Goal: Task Accomplishment & Management: Manage account settings

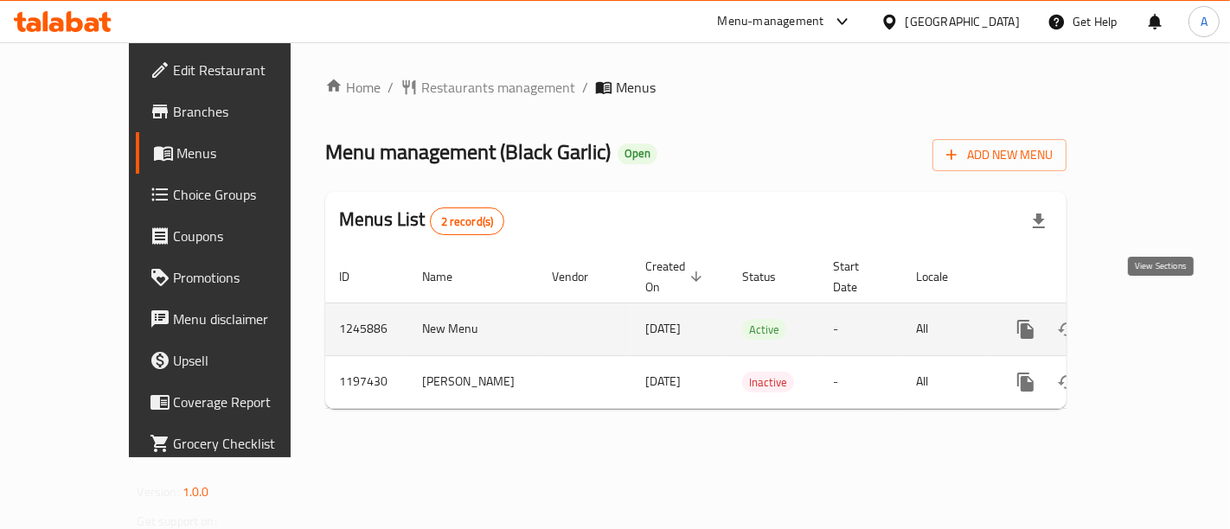
click at [1161, 319] on icon "enhanced table" at bounding box center [1150, 329] width 21 height 21
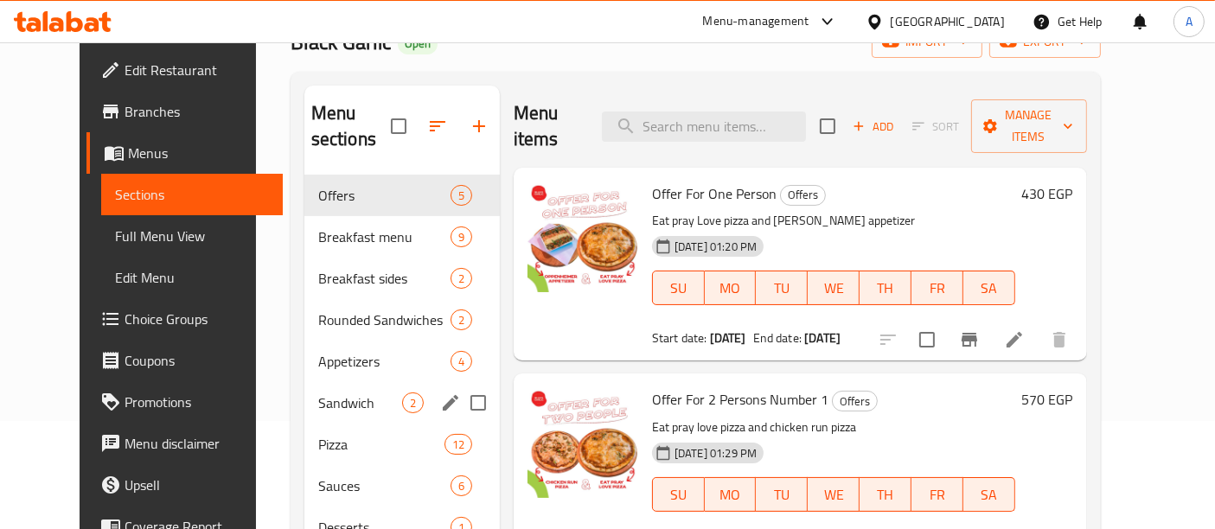
scroll to position [145, 0]
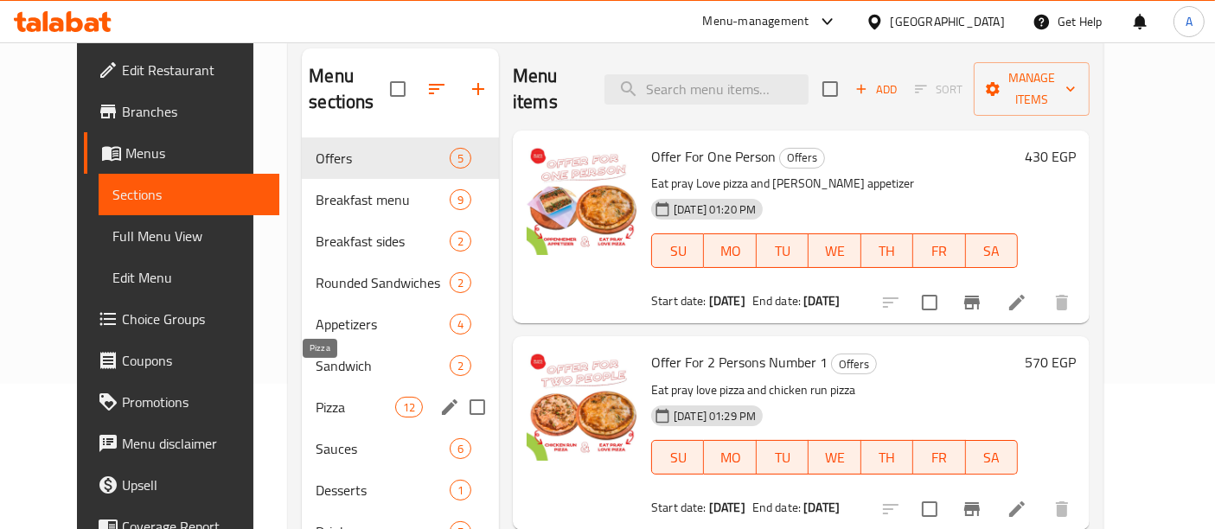
click at [316, 397] on span "Pizza" at bounding box center [355, 407] width 79 height 21
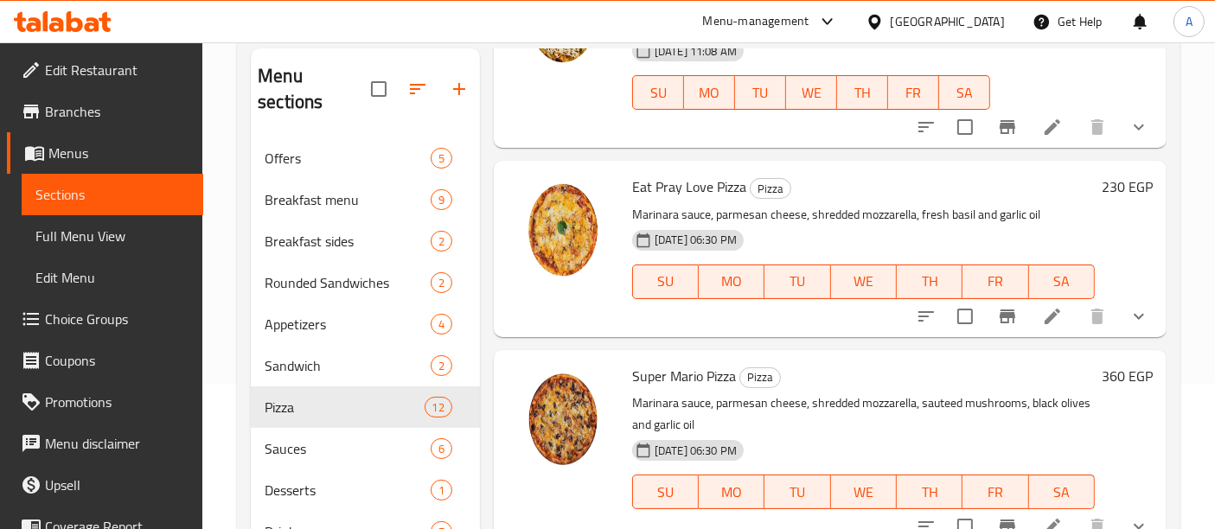
scroll to position [996, 0]
click at [1045, 325] on icon at bounding box center [1052, 317] width 21 height 21
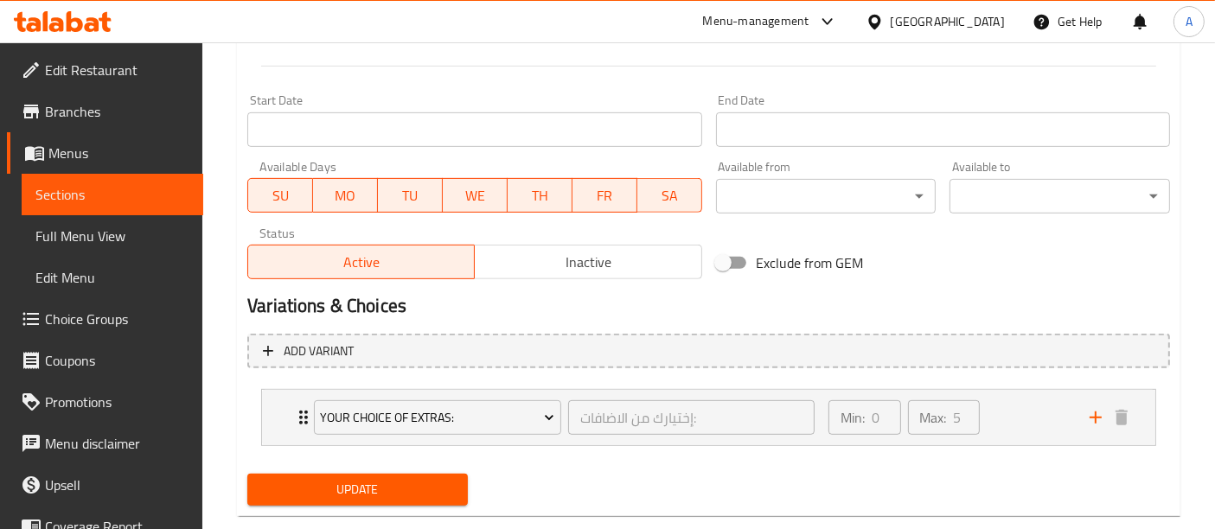
scroll to position [744, 0]
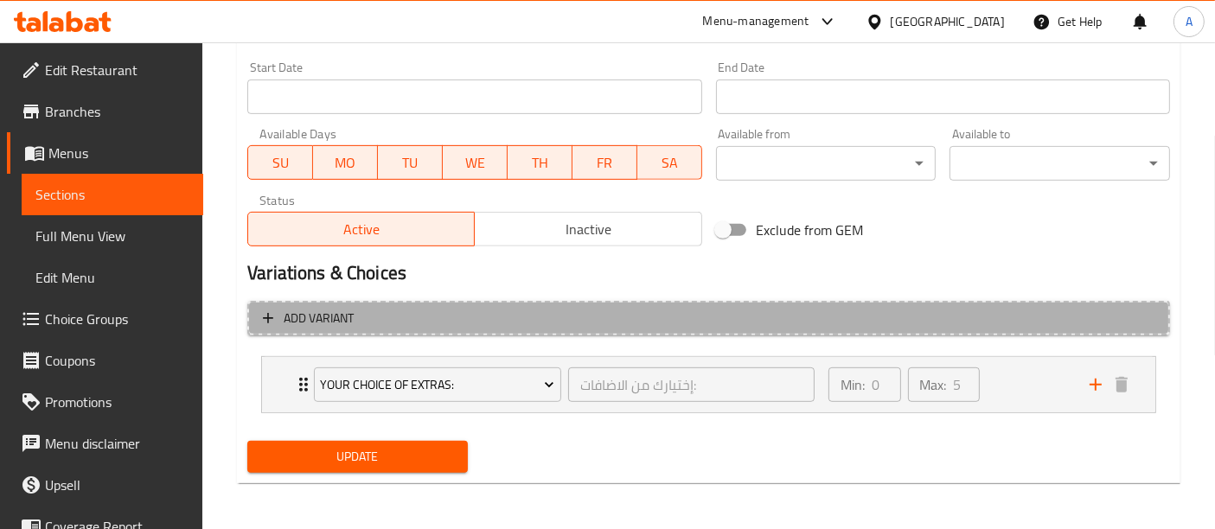
click at [778, 320] on span "Add variant" at bounding box center [709, 319] width 892 height 22
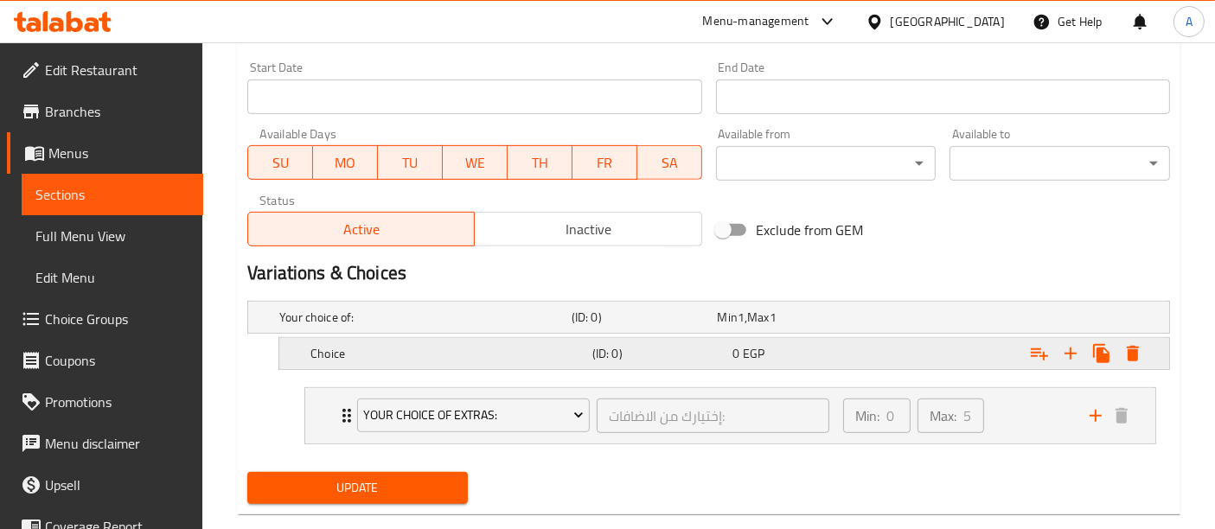
click at [682, 359] on h5 "(ID: 0)" at bounding box center [660, 353] width 134 height 17
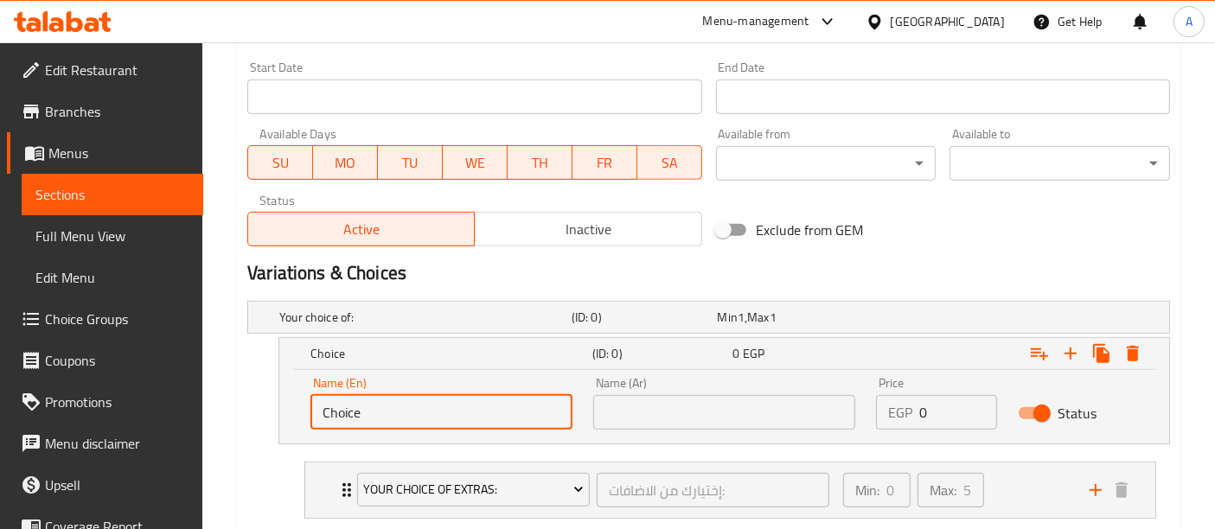
click at [478, 412] on input "Choice" at bounding box center [442, 412] width 262 height 35
type input "medium"
click at [644, 414] on input "text" at bounding box center [724, 412] width 262 height 35
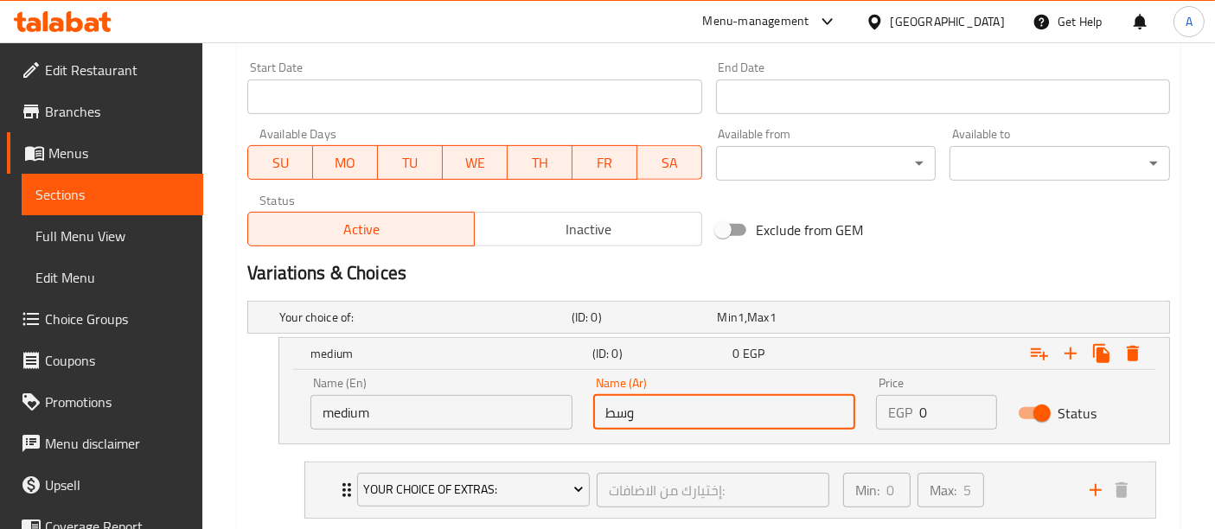
type input "وسط"
click at [926, 414] on input "0" at bounding box center [958, 412] width 77 height 35
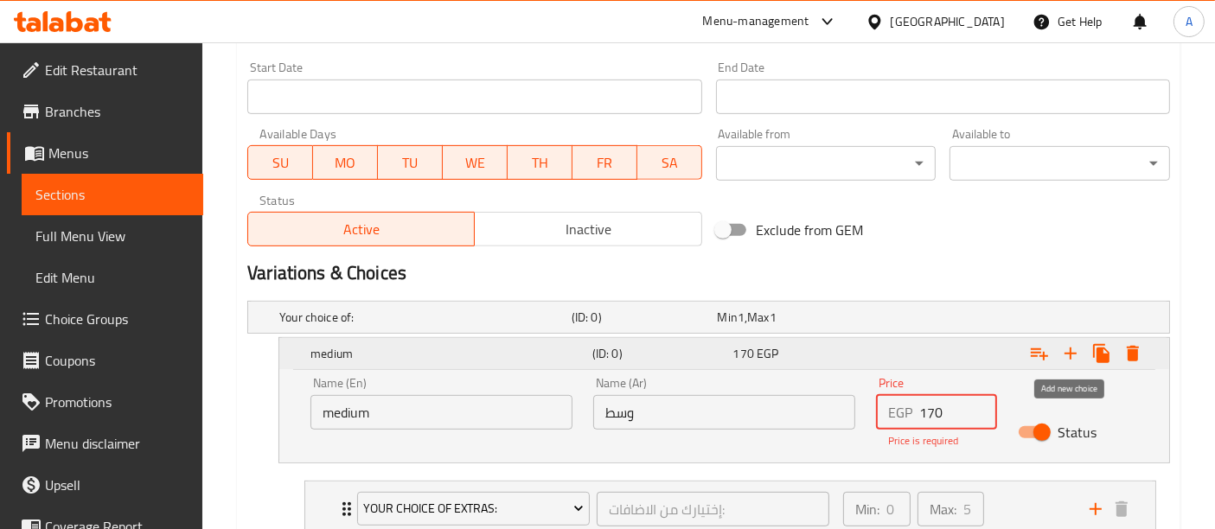
type input "170"
click at [1077, 354] on icon "Expand" at bounding box center [1071, 353] width 21 height 21
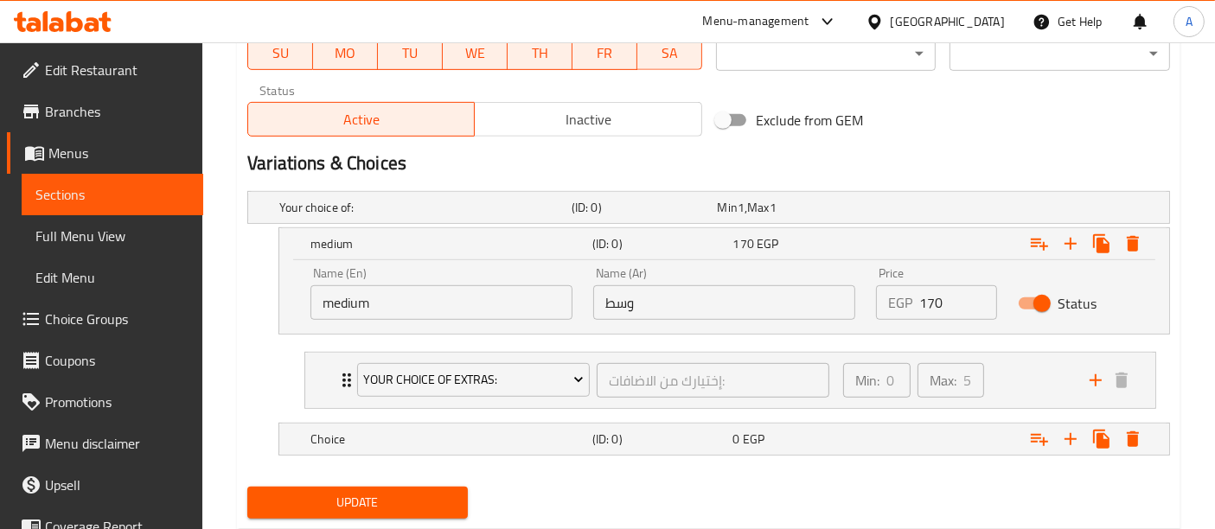
scroll to position [899, 0]
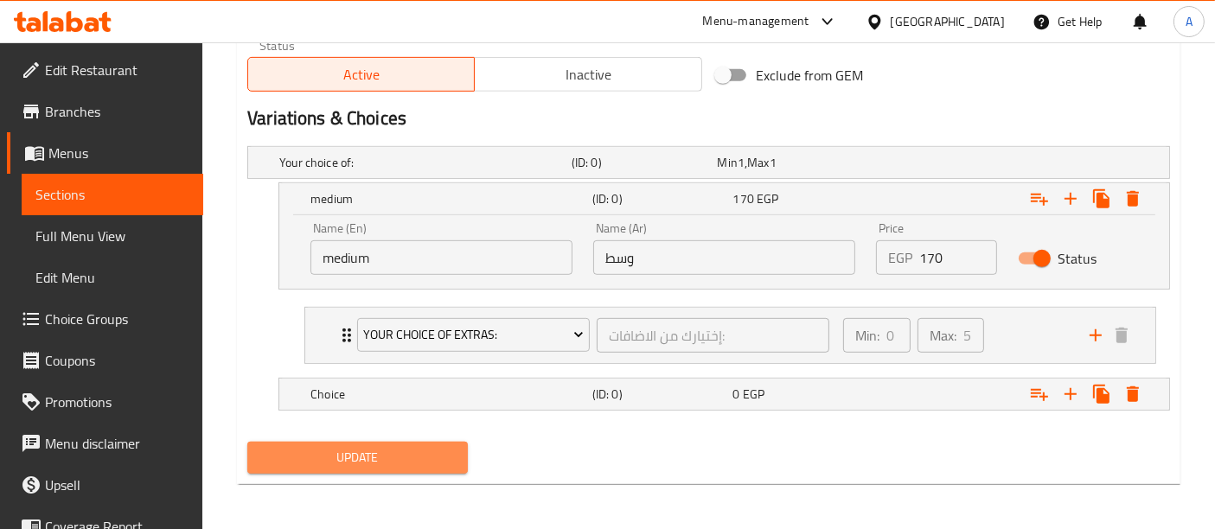
click at [396, 456] on span "Update" at bounding box center [357, 458] width 193 height 22
click at [672, 399] on h5 "(ID: 0)" at bounding box center [660, 394] width 134 height 17
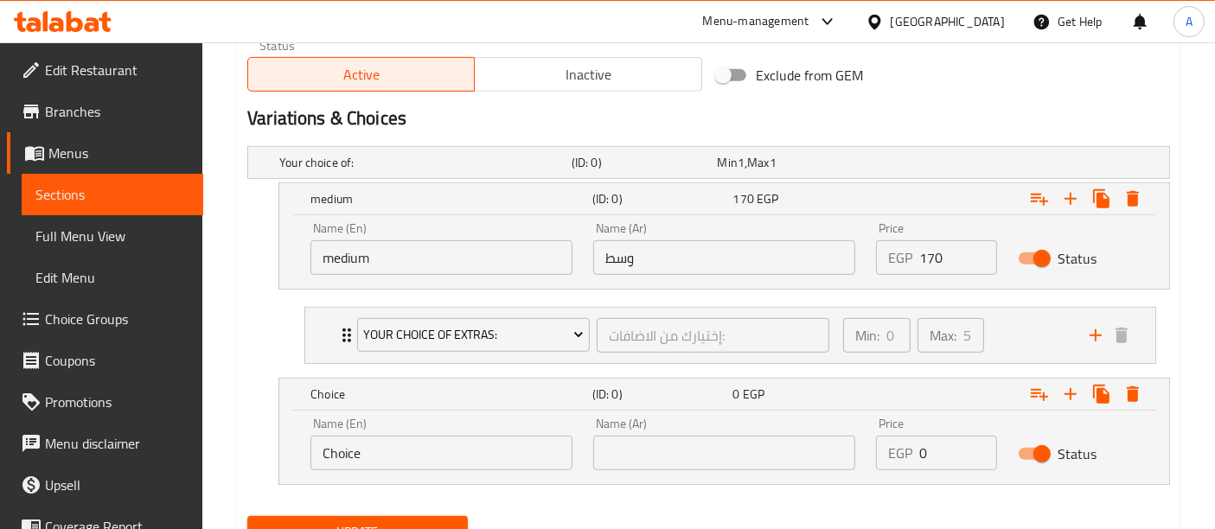
click at [474, 447] on input "Choice" at bounding box center [442, 453] width 262 height 35
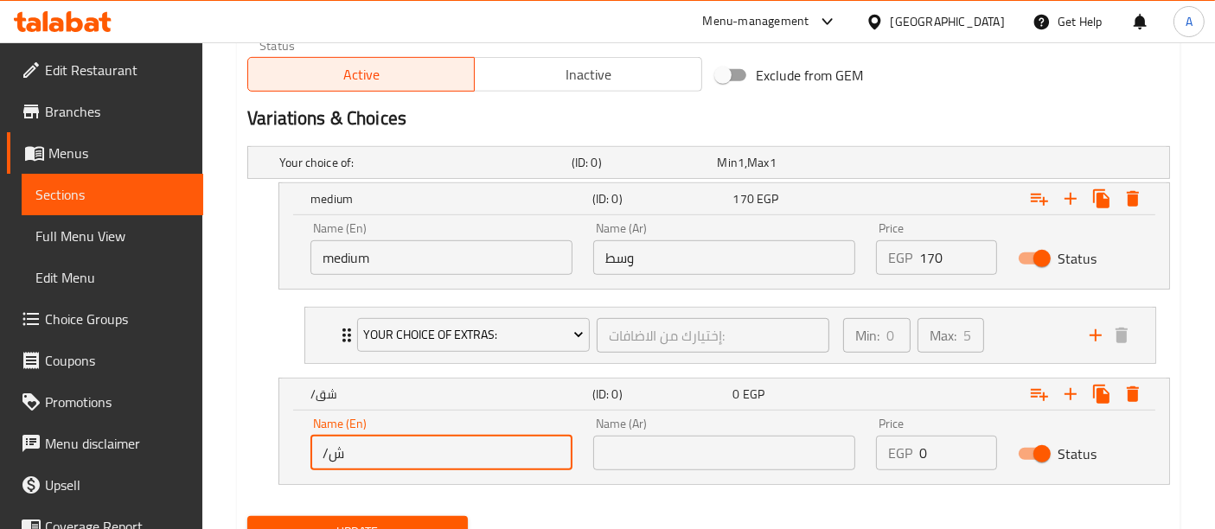
type input "/"
type input "Large"
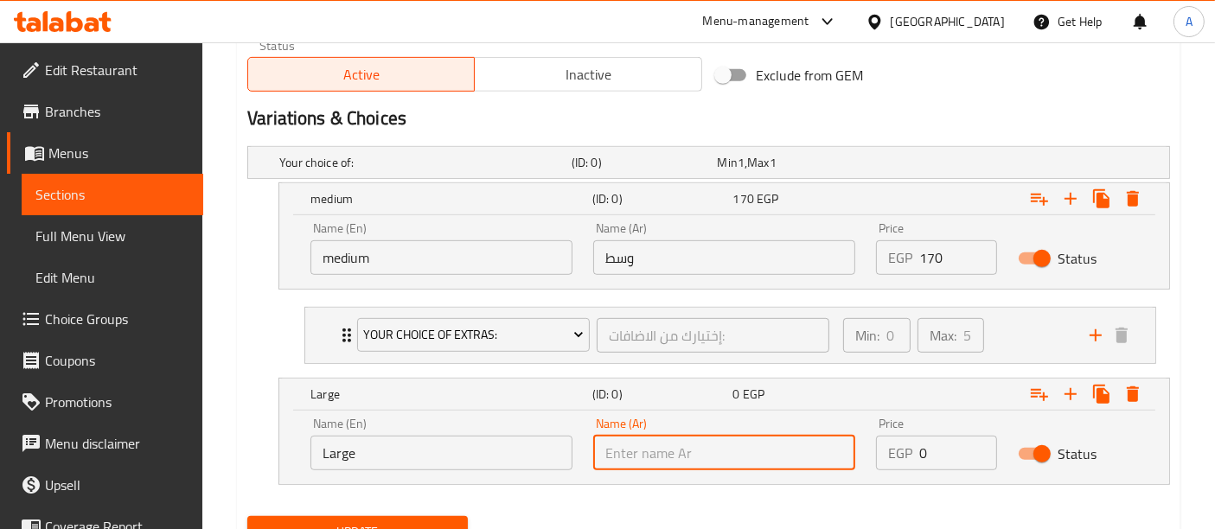
click at [630, 454] on input "text" at bounding box center [724, 453] width 262 height 35
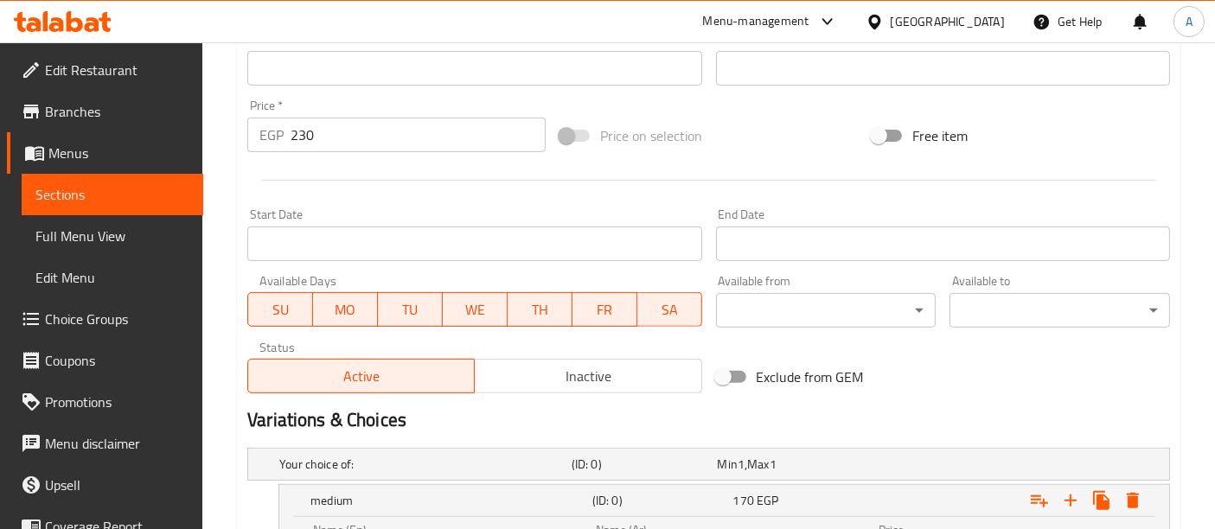
scroll to position [973, 0]
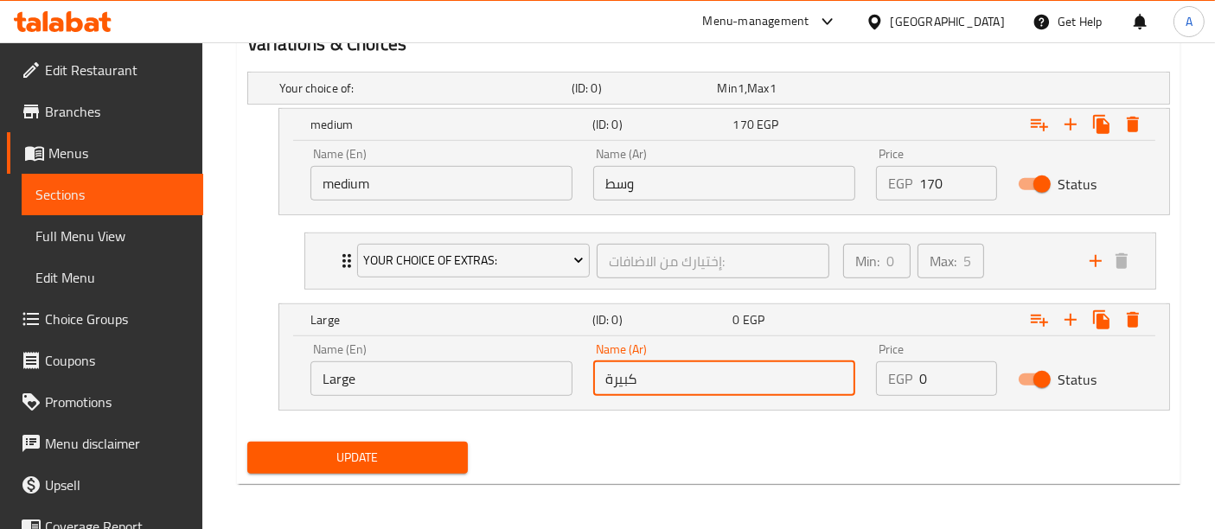
type input "كبيرة"
click at [940, 381] on input "0" at bounding box center [958, 379] width 77 height 35
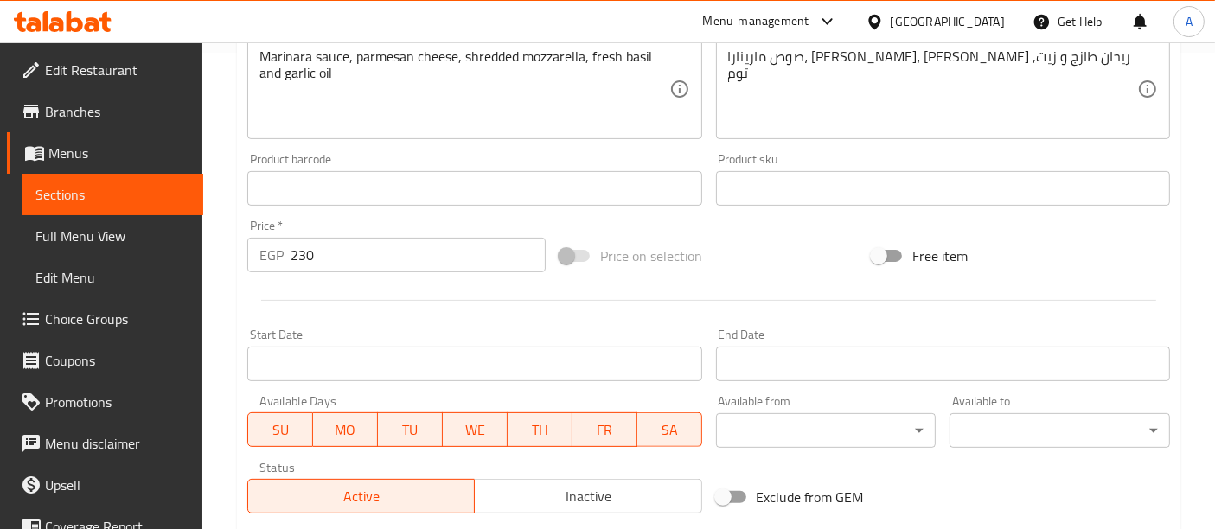
scroll to position [402, 0]
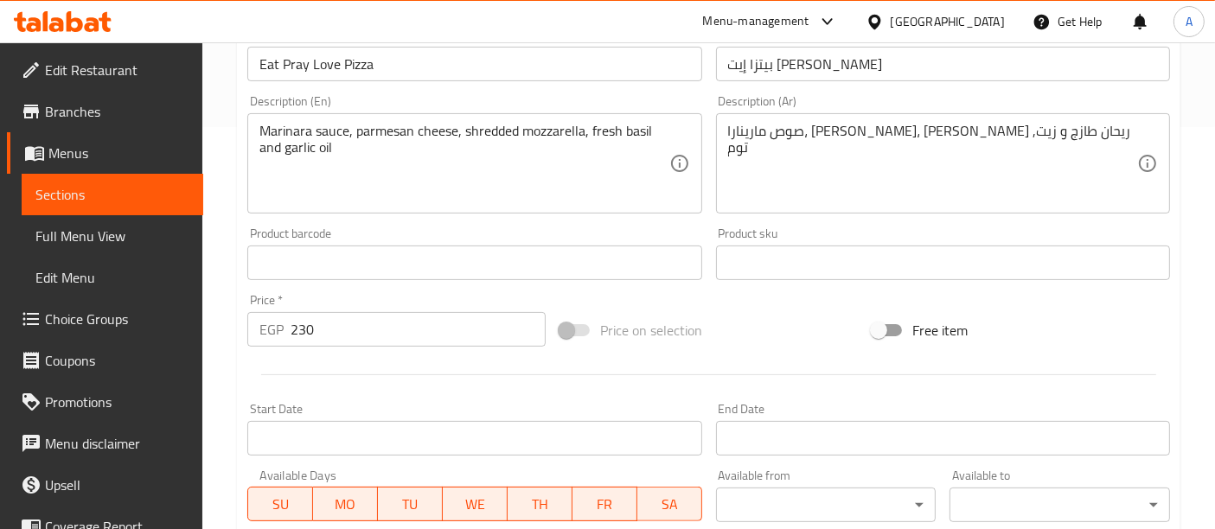
type input "230"
click at [353, 327] on input "230" at bounding box center [418, 329] width 255 height 35
type input "2"
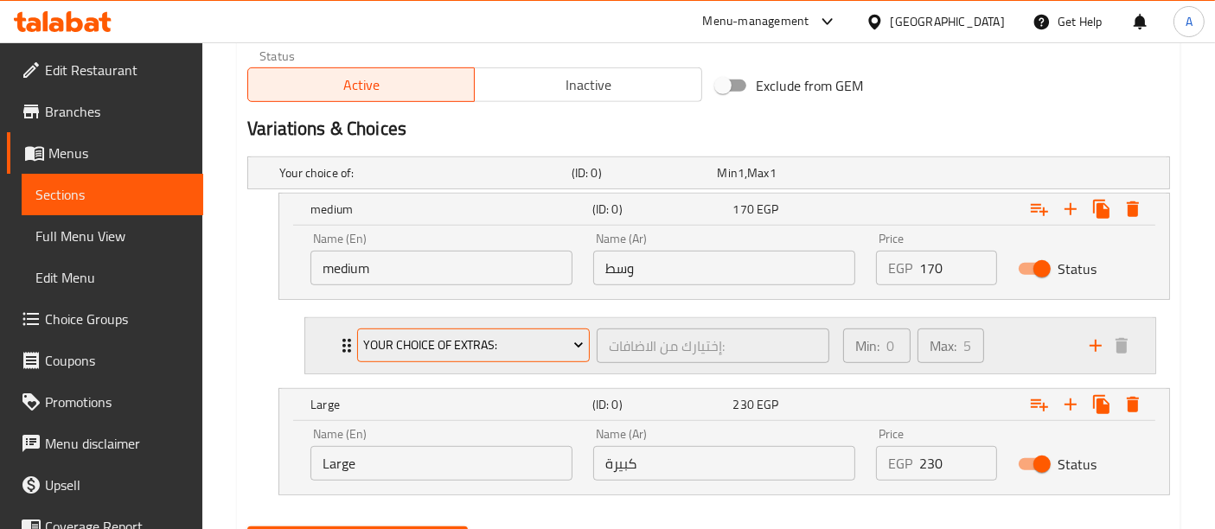
scroll to position [973, 0]
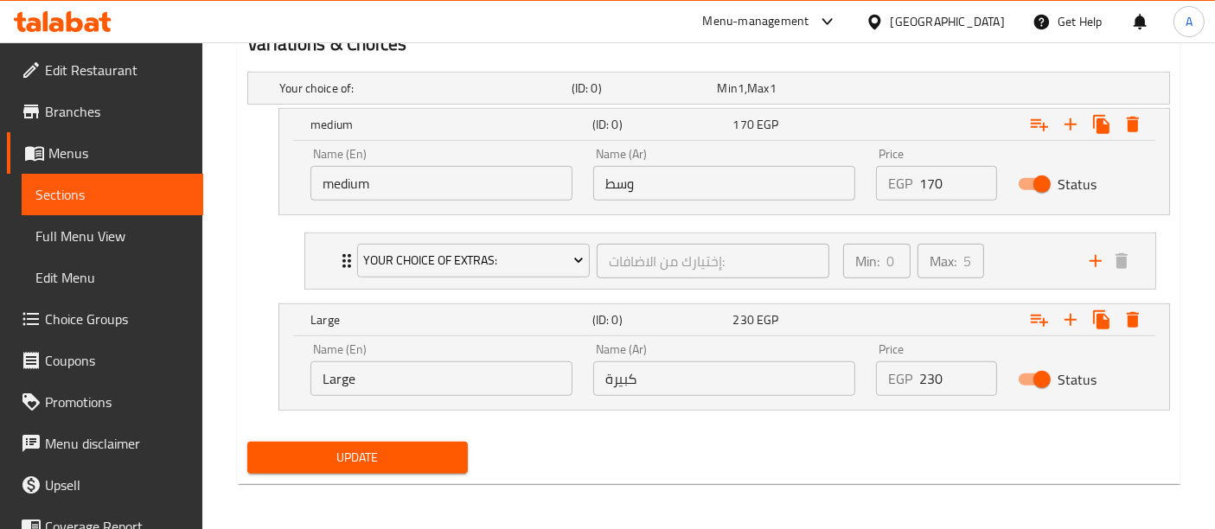
type input "0"
click at [353, 448] on span "Update" at bounding box center [357, 458] width 193 height 22
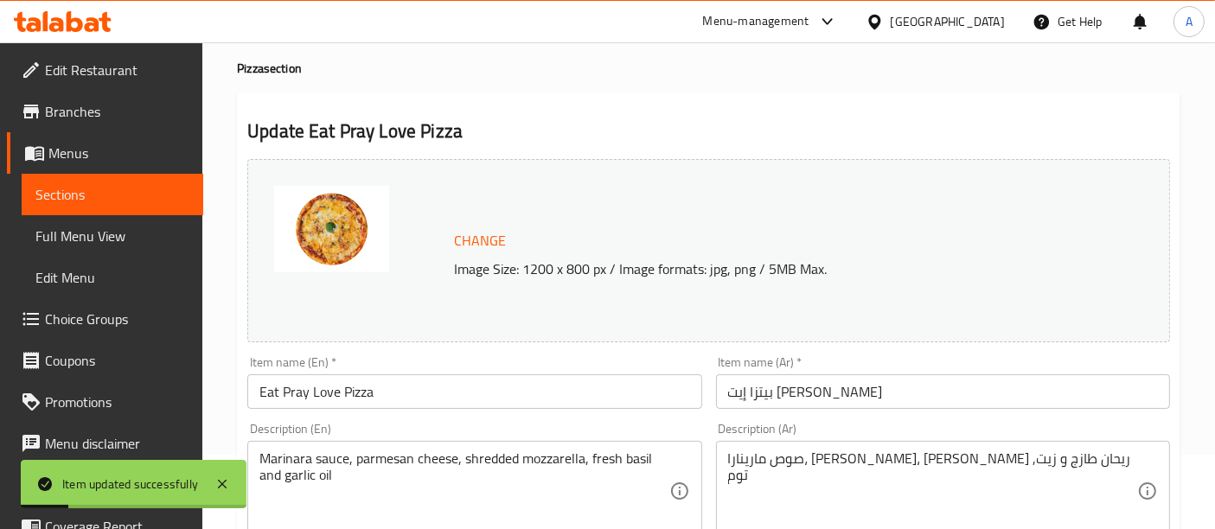
scroll to position [0, 0]
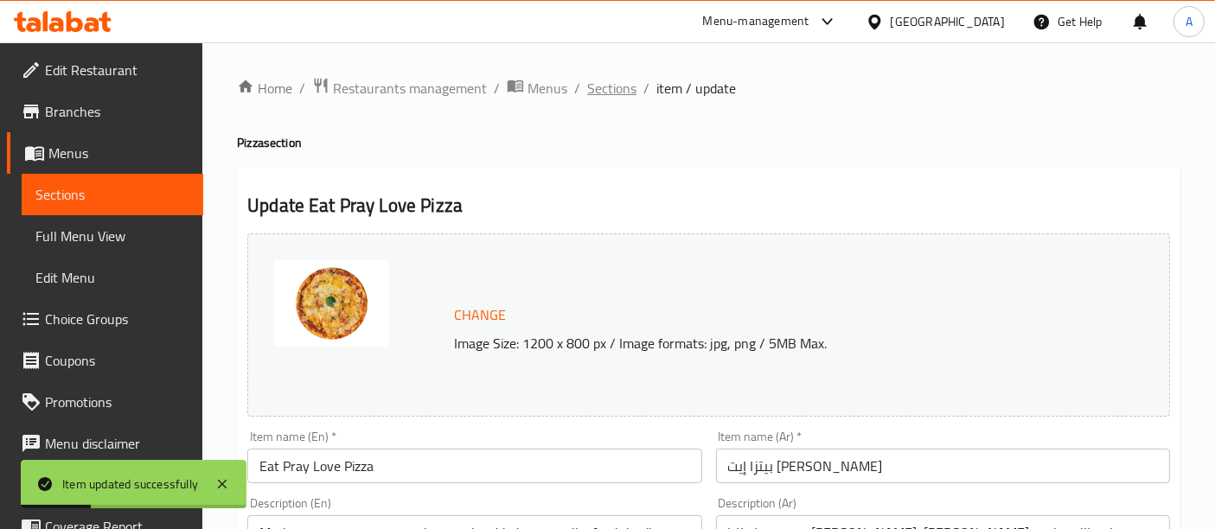
click at [618, 91] on span "Sections" at bounding box center [611, 88] width 49 height 21
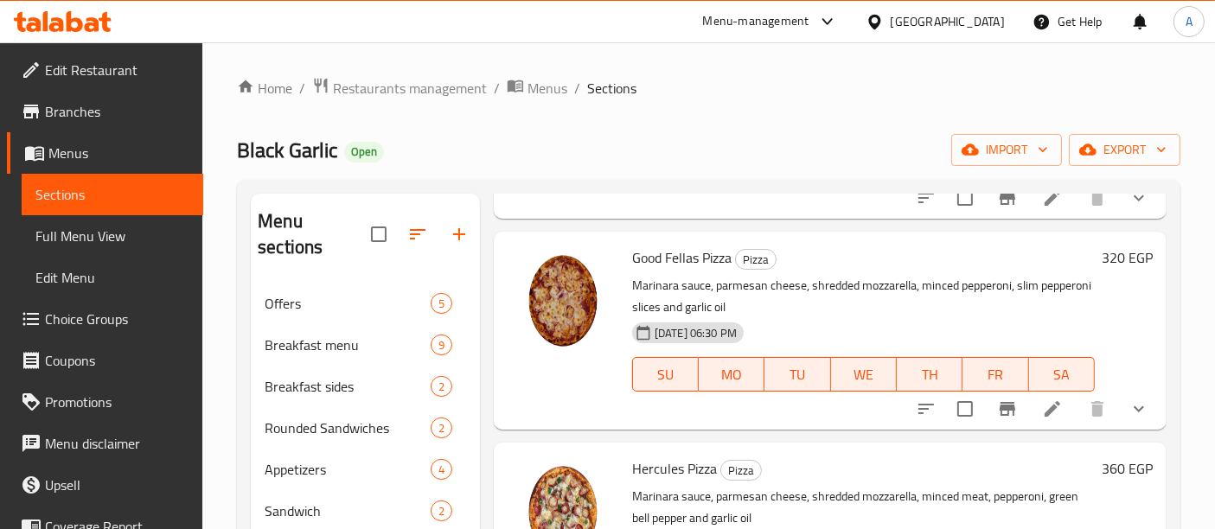
scroll to position [1691, 0]
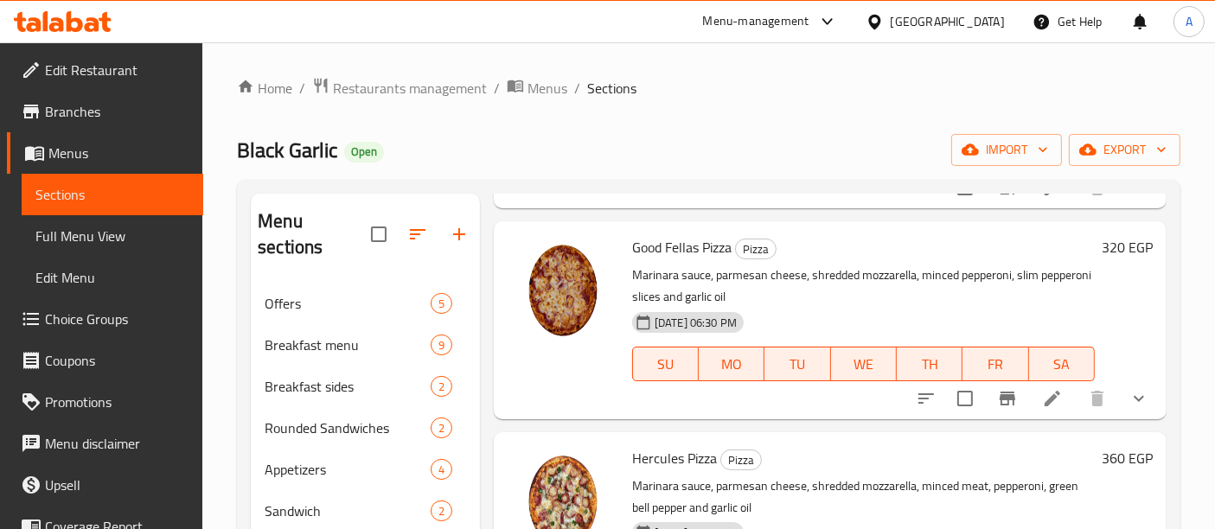
click at [1045, 395] on icon at bounding box center [1053, 399] width 16 height 16
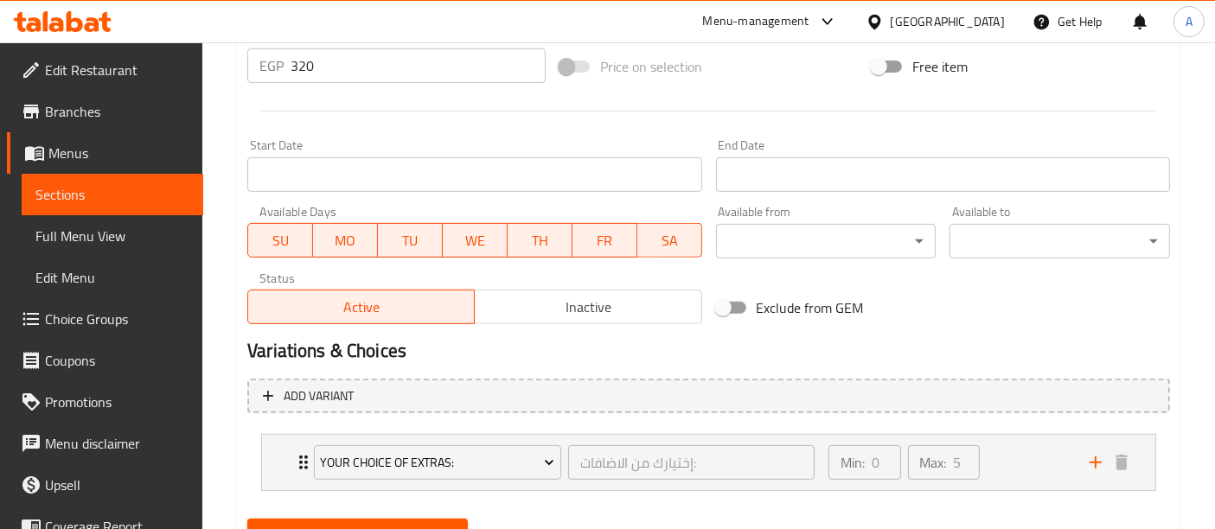
scroll to position [667, 0]
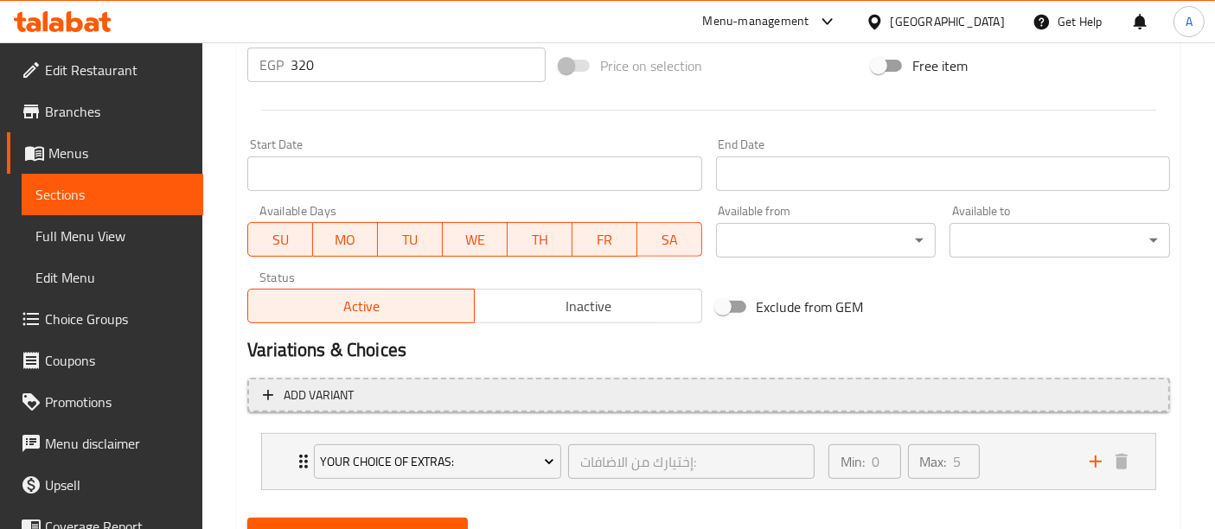
click at [771, 407] on button "Add variant" at bounding box center [708, 395] width 923 height 35
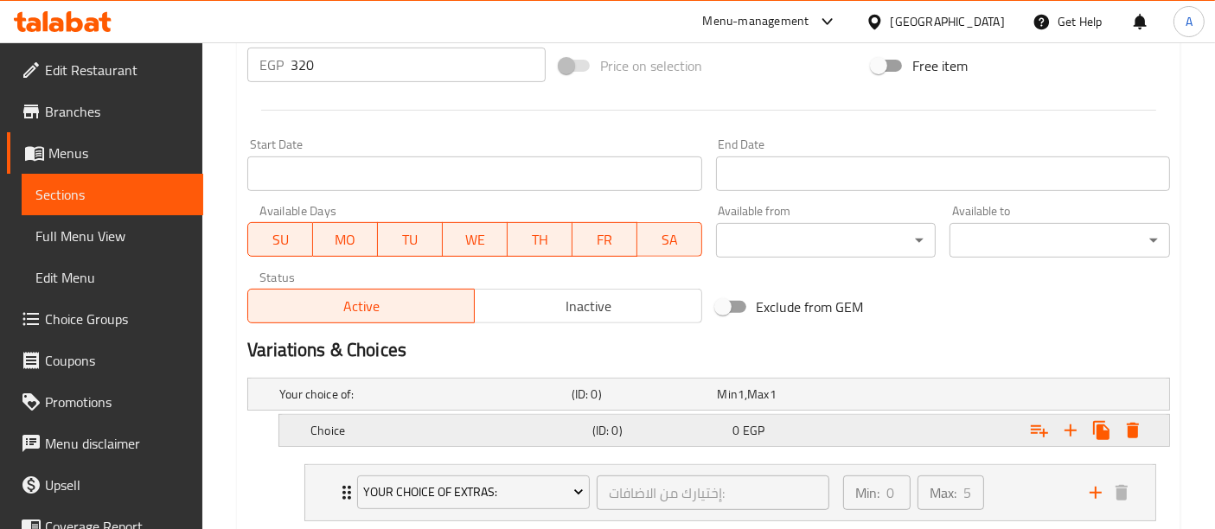
click at [945, 443] on div "Expand" at bounding box center [1011, 431] width 282 height 38
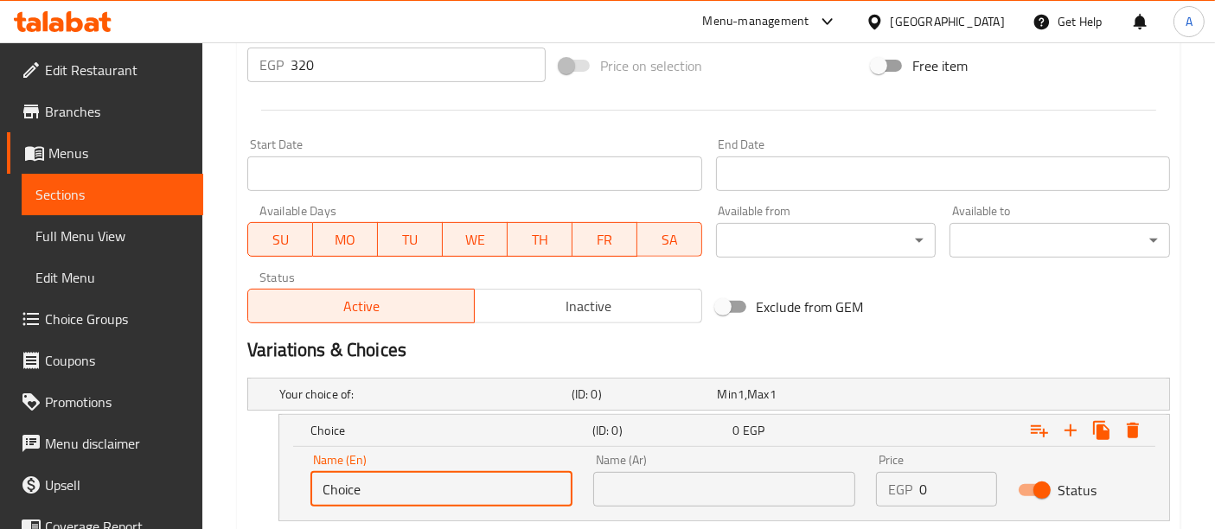
click at [451, 477] on input "Choice" at bounding box center [442, 489] width 262 height 35
type input "C"
type input "’"
type input "Medium"
click at [620, 497] on input "text" at bounding box center [724, 489] width 262 height 35
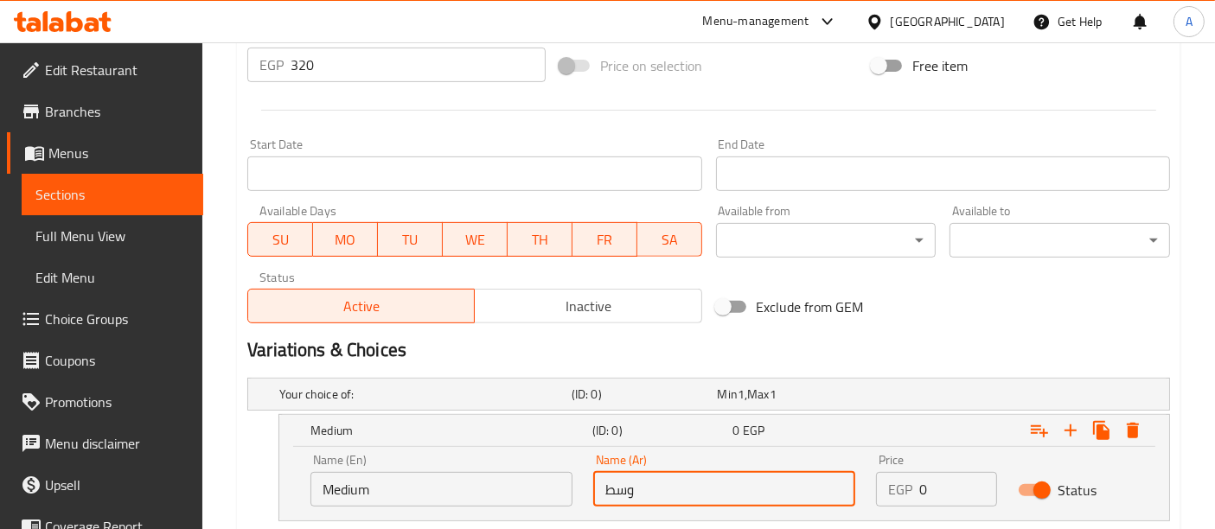
type input "وسط"
click at [935, 490] on input "0" at bounding box center [958, 489] width 77 height 35
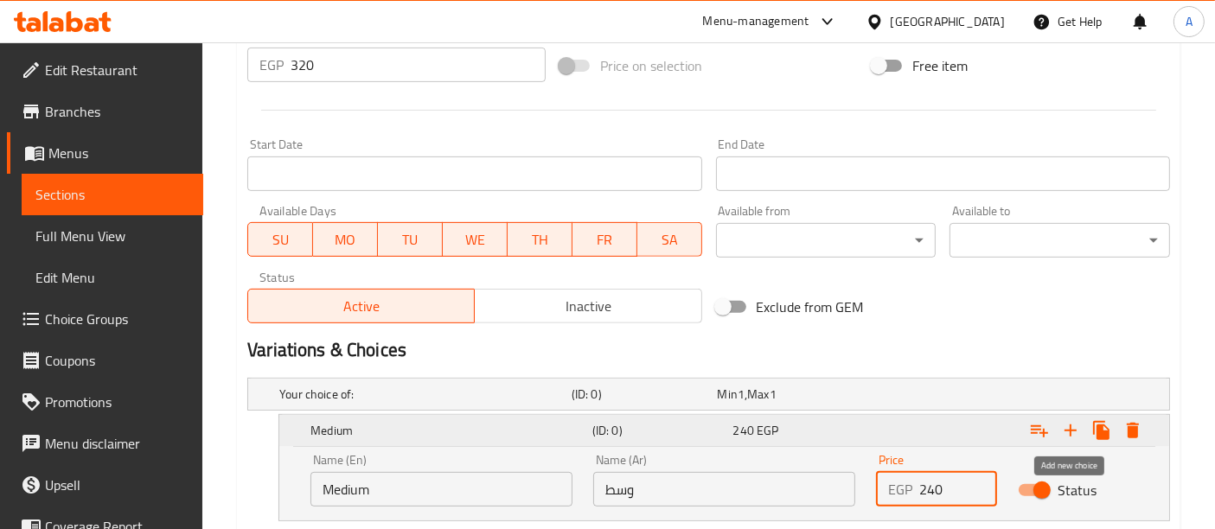
type input "240"
click at [1073, 432] on icon "Expand" at bounding box center [1071, 430] width 21 height 21
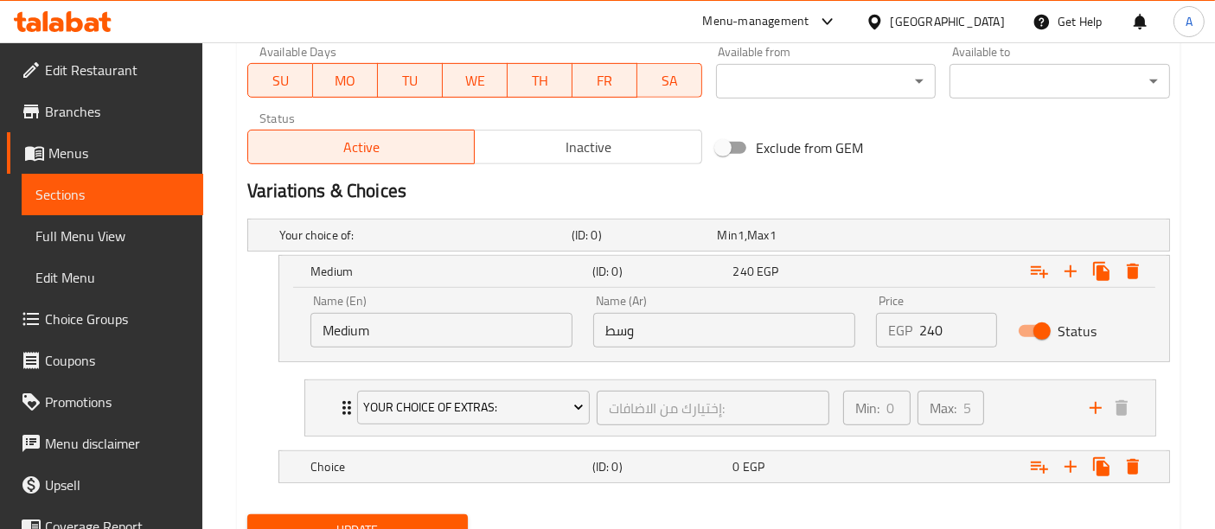
scroll to position [899, 0]
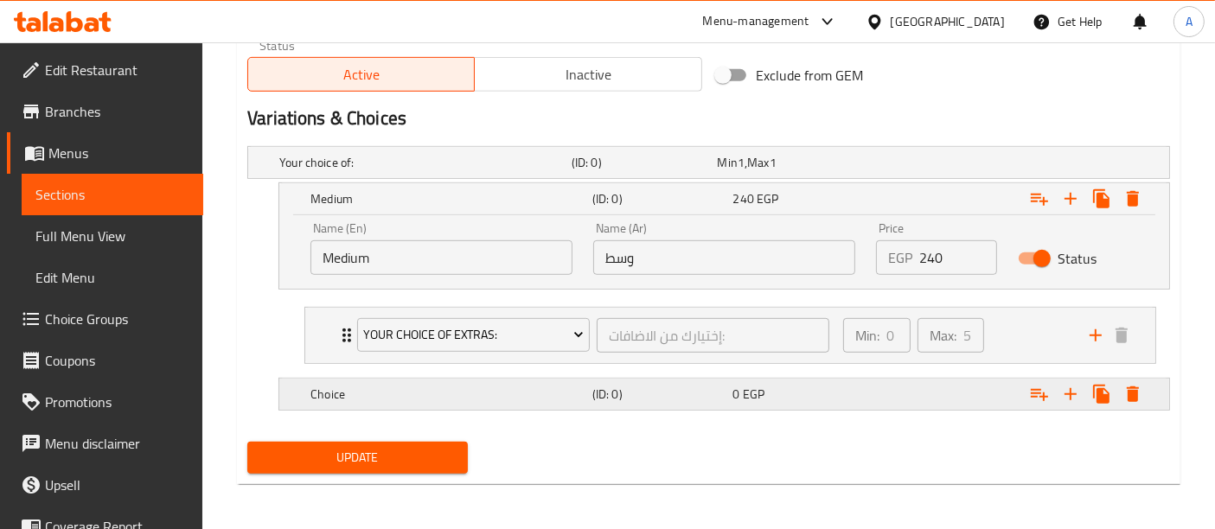
click at [521, 386] on h5 "Choice" at bounding box center [448, 394] width 275 height 17
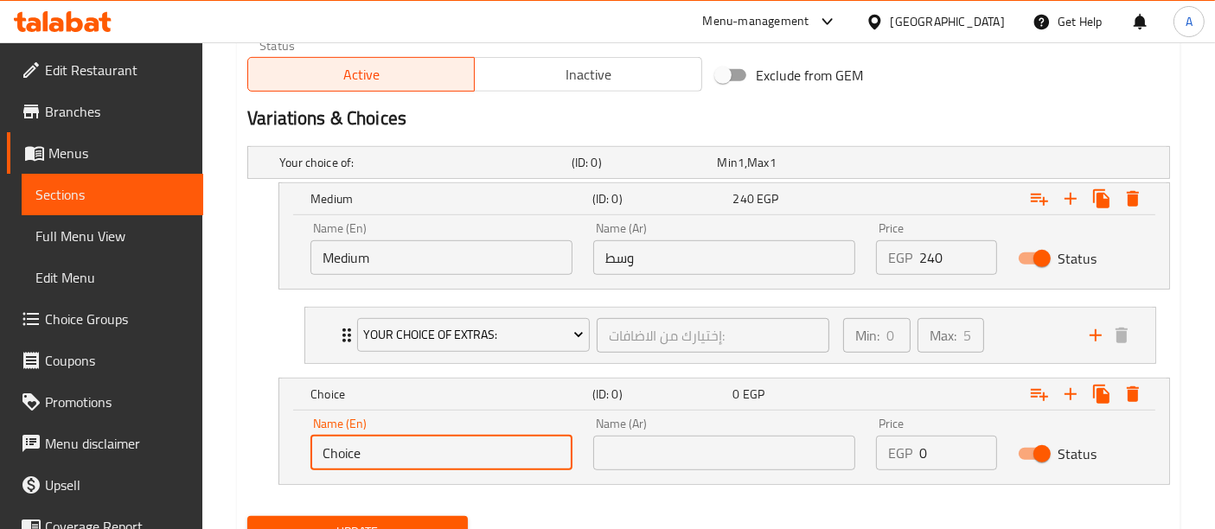
click at [401, 445] on input "Choice" at bounding box center [442, 453] width 262 height 35
type input "Large"
click at [618, 449] on input "text" at bounding box center [724, 453] width 262 height 35
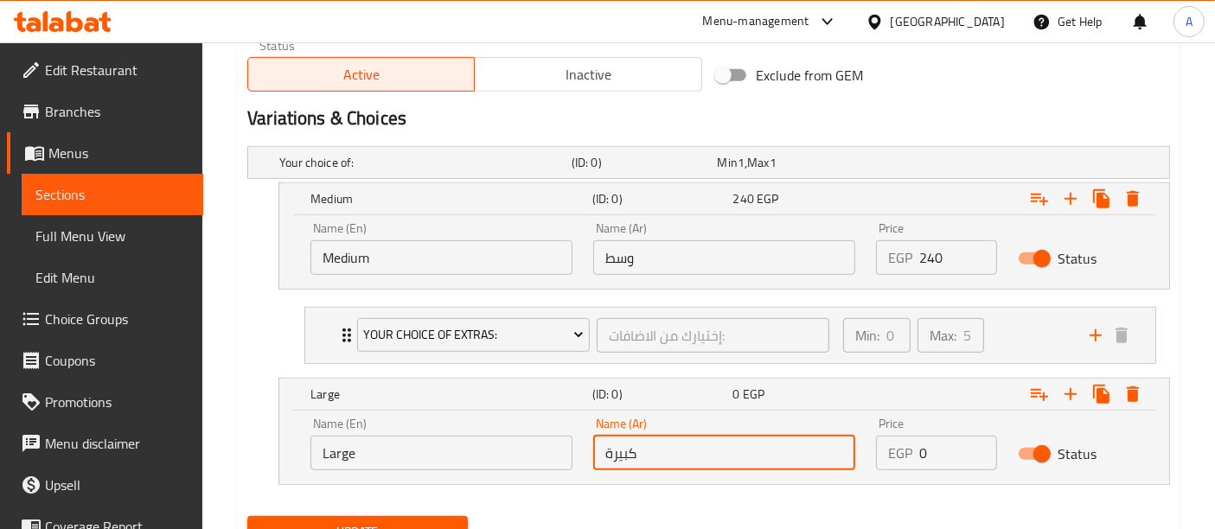
type input "كبيرة"
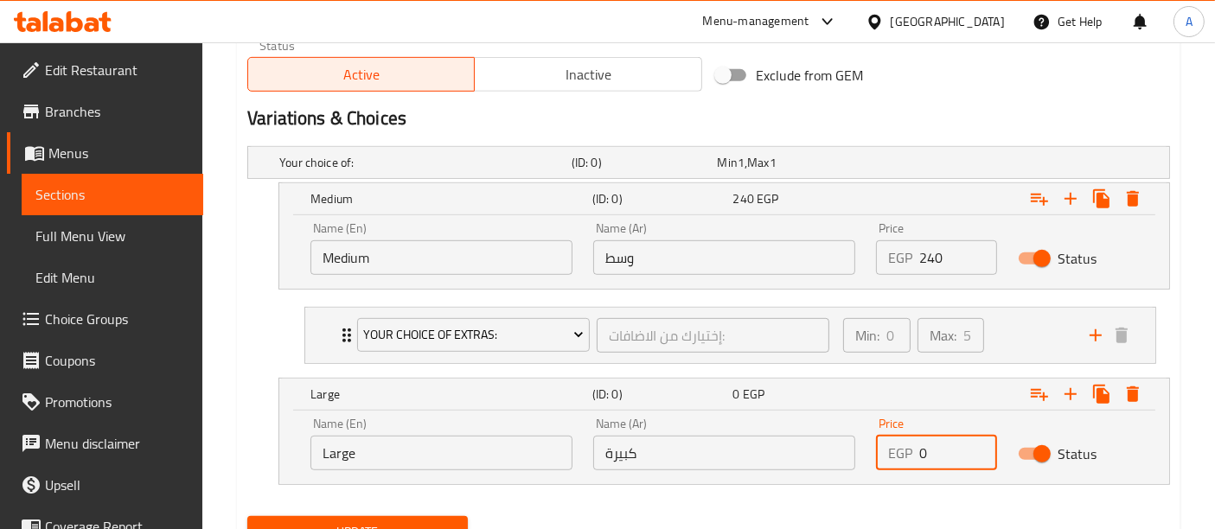
click at [946, 461] on input "0" at bounding box center [958, 453] width 77 height 35
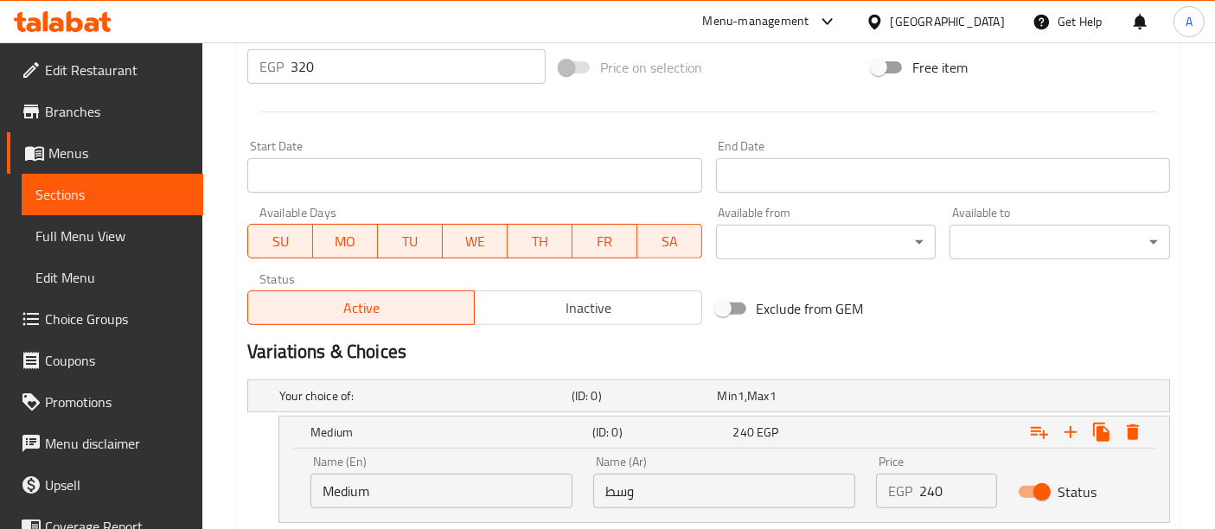
scroll to position [656, 0]
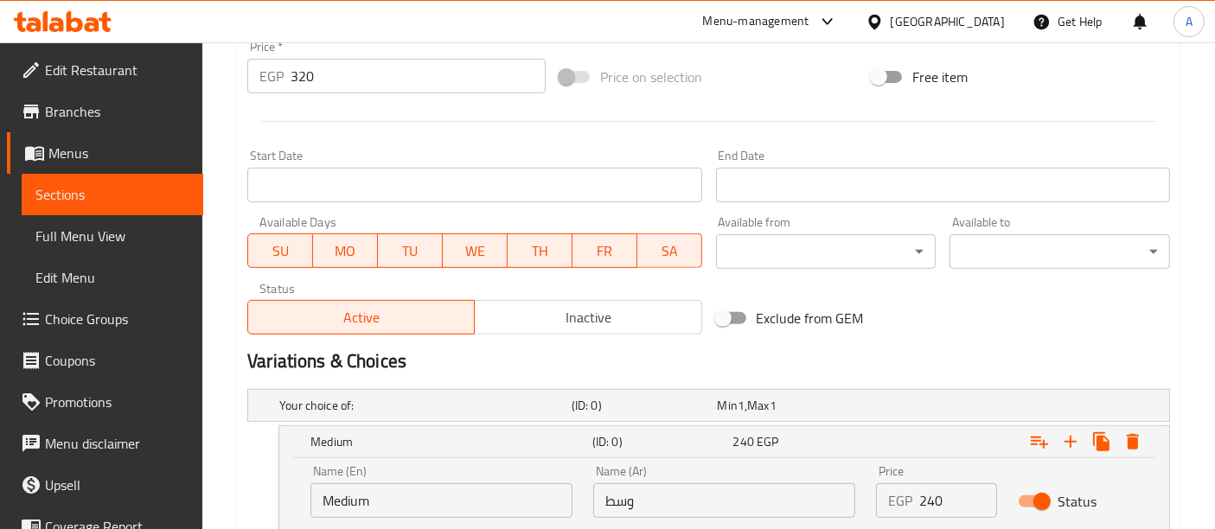
type input "320"
click at [331, 77] on input "320" at bounding box center [418, 76] width 255 height 35
type input "3"
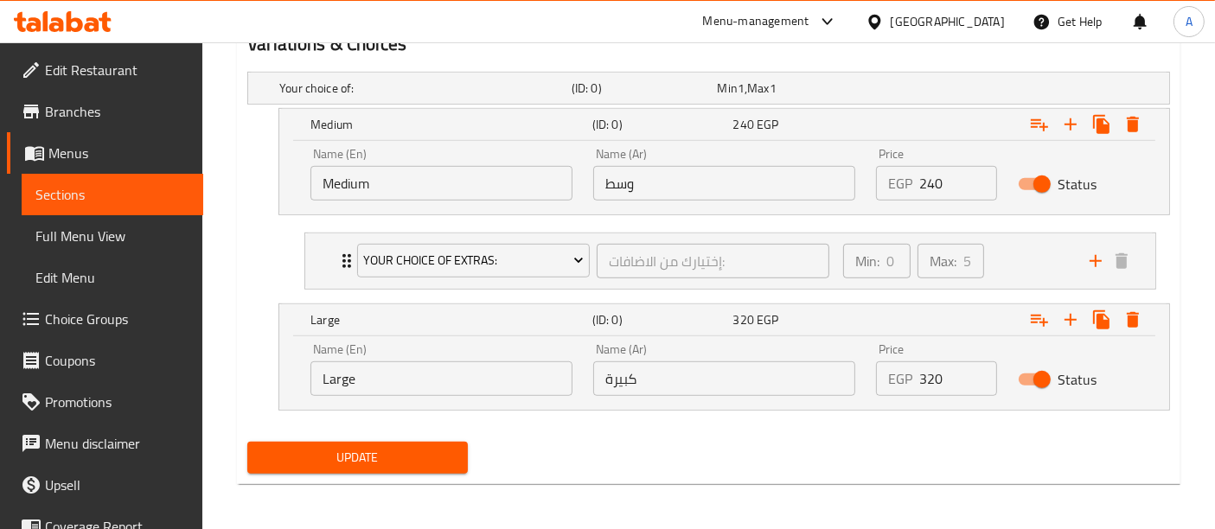
type input "0"
click at [337, 442] on button "Update" at bounding box center [357, 458] width 221 height 32
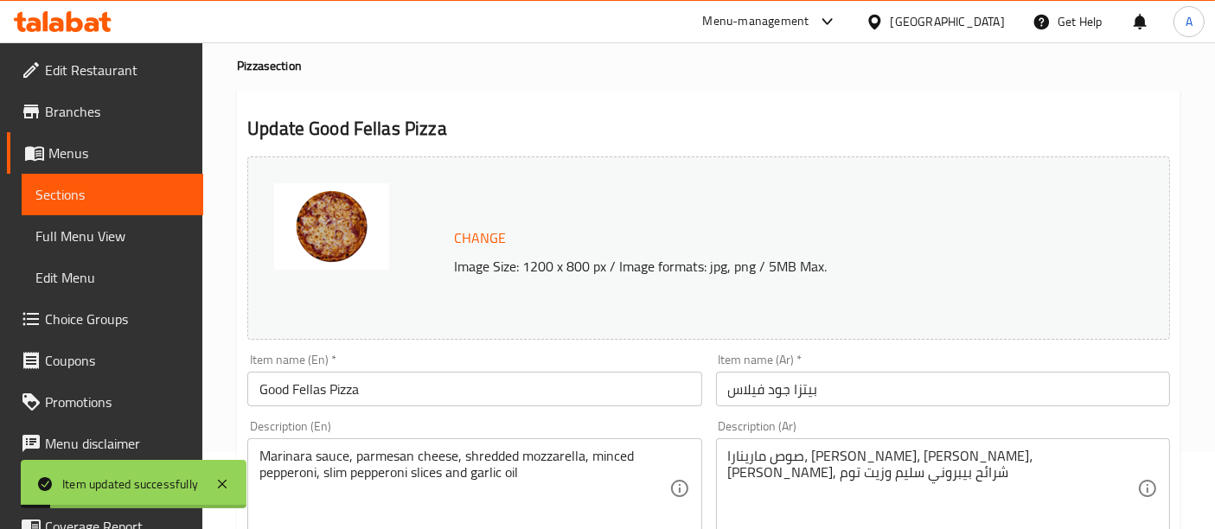
scroll to position [0, 0]
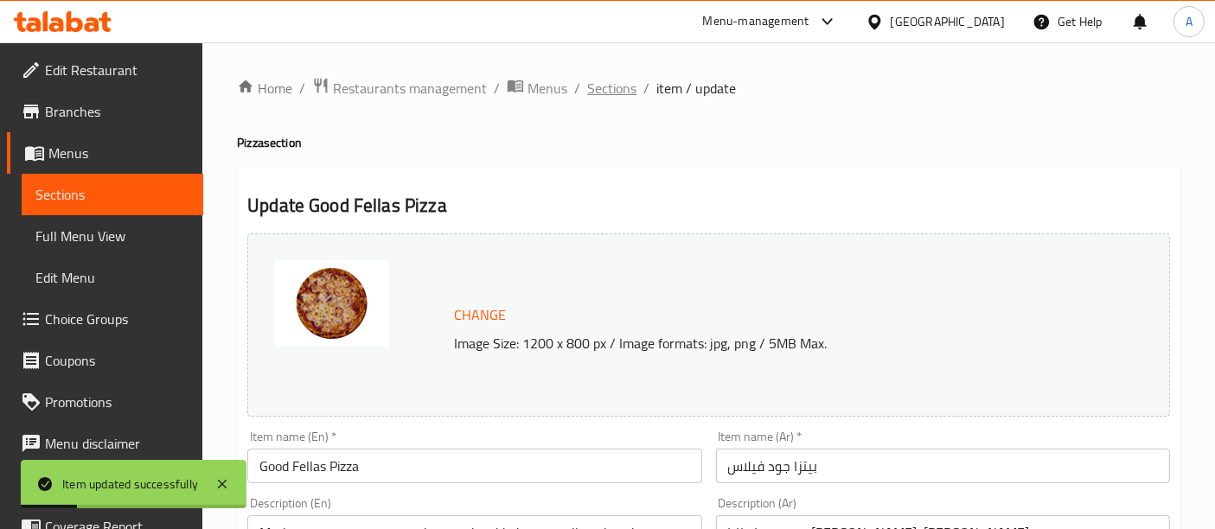
click at [610, 90] on span "Sections" at bounding box center [611, 88] width 49 height 21
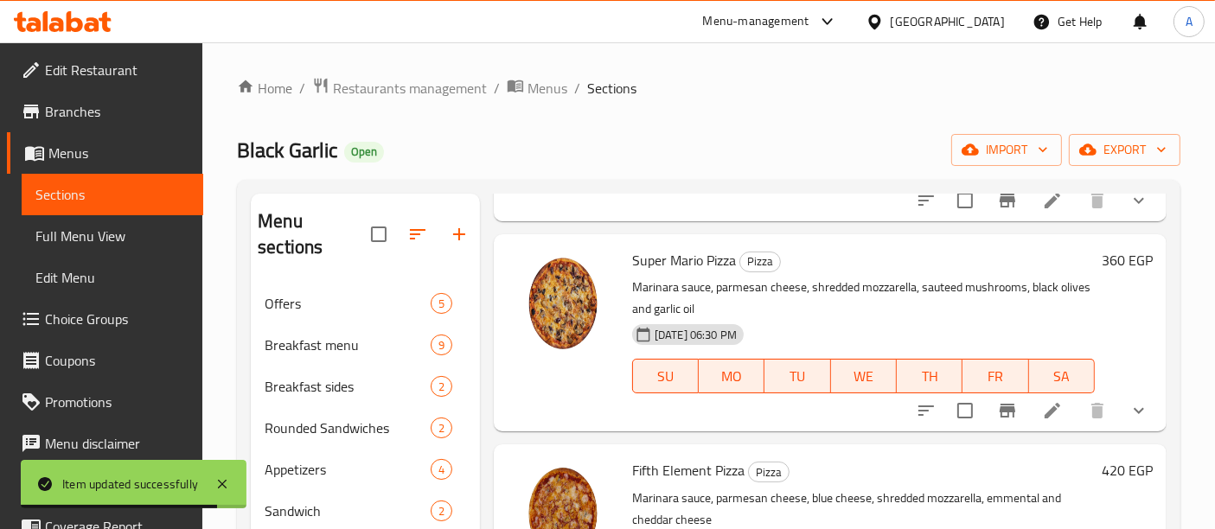
scroll to position [1254, 0]
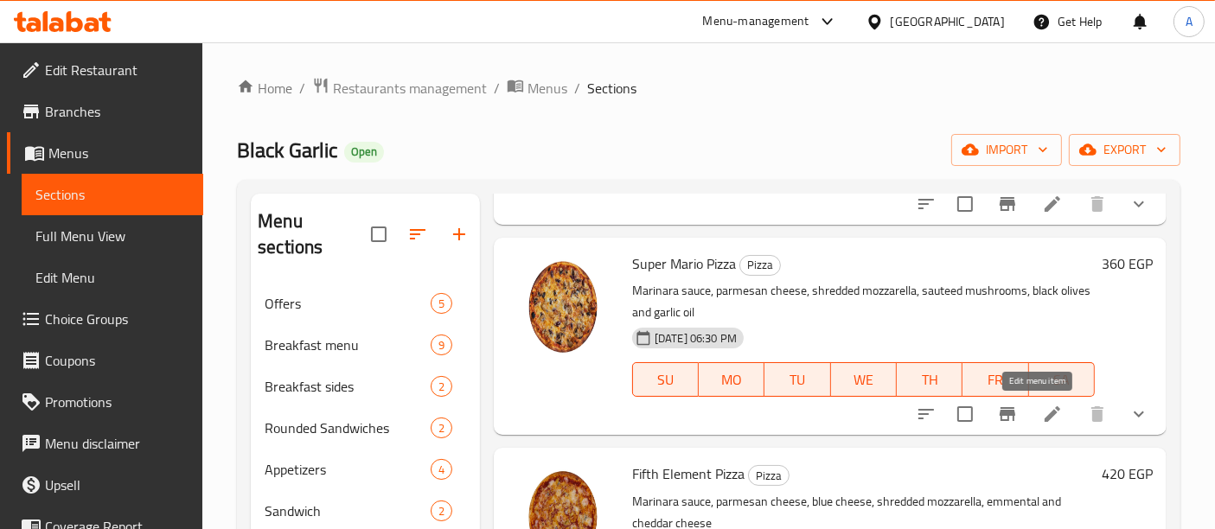
click at [1042, 417] on icon at bounding box center [1052, 414] width 21 height 21
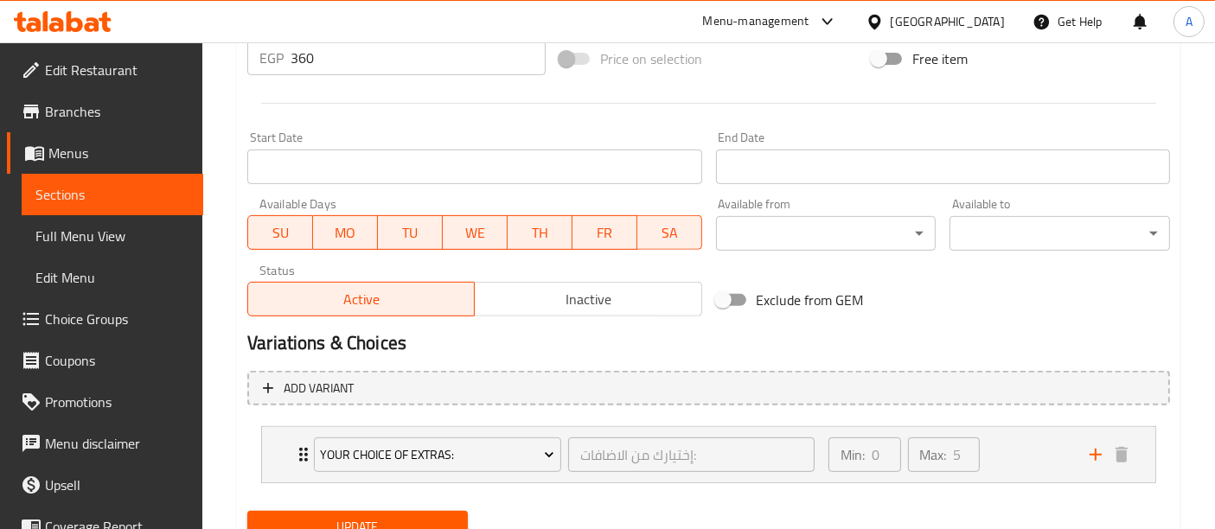
scroll to position [744, 0]
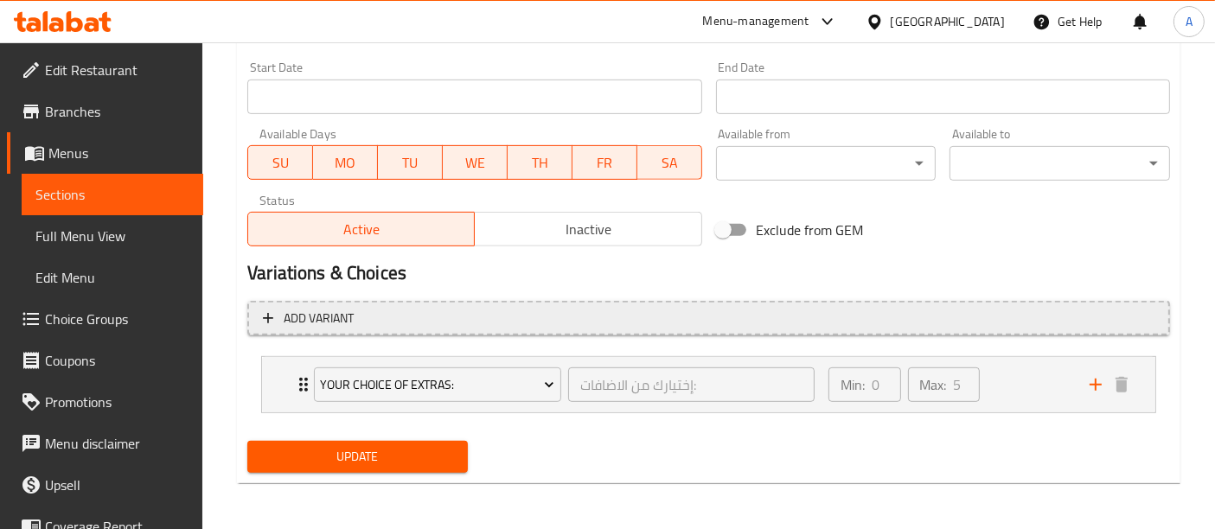
click at [751, 320] on span "Add variant" at bounding box center [709, 319] width 892 height 22
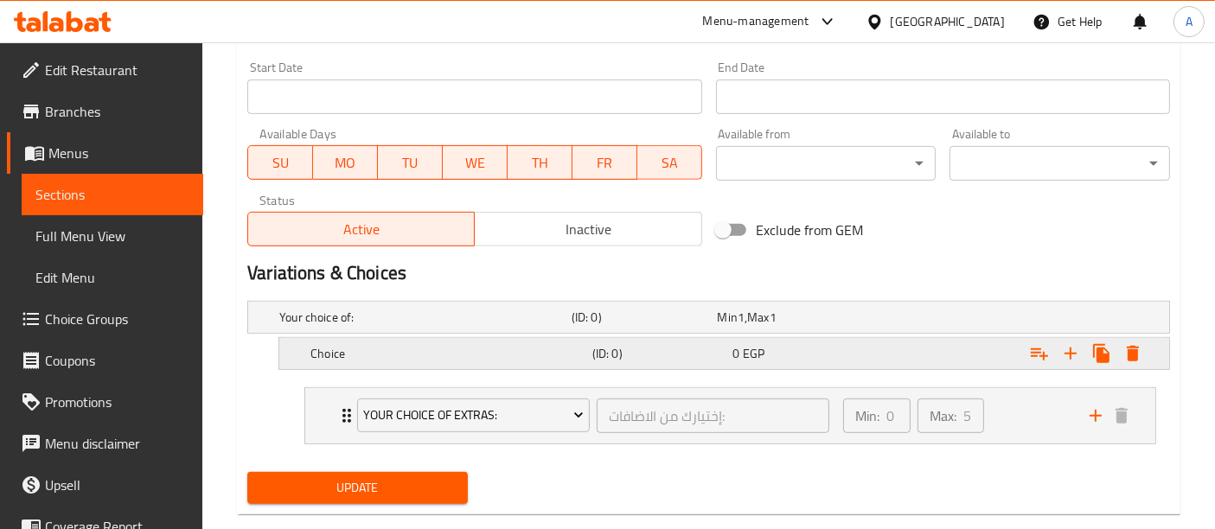
click at [514, 356] on h5 "Choice" at bounding box center [448, 353] width 275 height 17
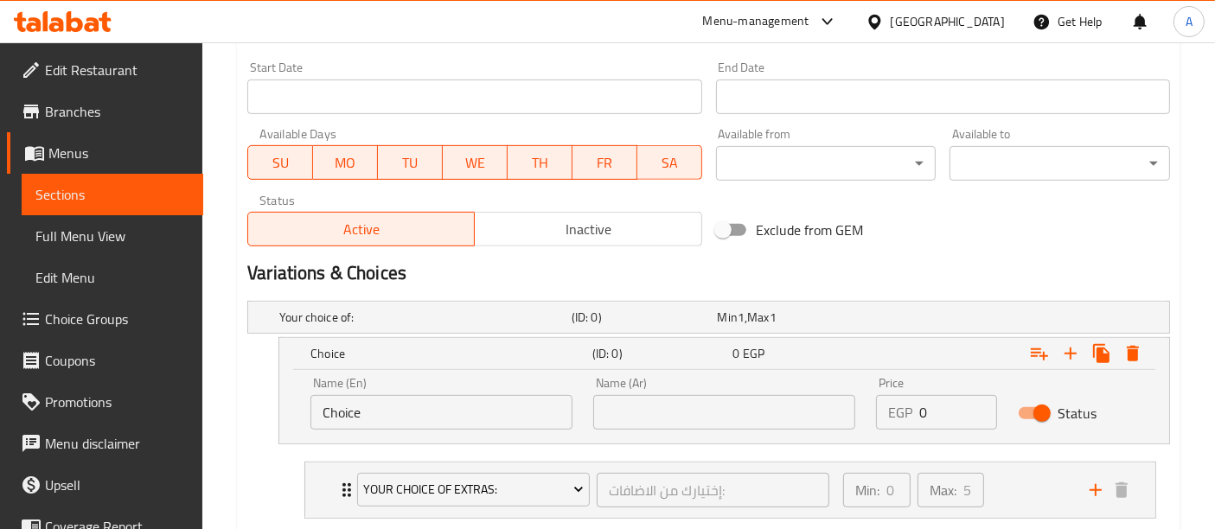
click at [424, 420] on input "Choice" at bounding box center [442, 412] width 262 height 35
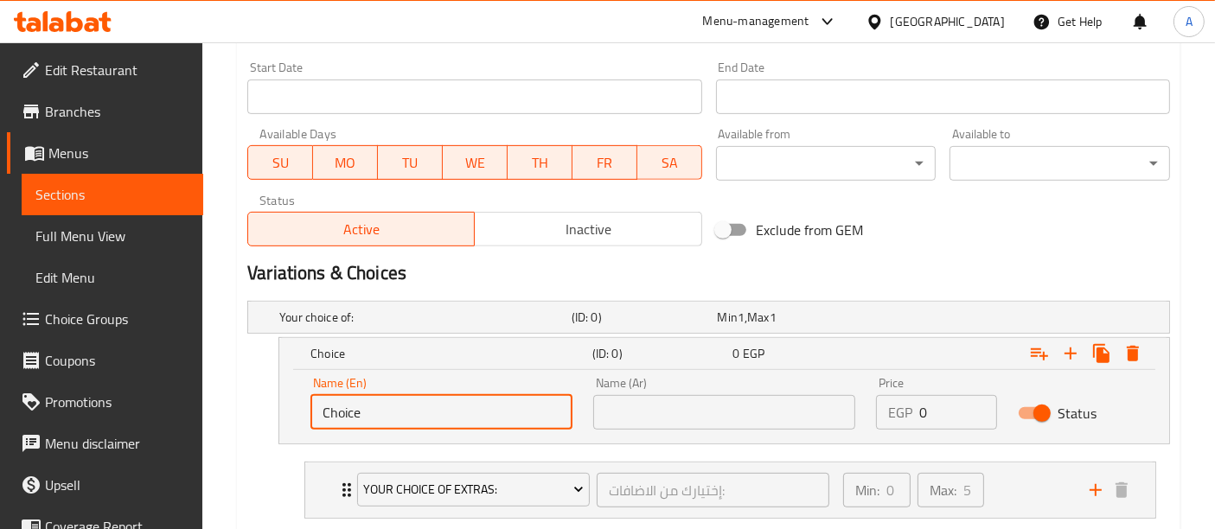
click at [424, 420] on input "Choice" at bounding box center [442, 412] width 262 height 35
type input "Medium"
click at [676, 413] on input "text" at bounding box center [724, 412] width 262 height 35
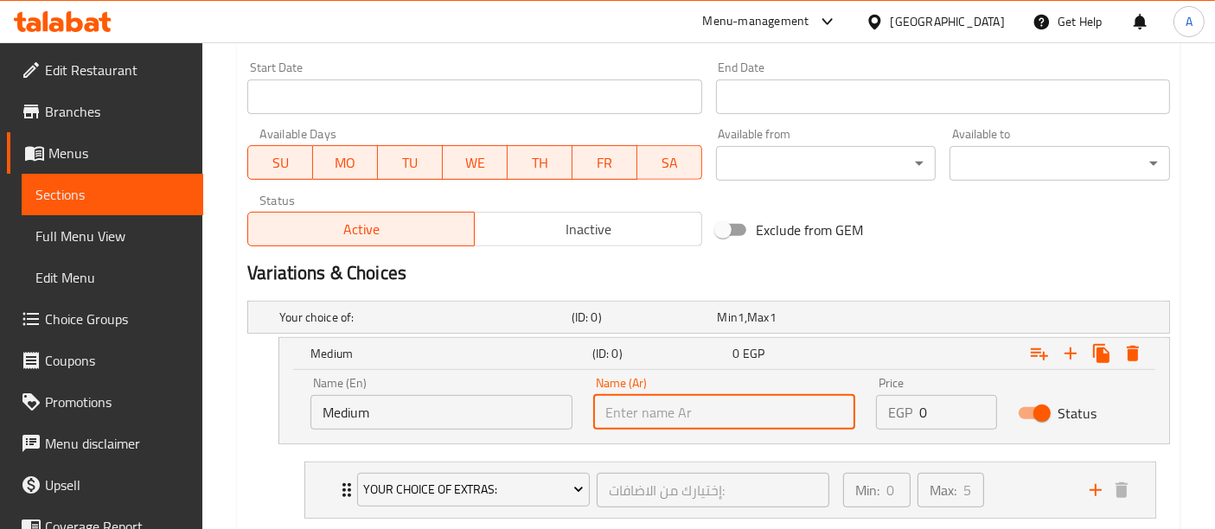
type input "وسط"
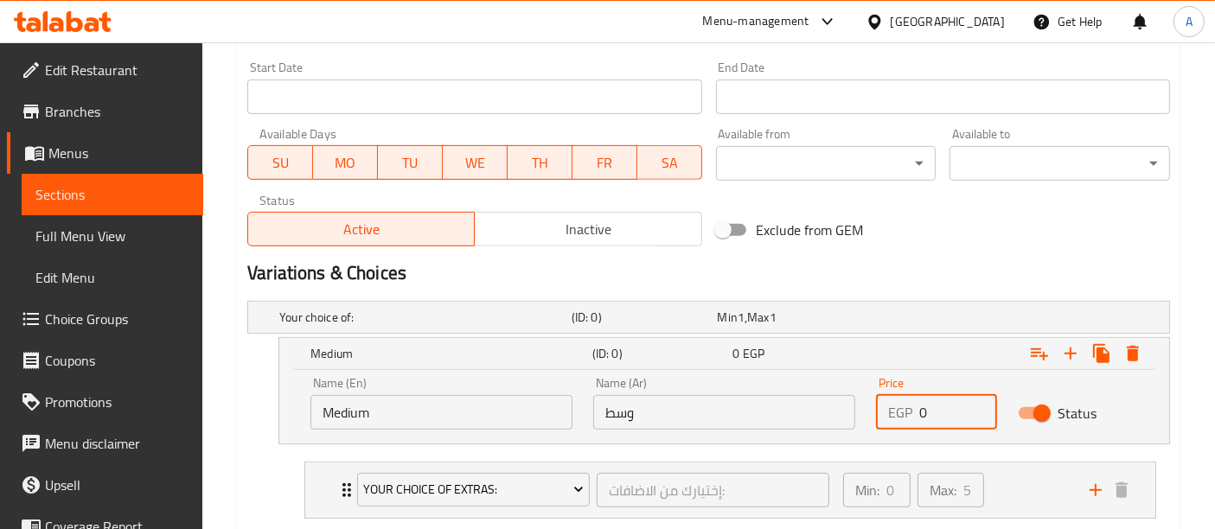
click at [951, 407] on input "0" at bounding box center [958, 412] width 77 height 35
type input "270"
click at [1069, 351] on icon "Expand" at bounding box center [1071, 354] width 12 height 12
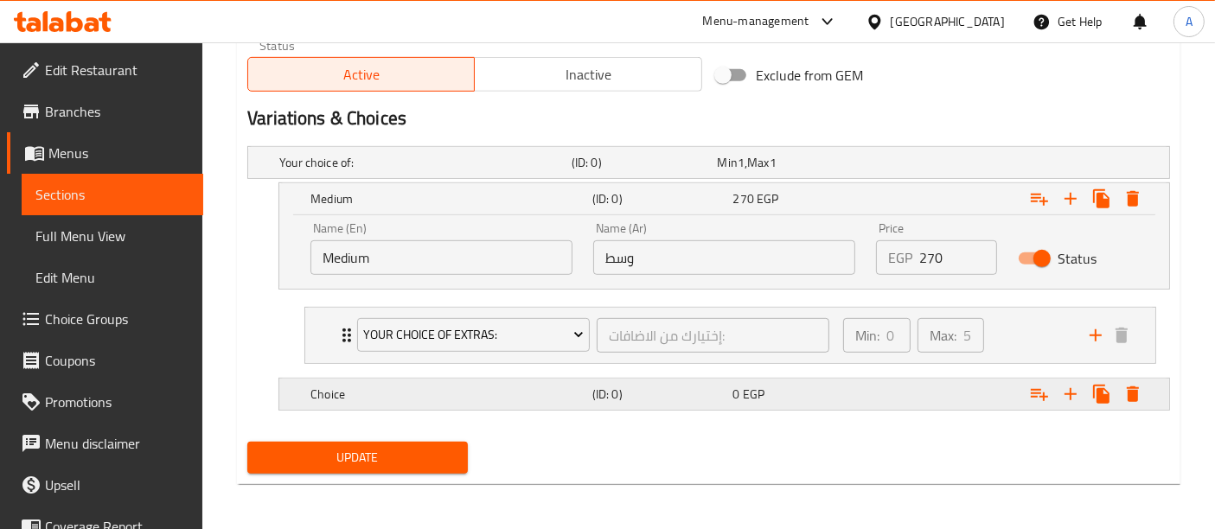
click at [506, 393] on h5 "Choice" at bounding box center [448, 394] width 275 height 17
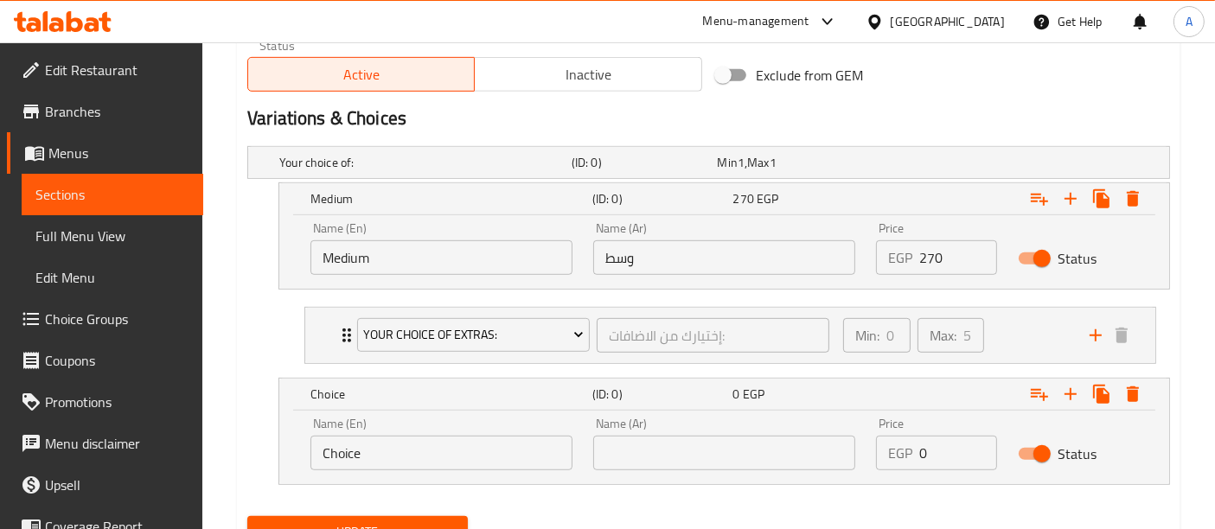
click at [398, 448] on input "Choice" at bounding box center [442, 453] width 262 height 35
click at [398, 447] on input "Choice" at bounding box center [442, 453] width 262 height 35
type input "Large"
click at [620, 450] on input "text" at bounding box center [724, 453] width 262 height 35
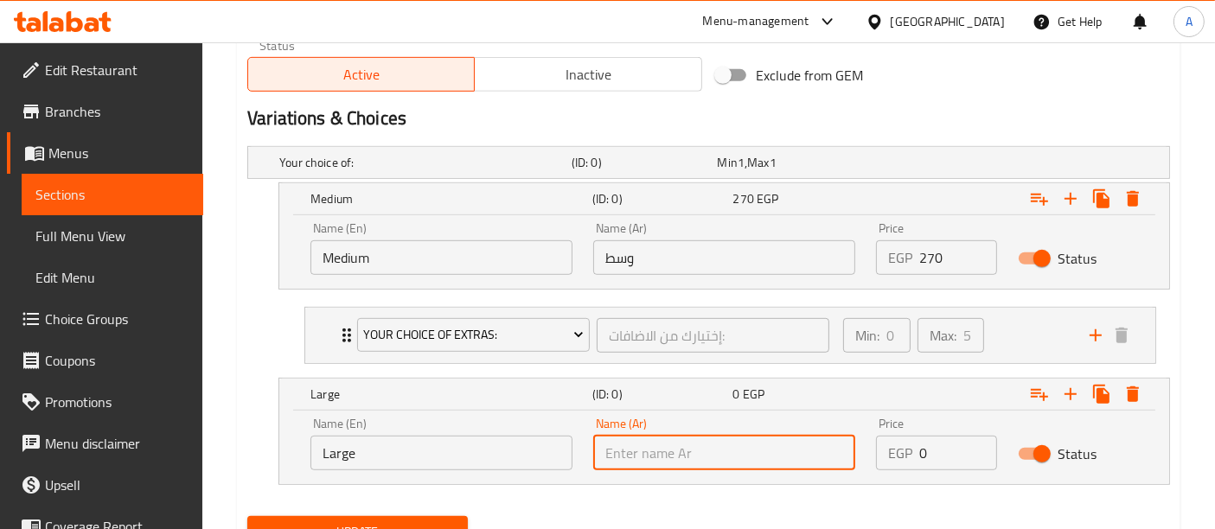
type input "كبيرة"
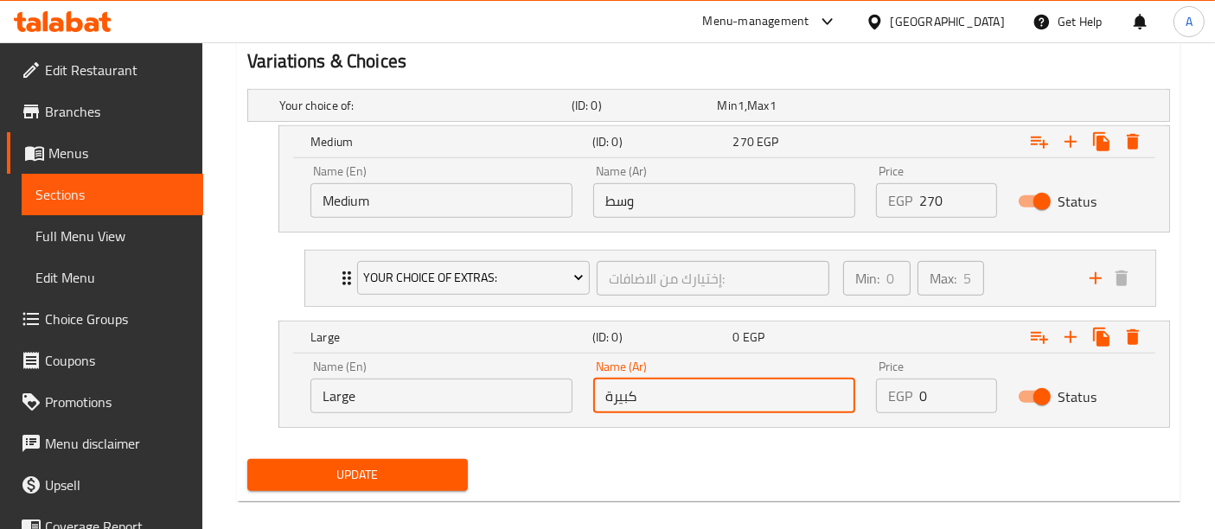
scroll to position [973, 0]
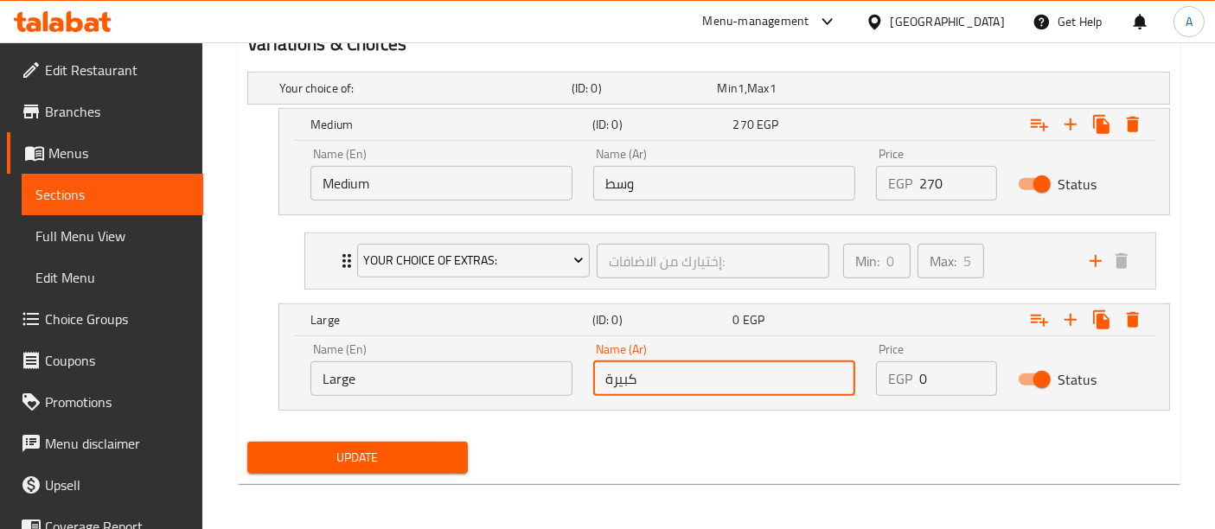
click at [933, 383] on input "0" at bounding box center [958, 379] width 77 height 35
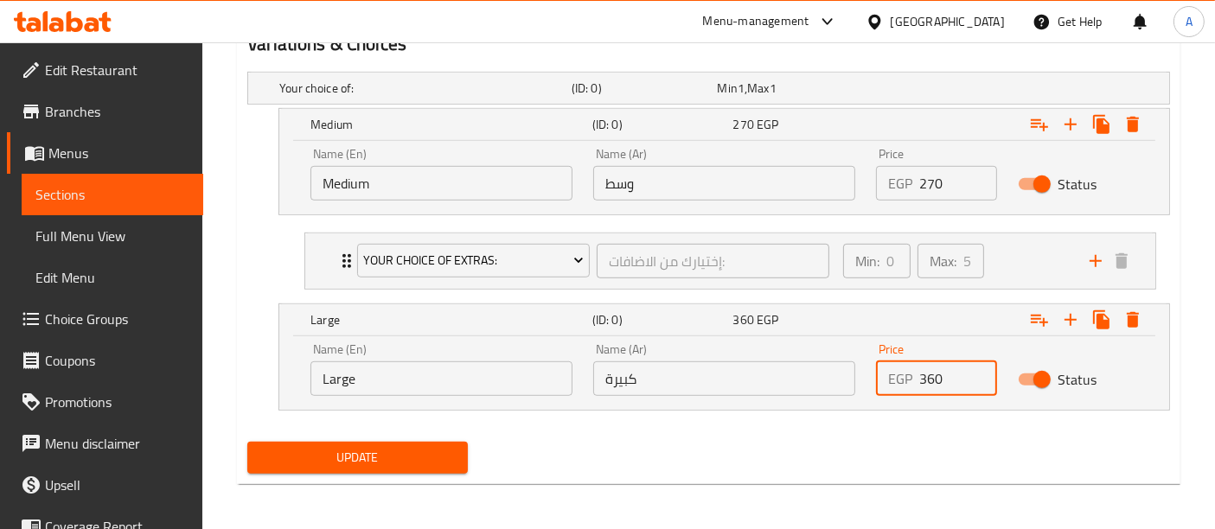
type input "360"
click at [415, 458] on span "Update" at bounding box center [357, 458] width 193 height 22
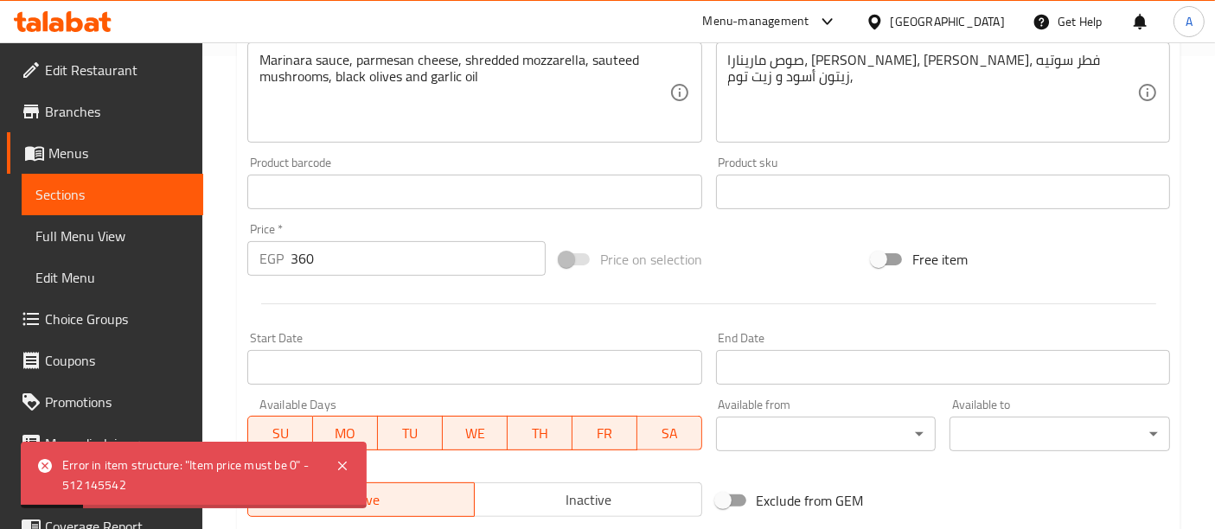
scroll to position [471, 0]
click at [332, 270] on input "360" at bounding box center [418, 260] width 255 height 35
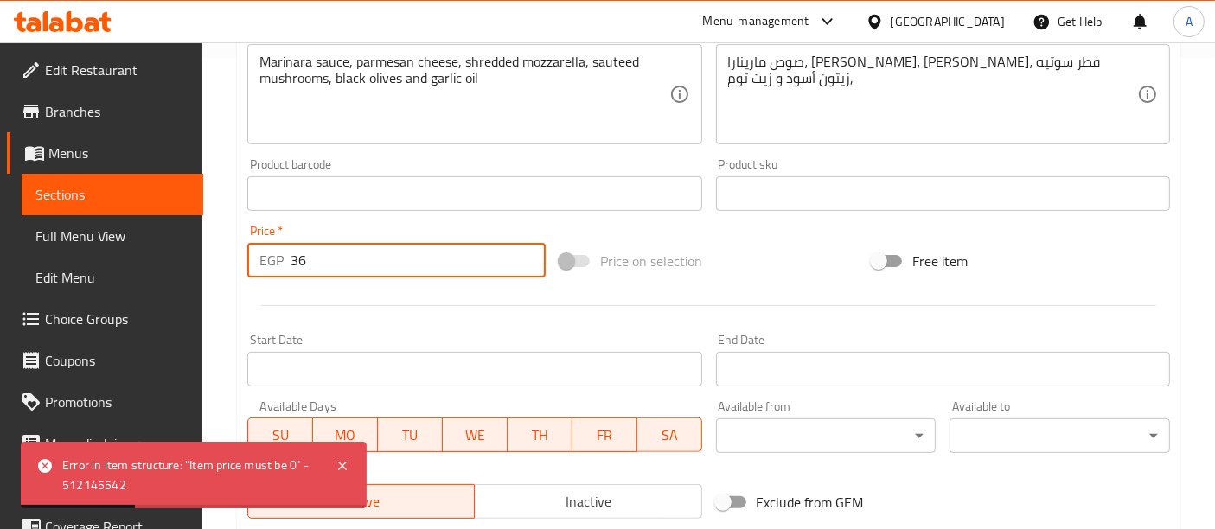
type input "3"
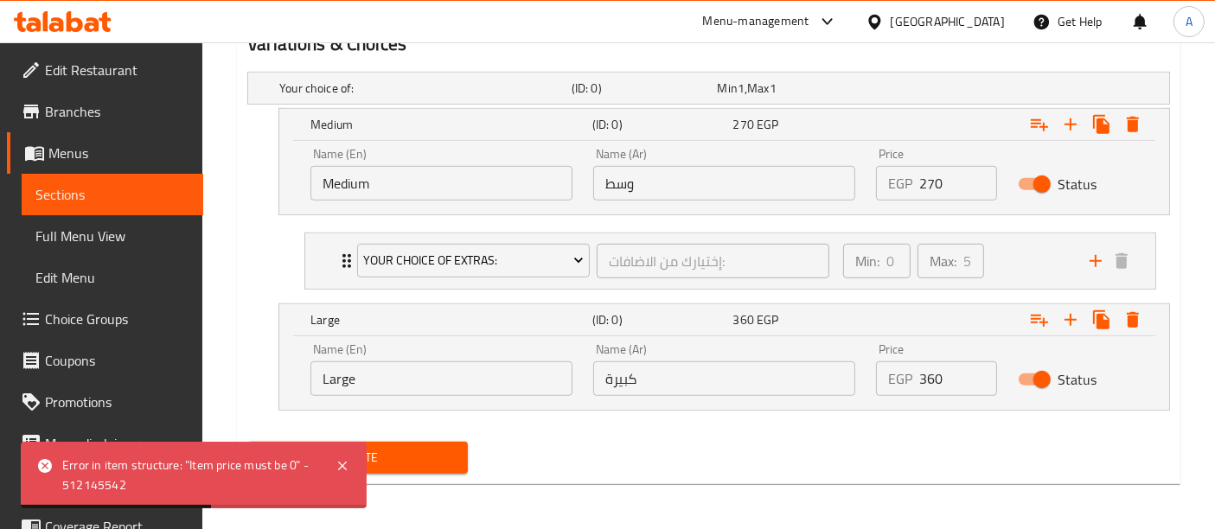
type input "0"
click at [410, 442] on button "Update" at bounding box center [357, 458] width 221 height 32
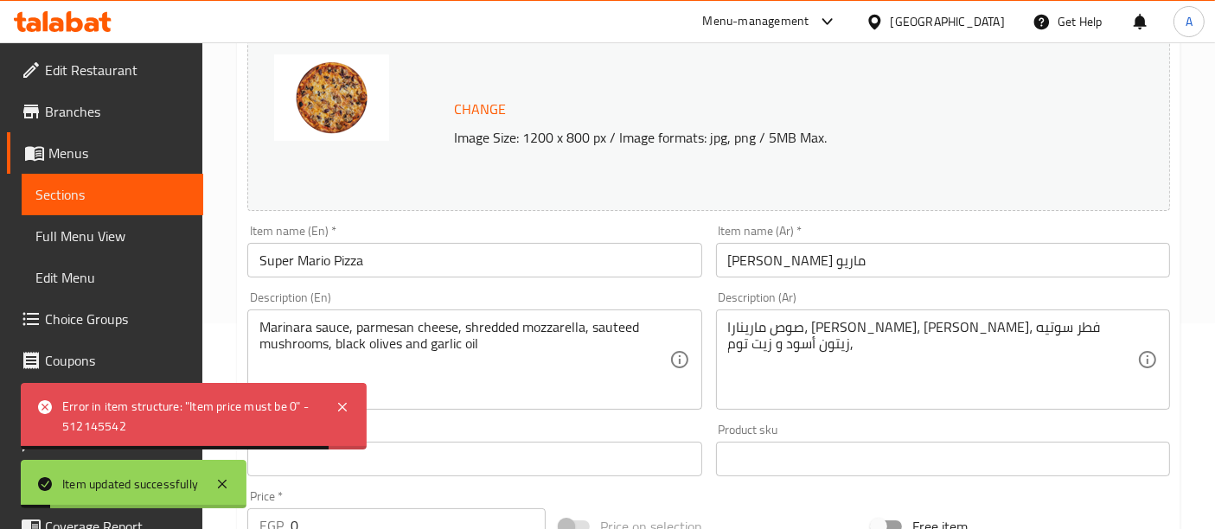
scroll to position [0, 0]
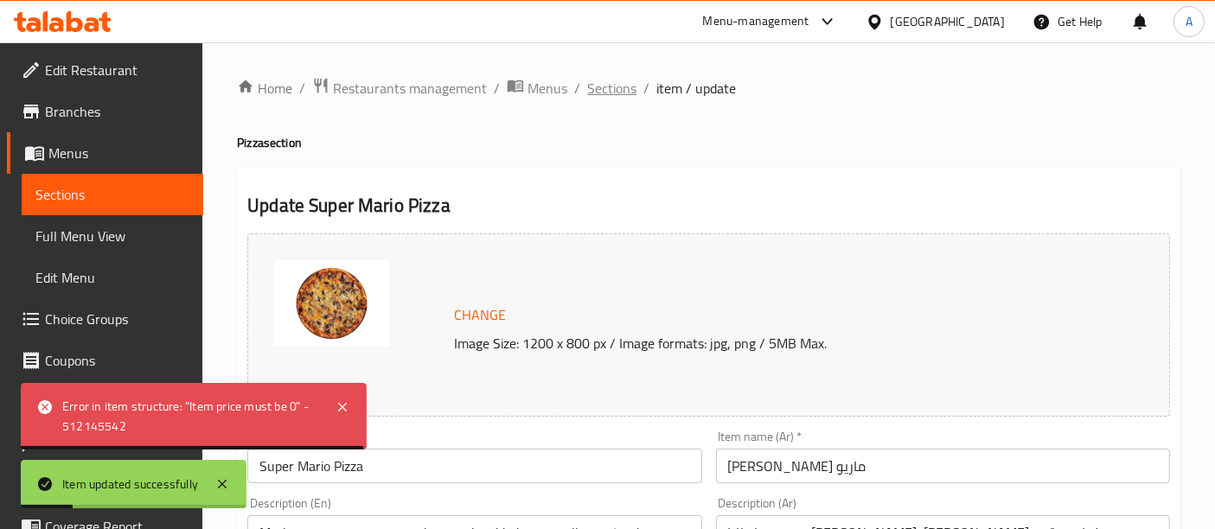
click at [624, 89] on span "Sections" at bounding box center [611, 88] width 49 height 21
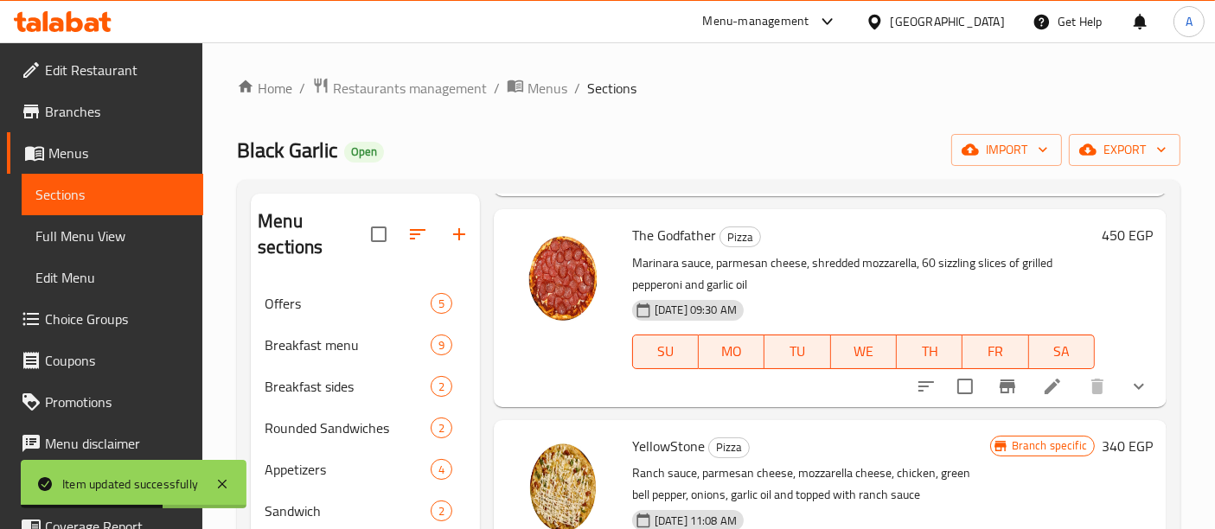
scroll to position [670, 0]
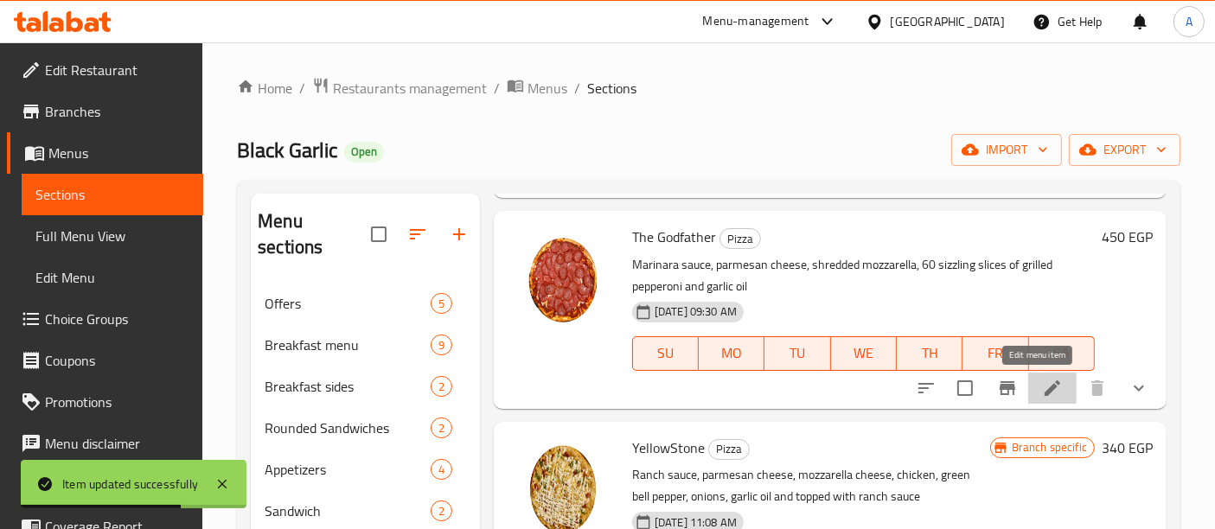
click at [1042, 388] on icon at bounding box center [1052, 388] width 21 height 21
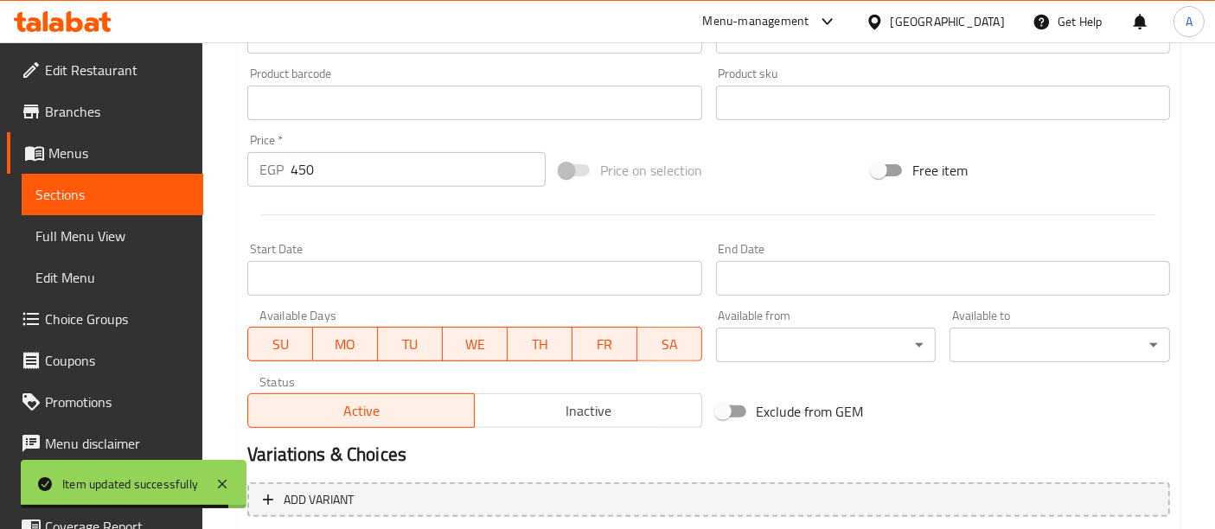
scroll to position [744, 0]
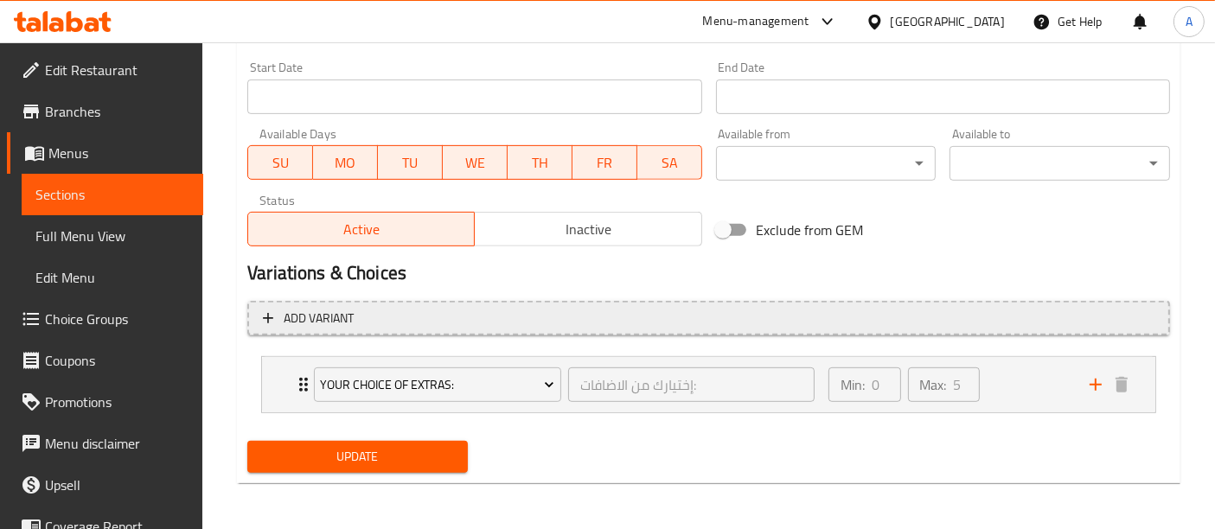
click at [664, 301] on button "Add variant" at bounding box center [708, 318] width 923 height 35
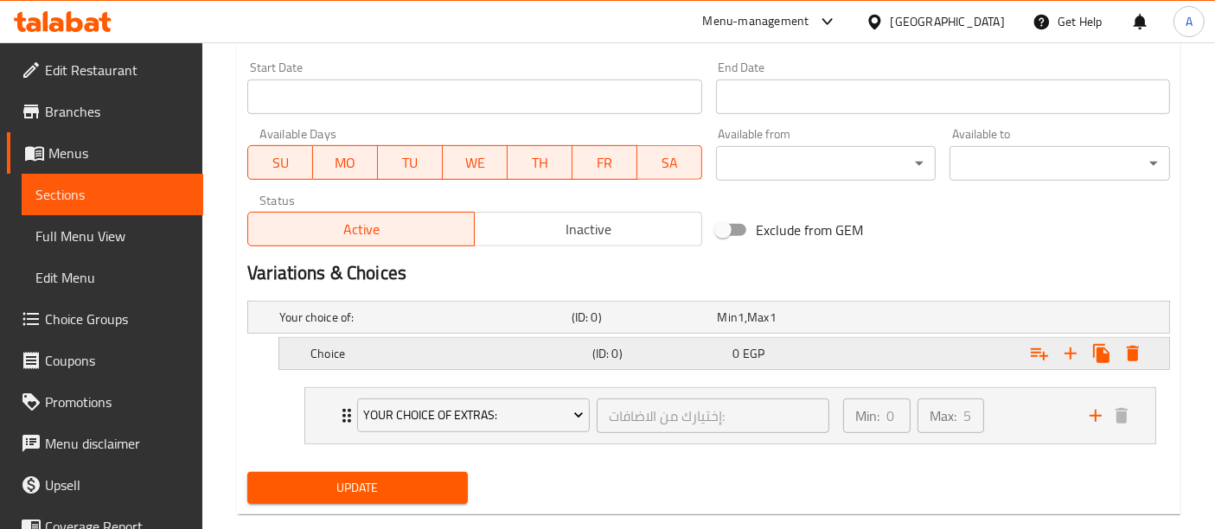
click at [475, 357] on h5 "Choice" at bounding box center [448, 353] width 275 height 17
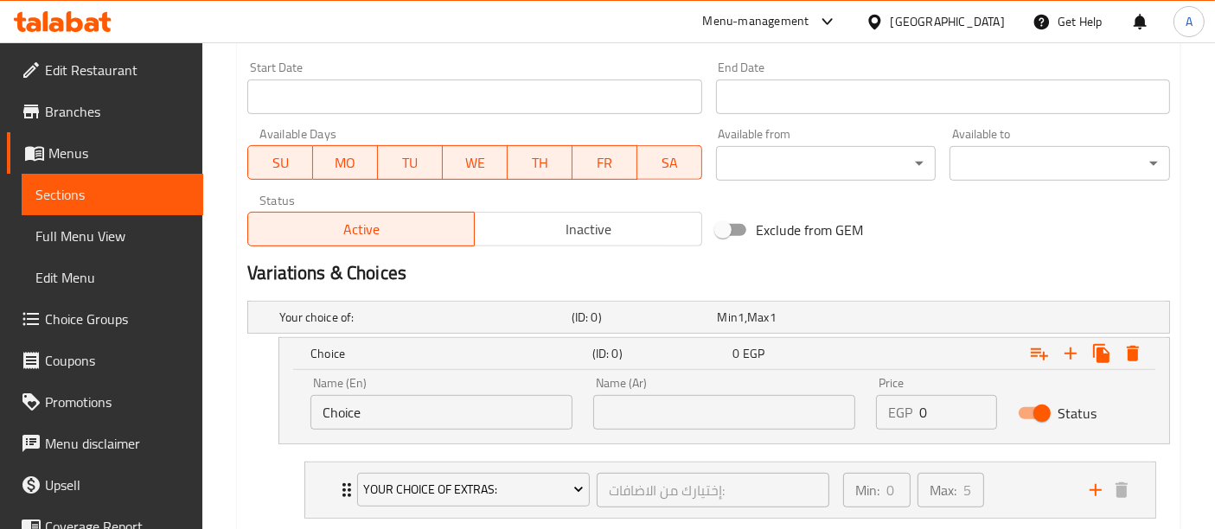
click at [405, 409] on input "Choice" at bounding box center [442, 412] width 262 height 35
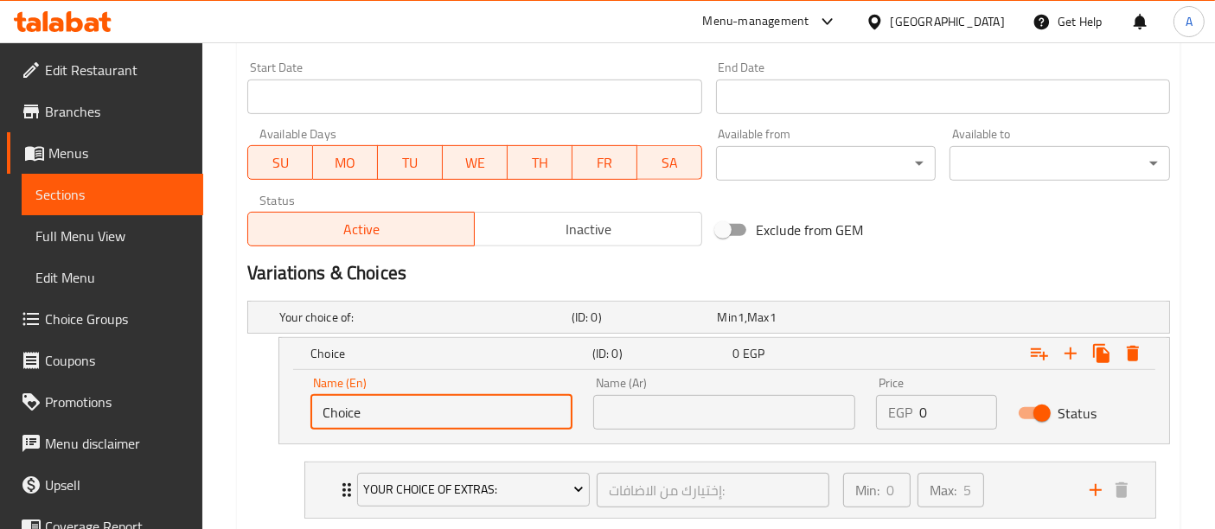
click at [405, 409] on input "Choice" at bounding box center [442, 412] width 262 height 35
type input "Medium"
click at [674, 401] on input "text" at bounding box center [724, 412] width 262 height 35
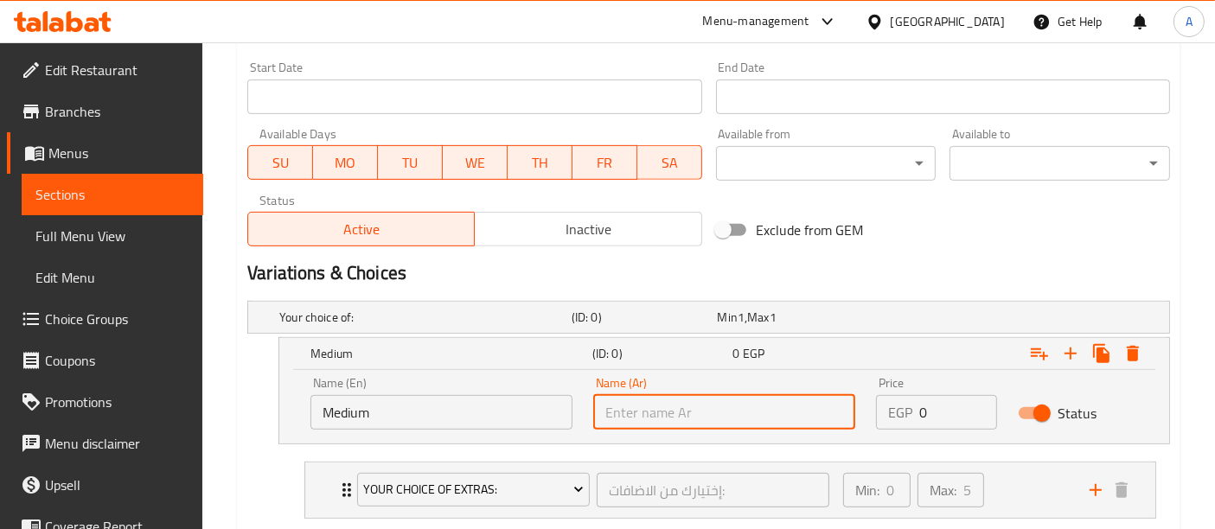
type input "وسط"
click at [939, 414] on input "0" at bounding box center [958, 412] width 77 height 35
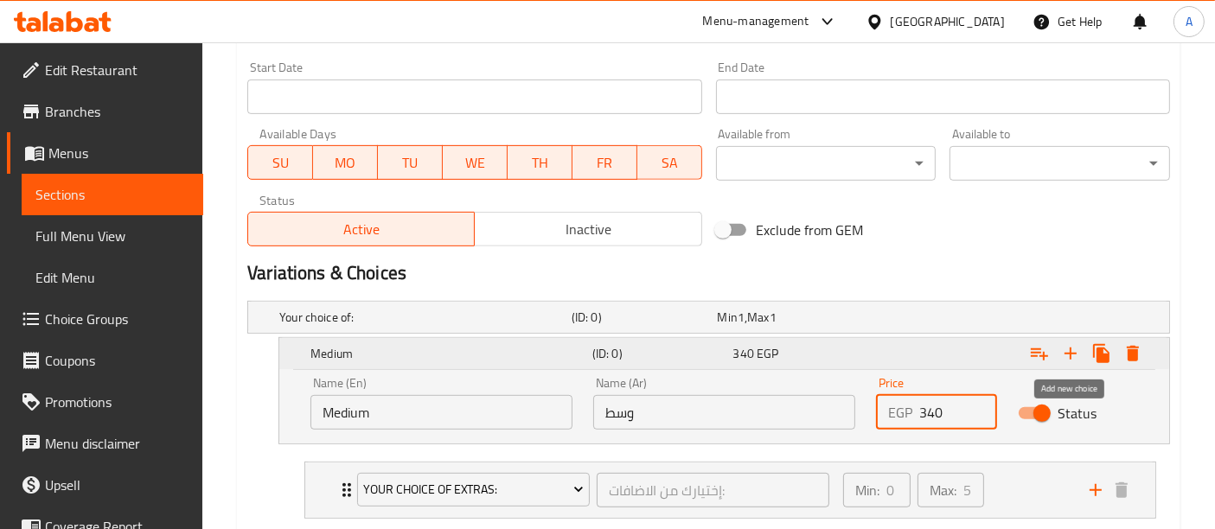
type input "340"
click at [1069, 343] on icon "Expand" at bounding box center [1071, 353] width 21 height 21
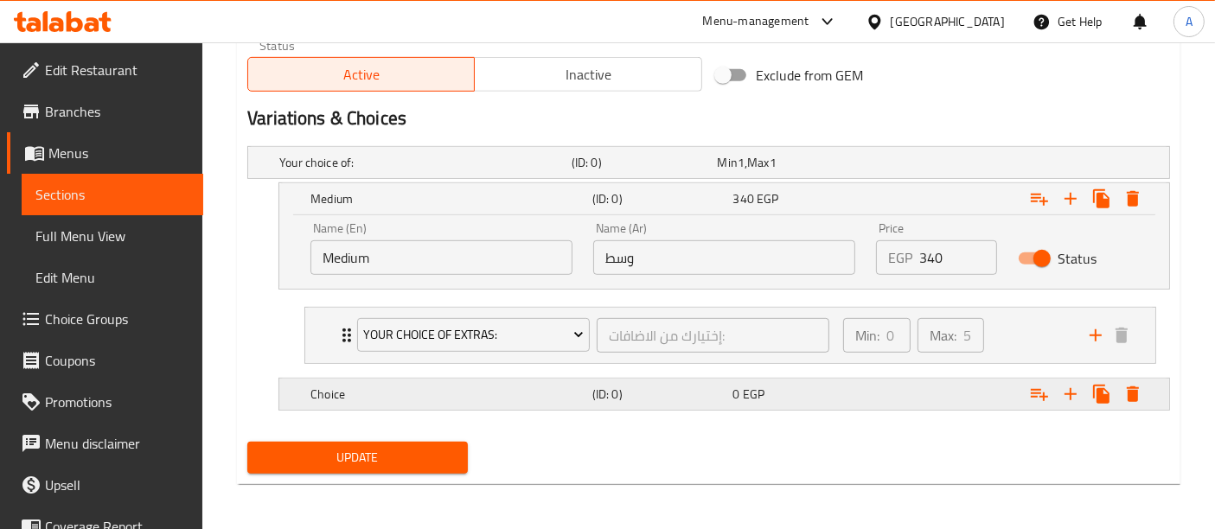
click at [514, 390] on h5 "Choice" at bounding box center [448, 394] width 275 height 17
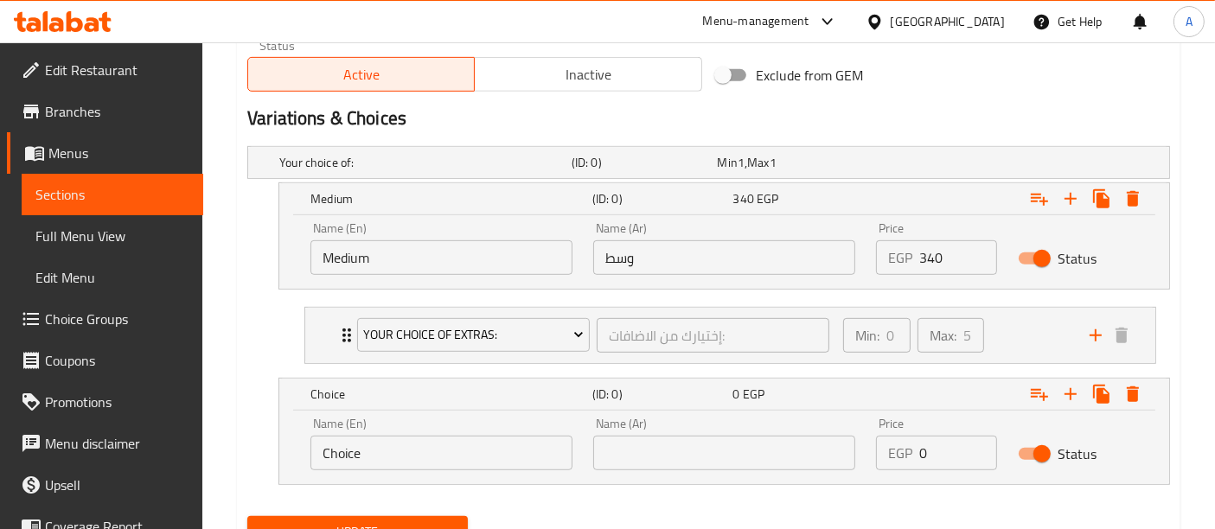
click at [419, 444] on input "Choice" at bounding box center [442, 453] width 262 height 35
type input "Large"
click at [630, 451] on input "text" at bounding box center [724, 453] width 262 height 35
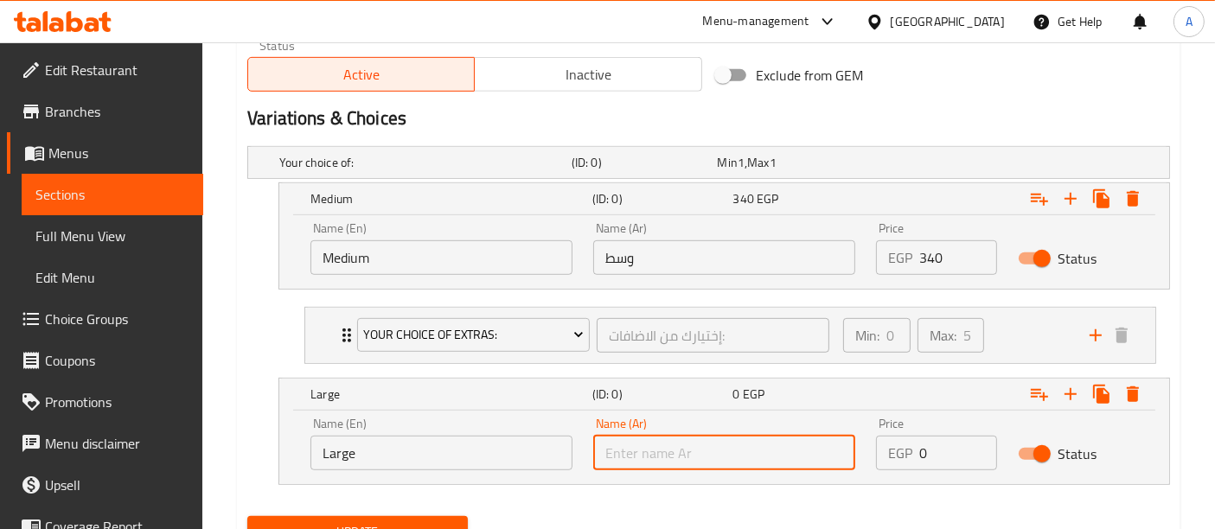
type input "كبيرة"
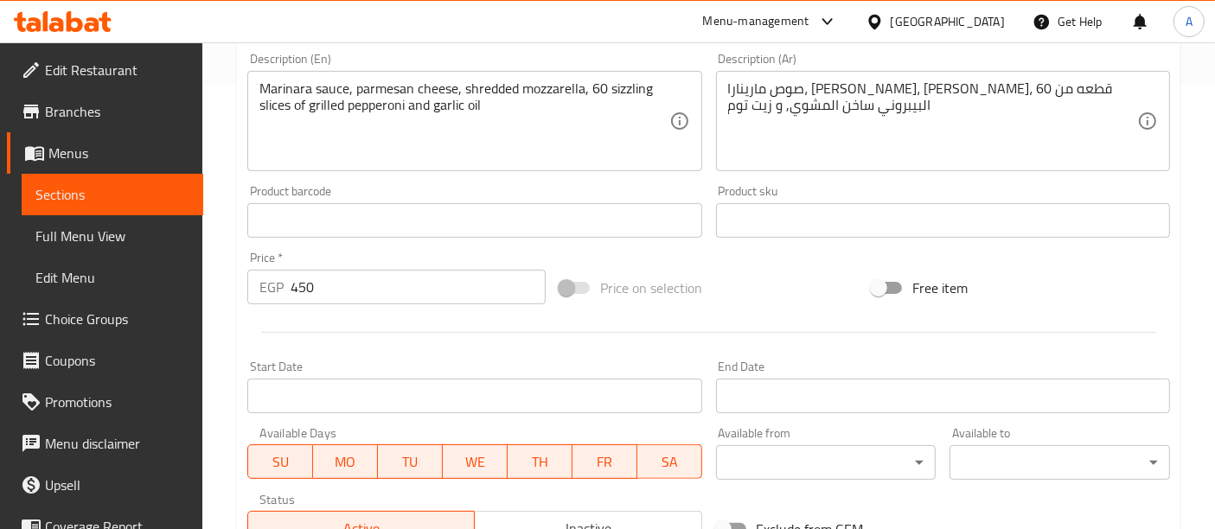
scroll to position [973, 0]
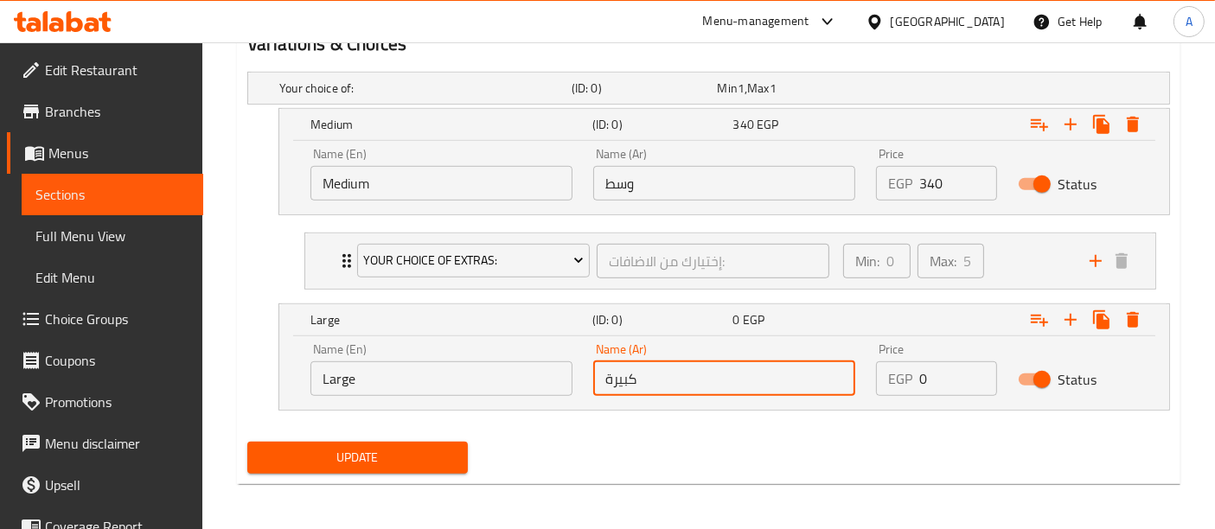
click at [932, 375] on input "0" at bounding box center [958, 379] width 77 height 35
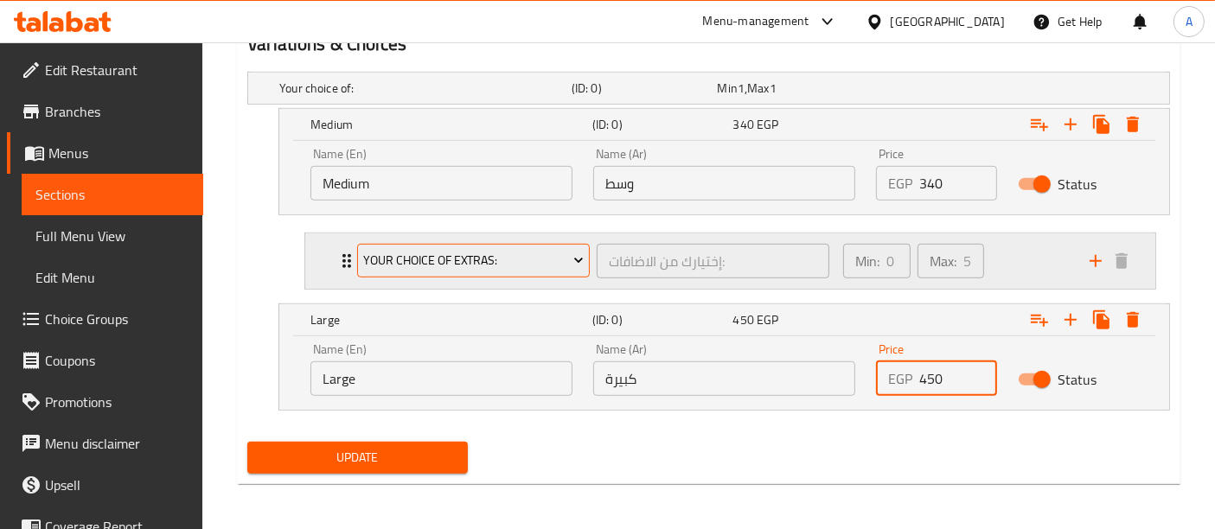
scroll to position [662, 0]
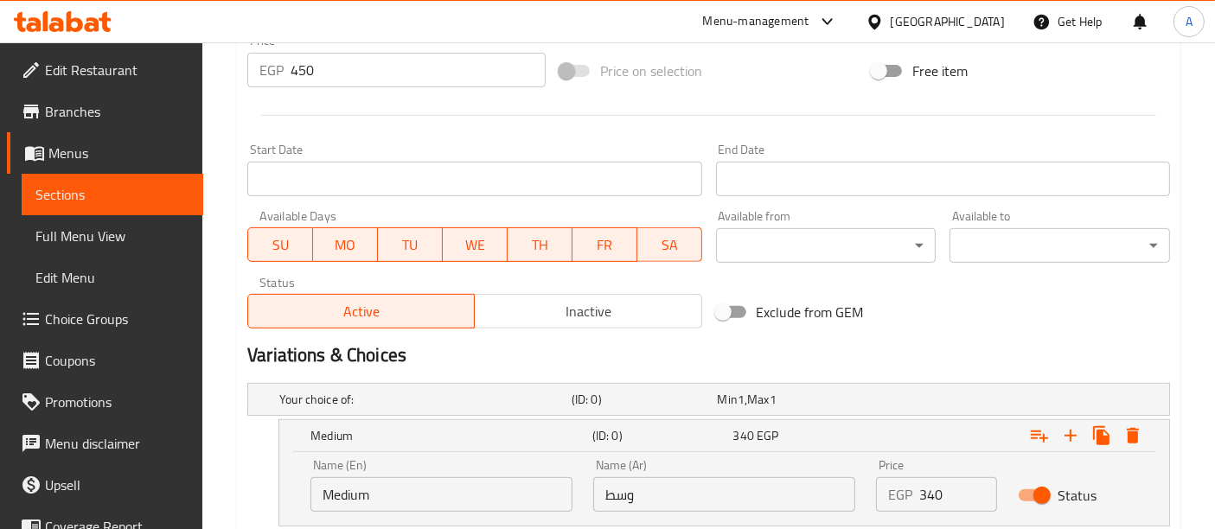
type input "450"
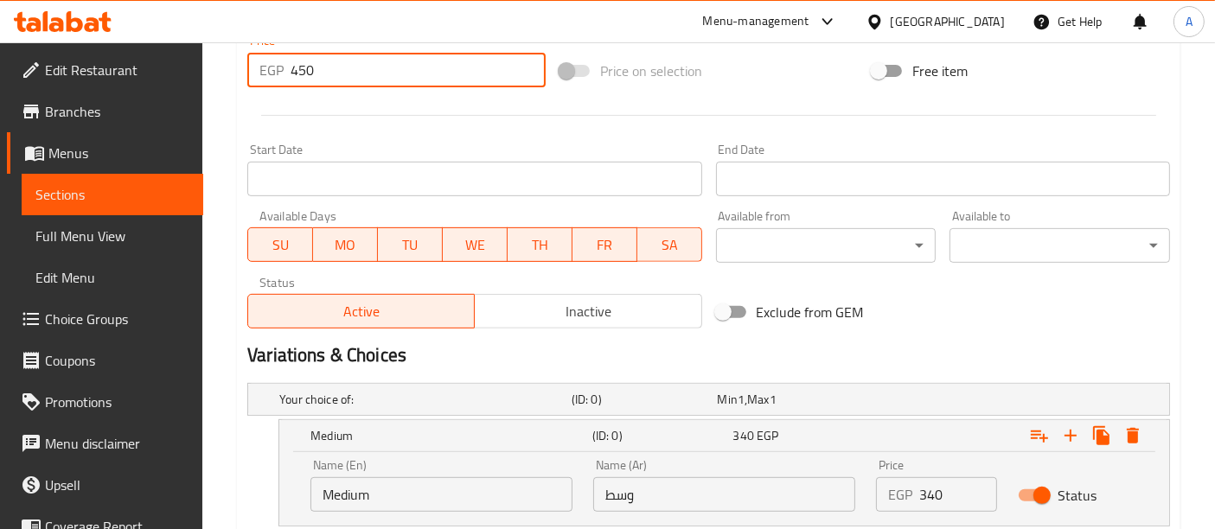
click at [333, 65] on input "450" at bounding box center [418, 70] width 255 height 35
type input "4"
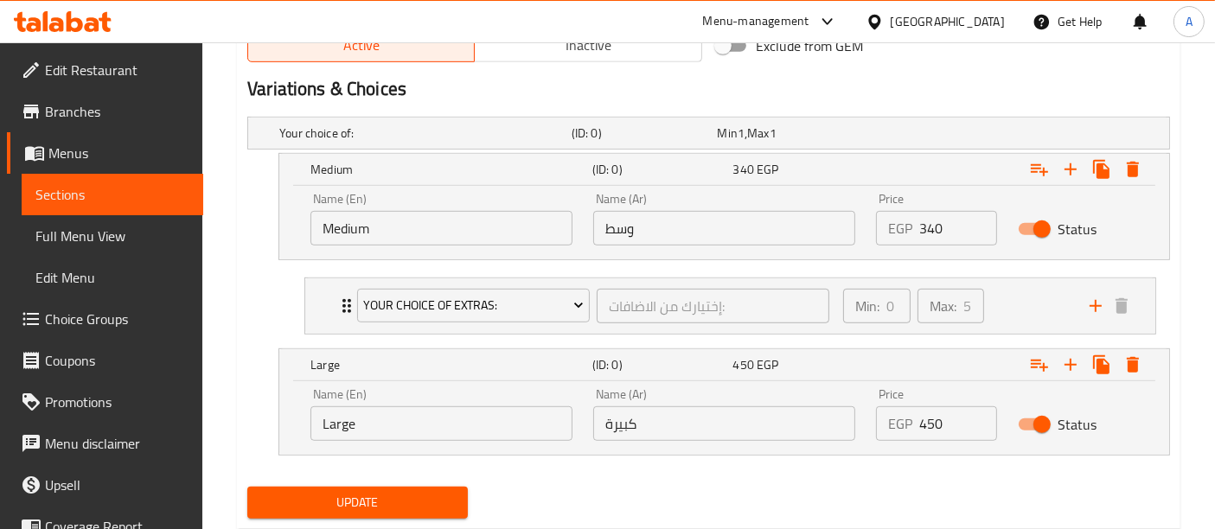
scroll to position [973, 0]
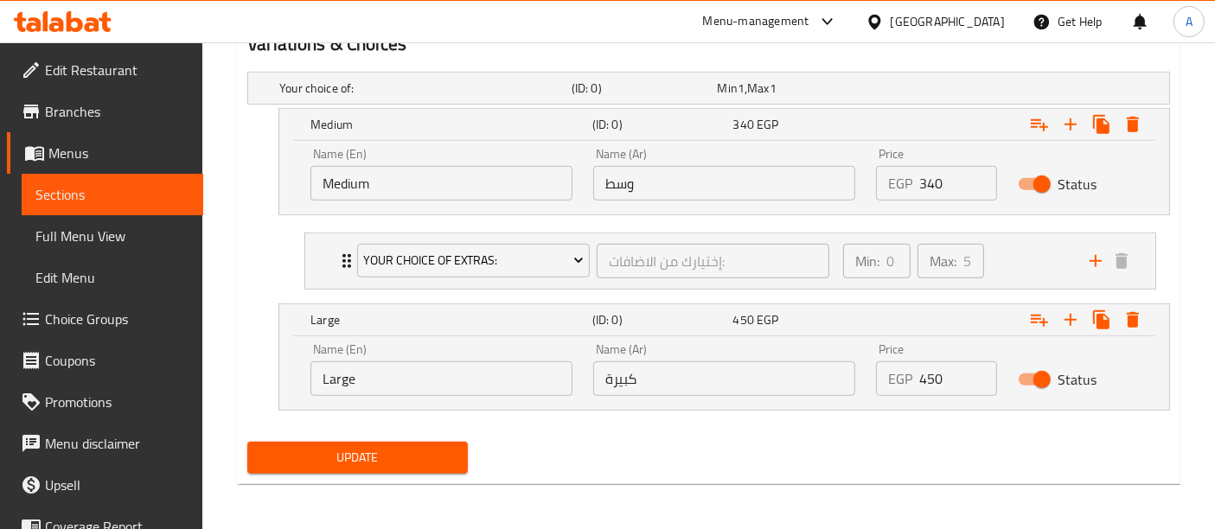
type input "0"
click at [349, 442] on button "Update" at bounding box center [357, 458] width 221 height 32
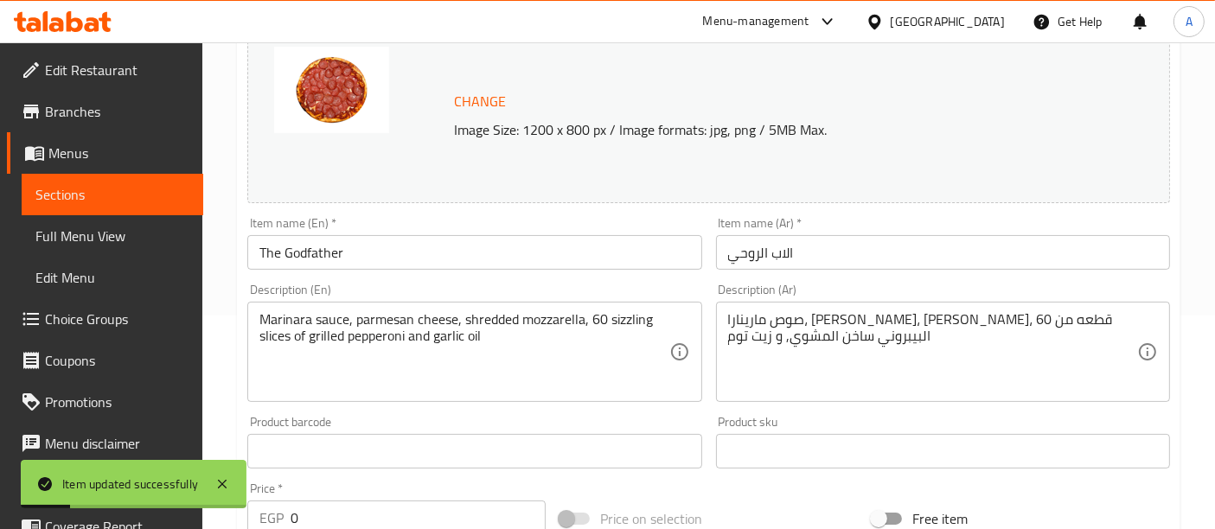
scroll to position [0, 0]
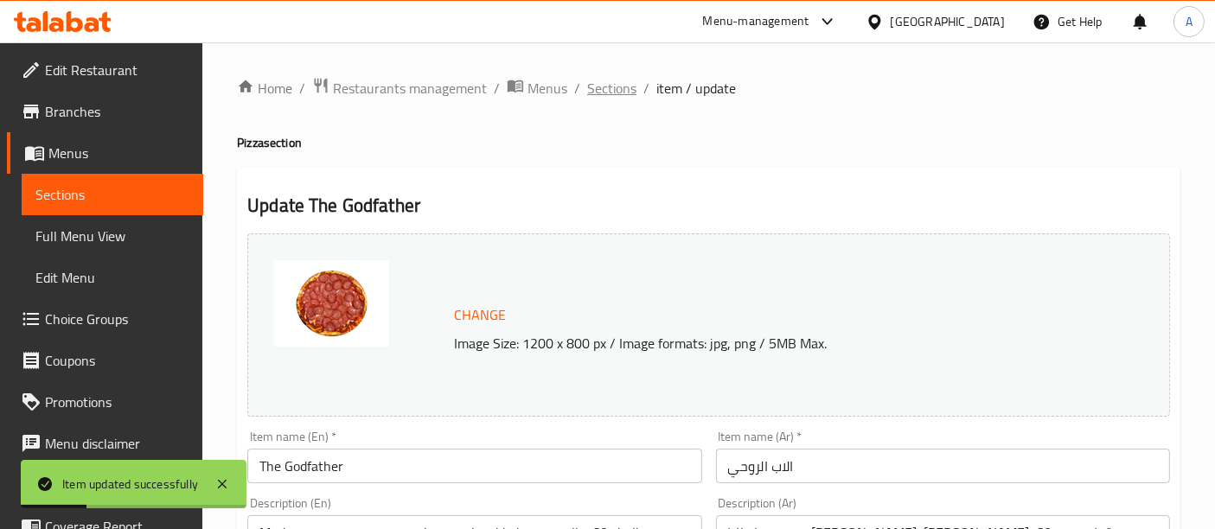
click at [619, 86] on span "Sections" at bounding box center [611, 88] width 49 height 21
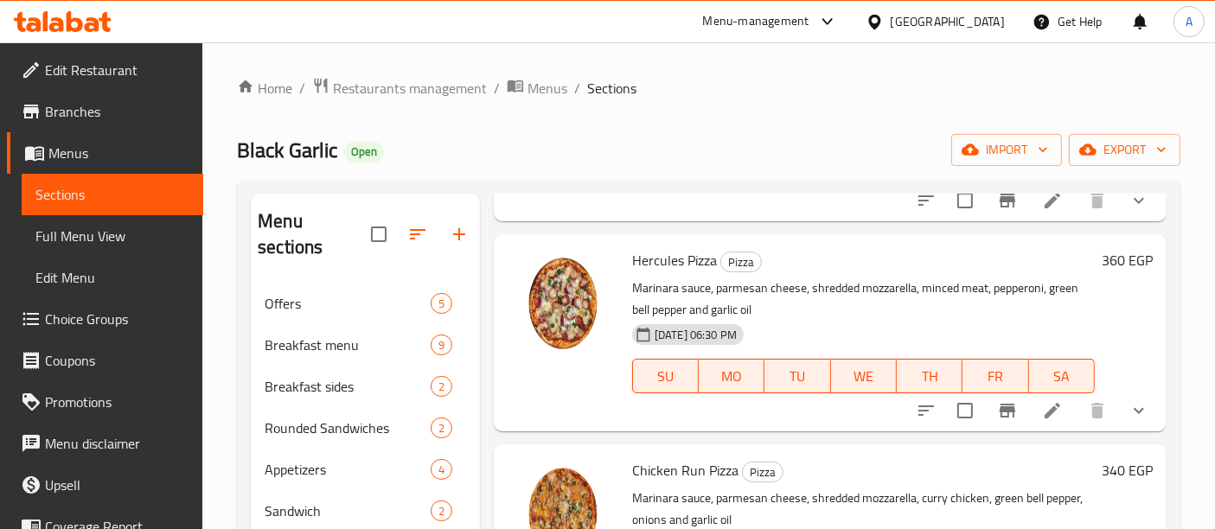
scroll to position [2017, 0]
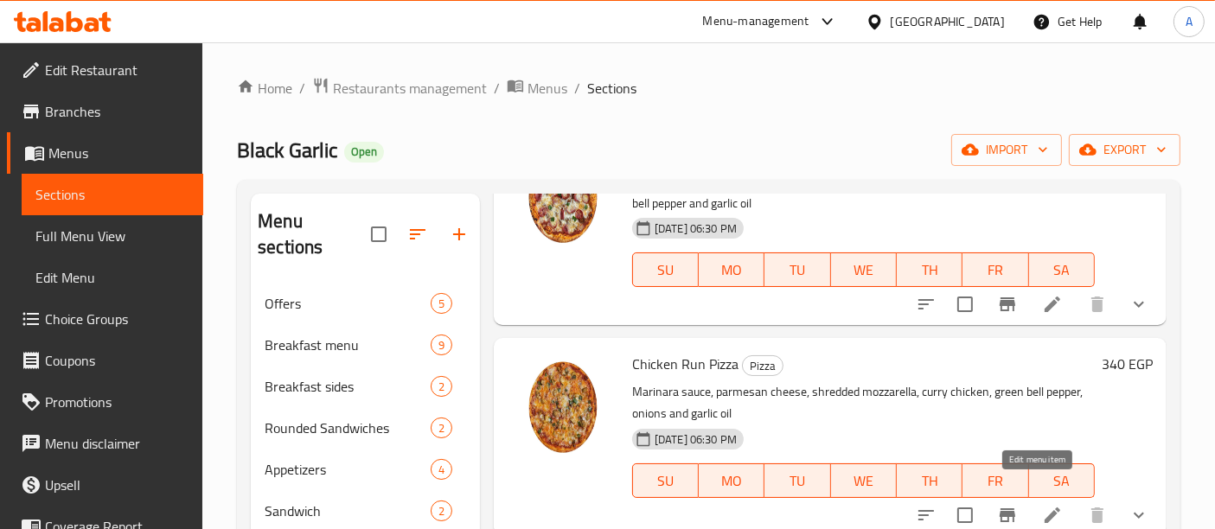
click at [1042, 505] on icon at bounding box center [1052, 515] width 21 height 21
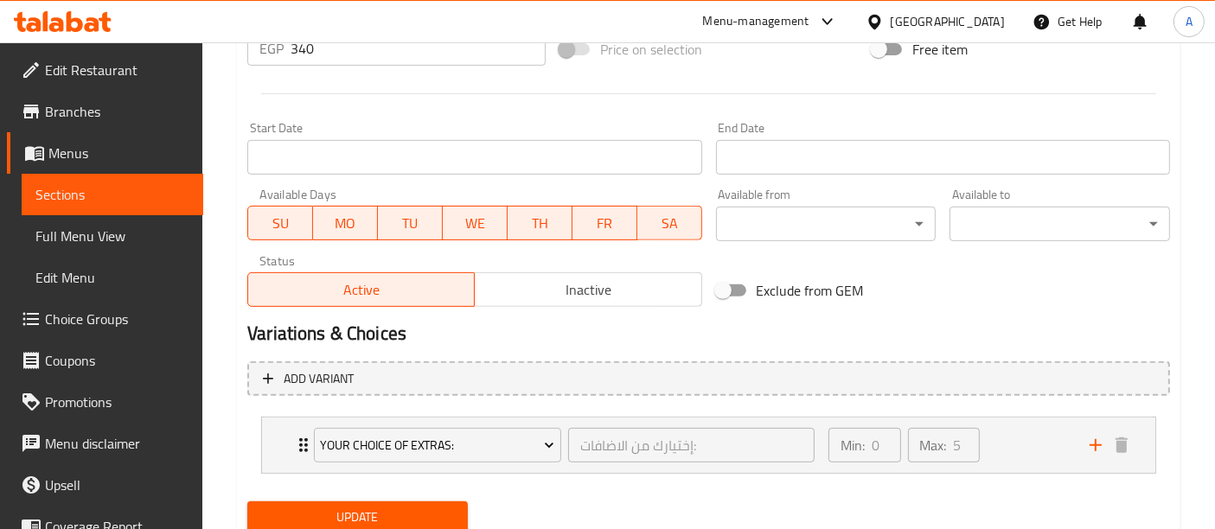
scroll to position [744, 0]
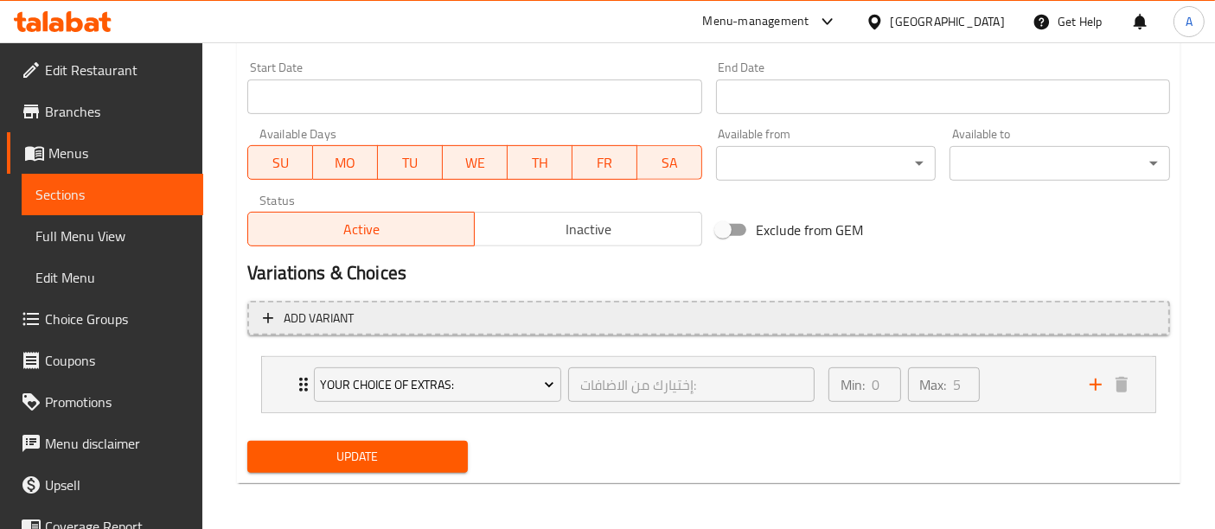
click at [568, 317] on span "Add variant" at bounding box center [709, 319] width 892 height 22
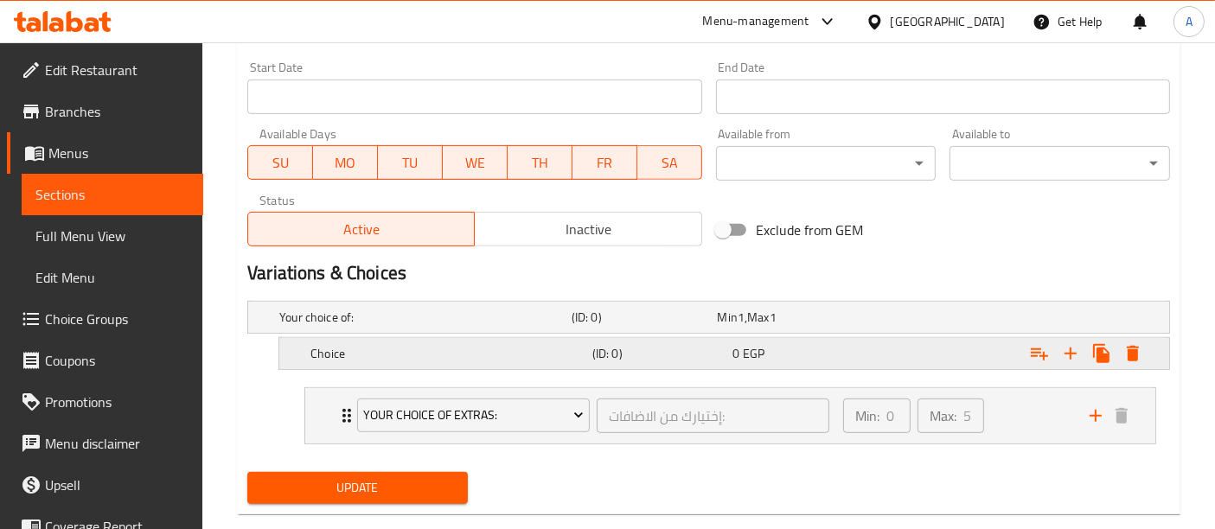
click at [511, 365] on div "Choice (ID: 0) 0 EGP" at bounding box center [729, 354] width 845 height 38
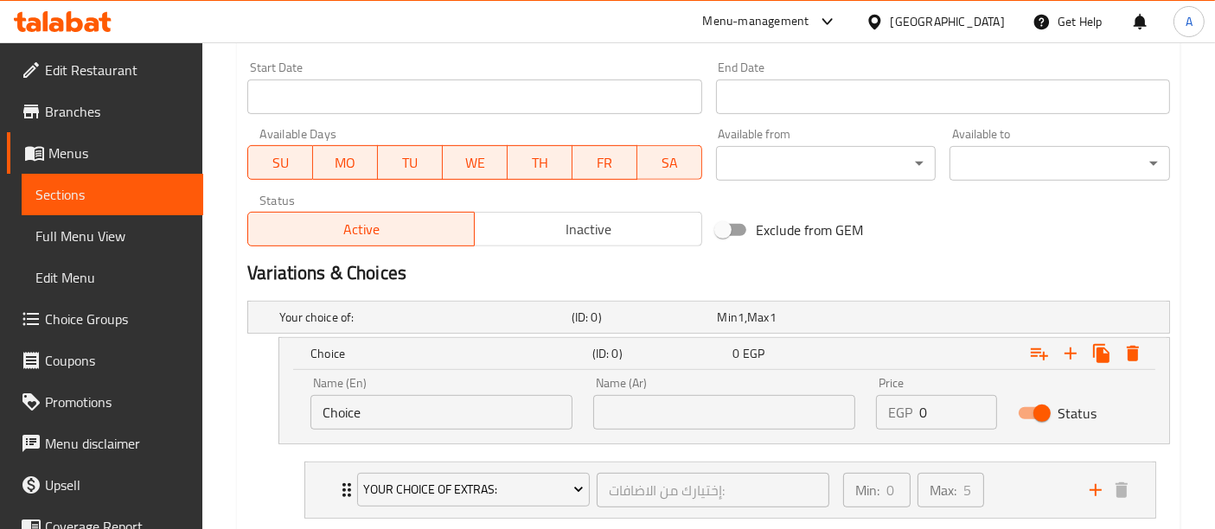
click at [438, 407] on input "Choice" at bounding box center [442, 412] width 262 height 35
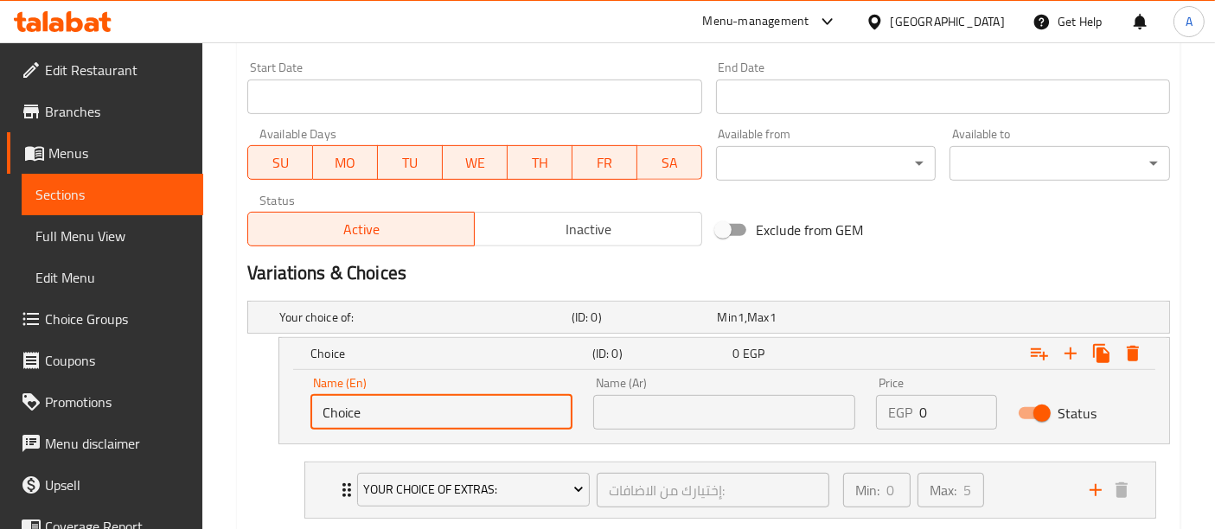
click at [438, 407] on input "Choice" at bounding box center [442, 412] width 262 height 35
type input "medium"
click at [670, 414] on input "text" at bounding box center [724, 412] width 262 height 35
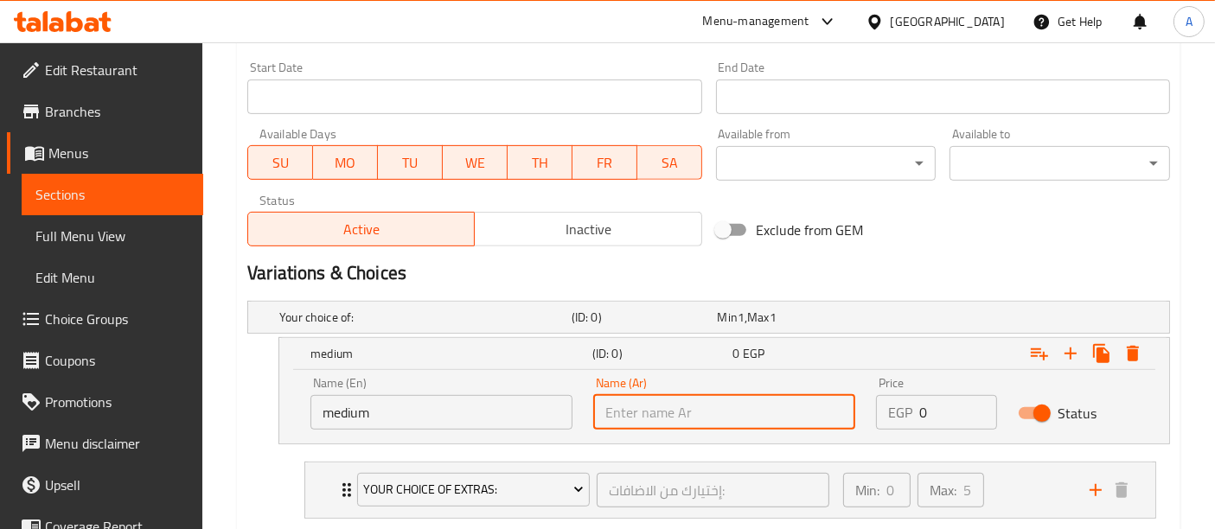
type input "وسط"
click at [927, 414] on input "0" at bounding box center [958, 412] width 77 height 35
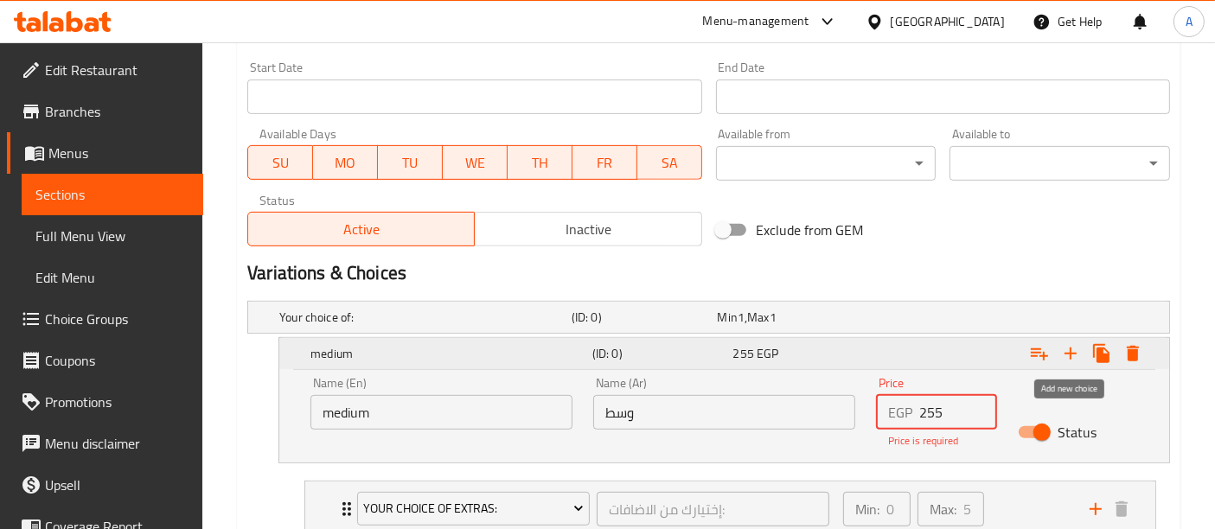
type input "255"
click at [1077, 346] on icon "Expand" at bounding box center [1071, 353] width 21 height 21
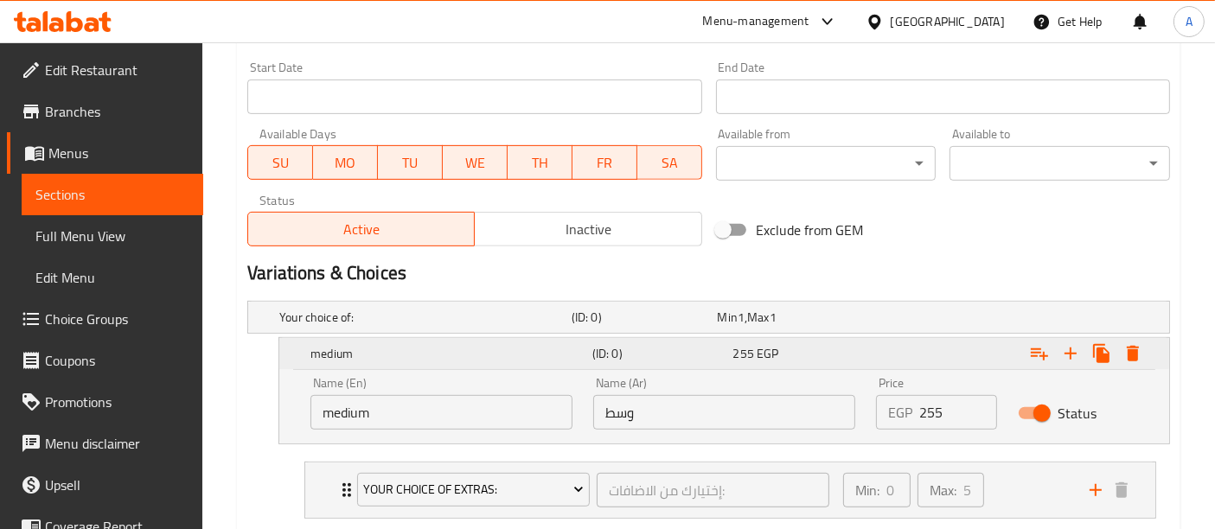
scroll to position [899, 0]
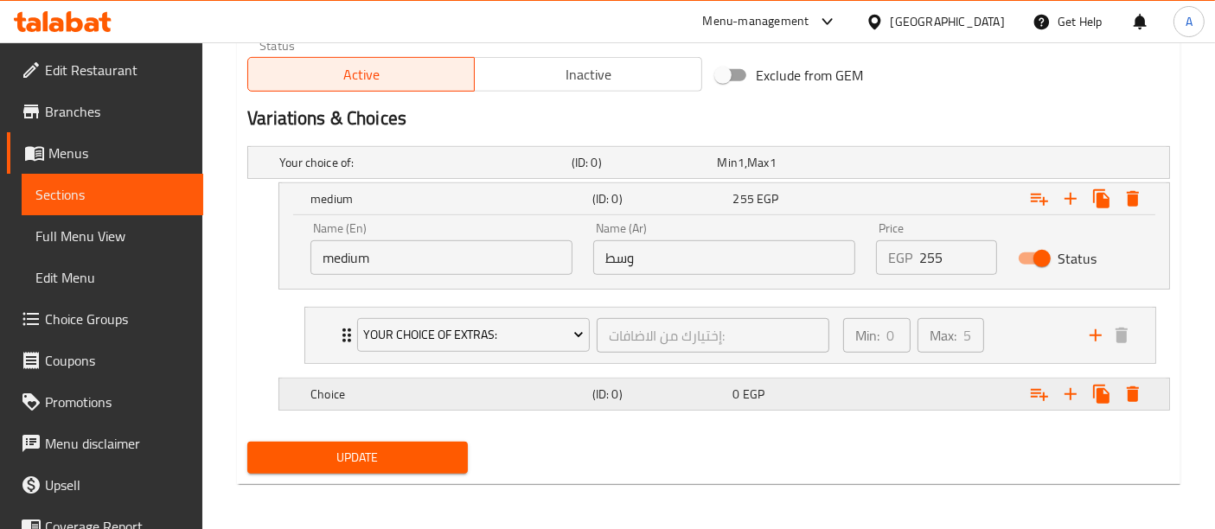
click at [536, 387] on h5 "Choice" at bounding box center [448, 394] width 275 height 17
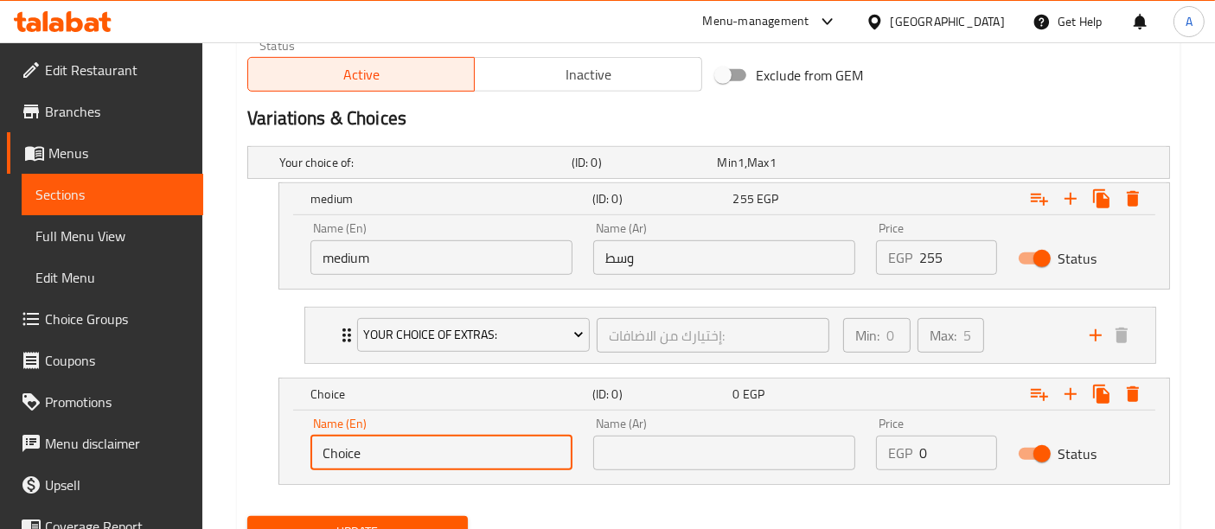
click at [409, 446] on input "Choice" at bounding box center [442, 453] width 262 height 35
type input "م"
type input "Large"
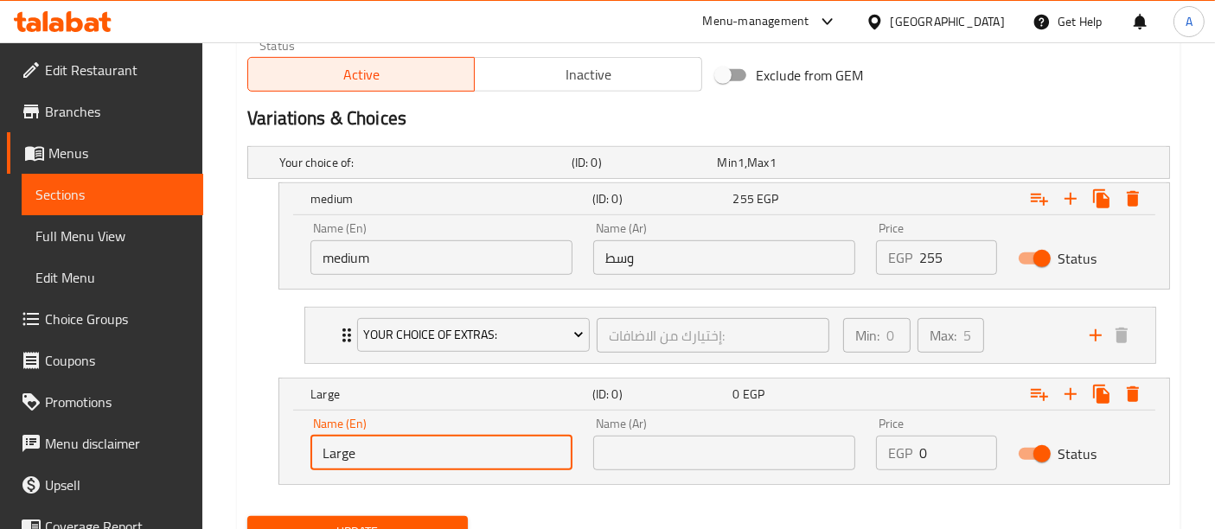
click at [662, 452] on input "text" at bounding box center [724, 453] width 262 height 35
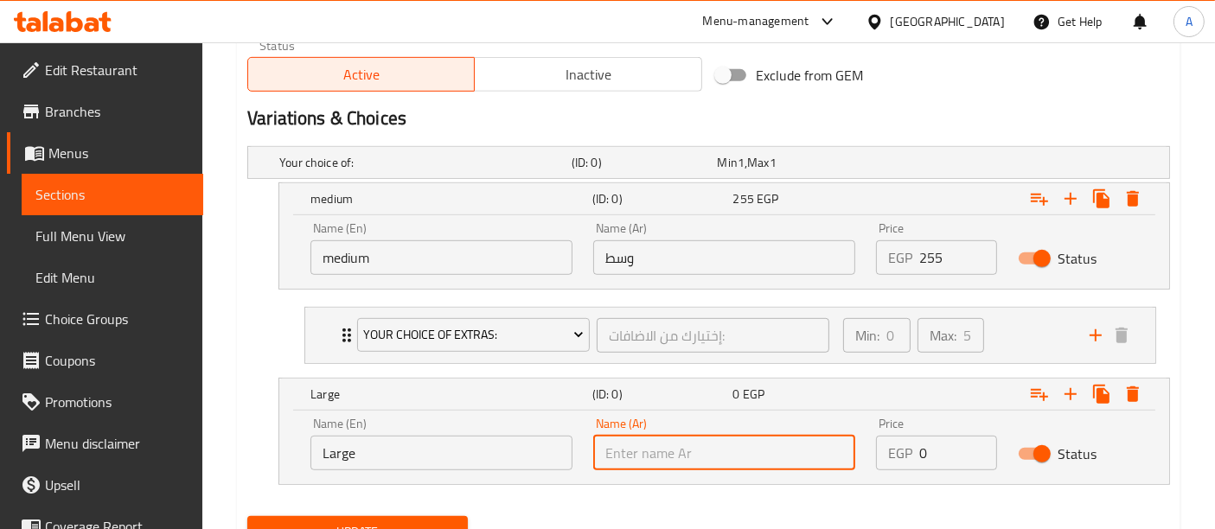
type input "كبيرة"
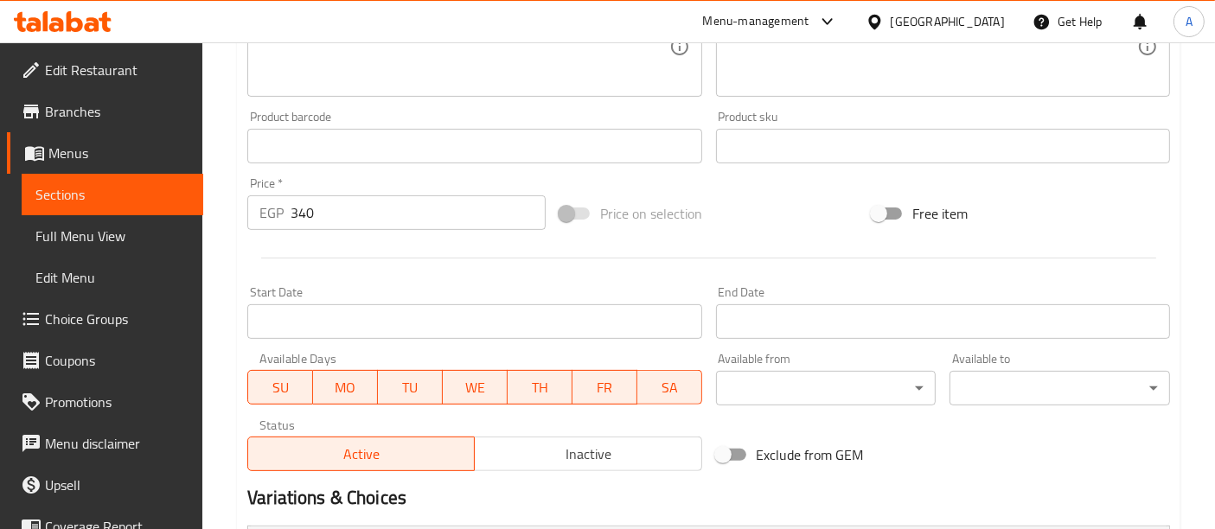
scroll to position [973, 0]
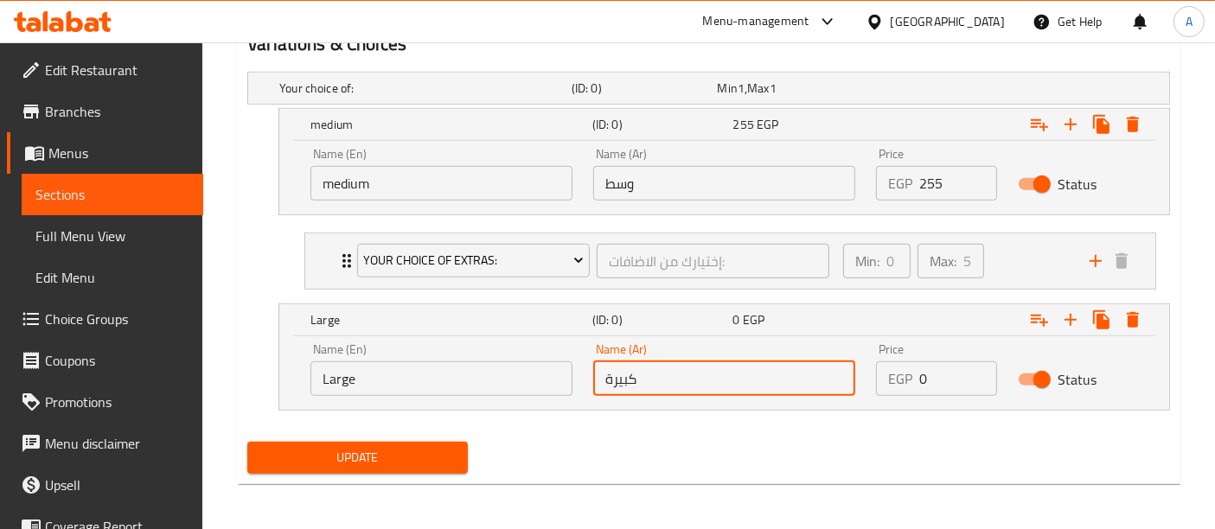
click at [939, 369] on input "0" at bounding box center [958, 379] width 77 height 35
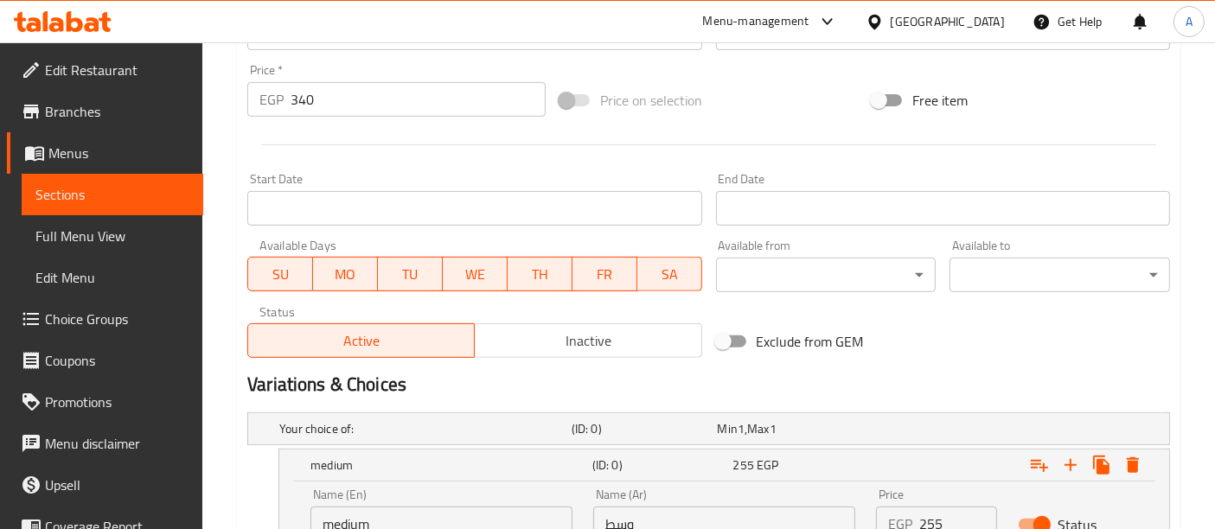
scroll to position [632, 0]
type input "340"
click at [329, 97] on input "340" at bounding box center [418, 99] width 255 height 35
type input "3"
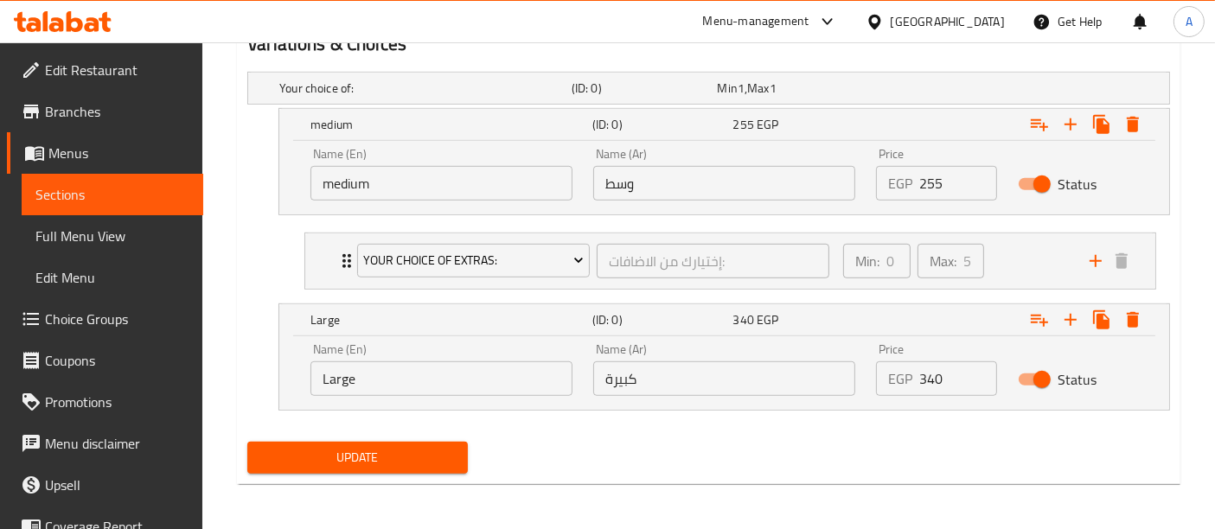
type input "0"
click at [336, 447] on span "Update" at bounding box center [357, 458] width 193 height 22
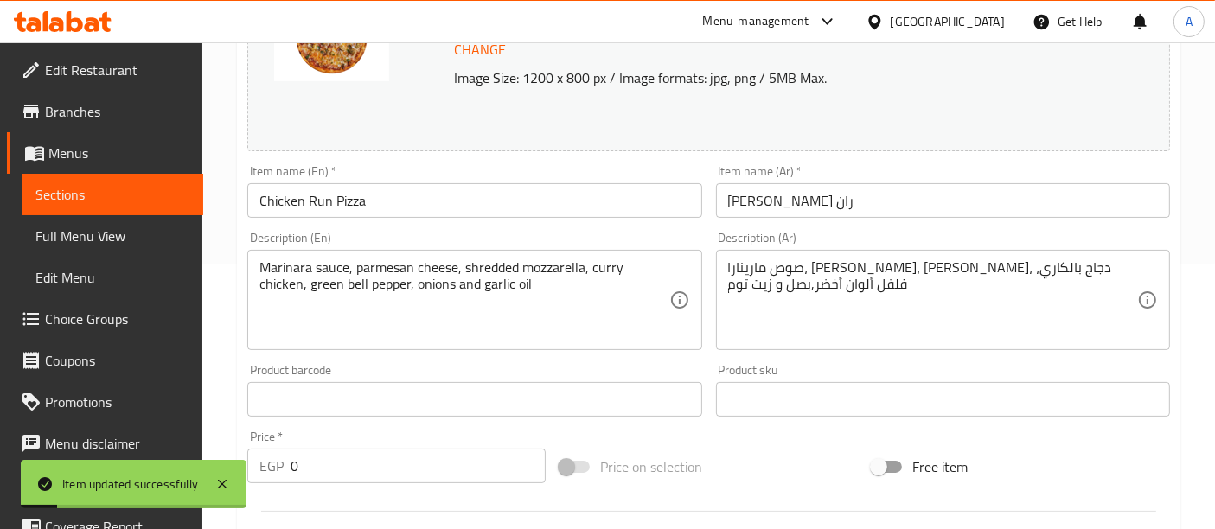
scroll to position [0, 0]
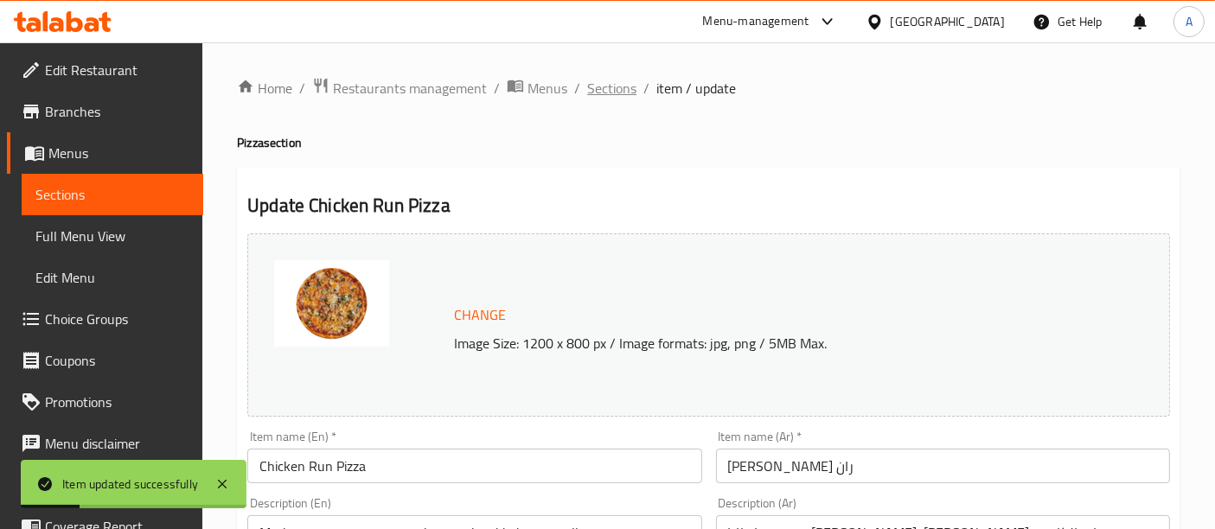
click at [610, 85] on span "Sections" at bounding box center [611, 88] width 49 height 21
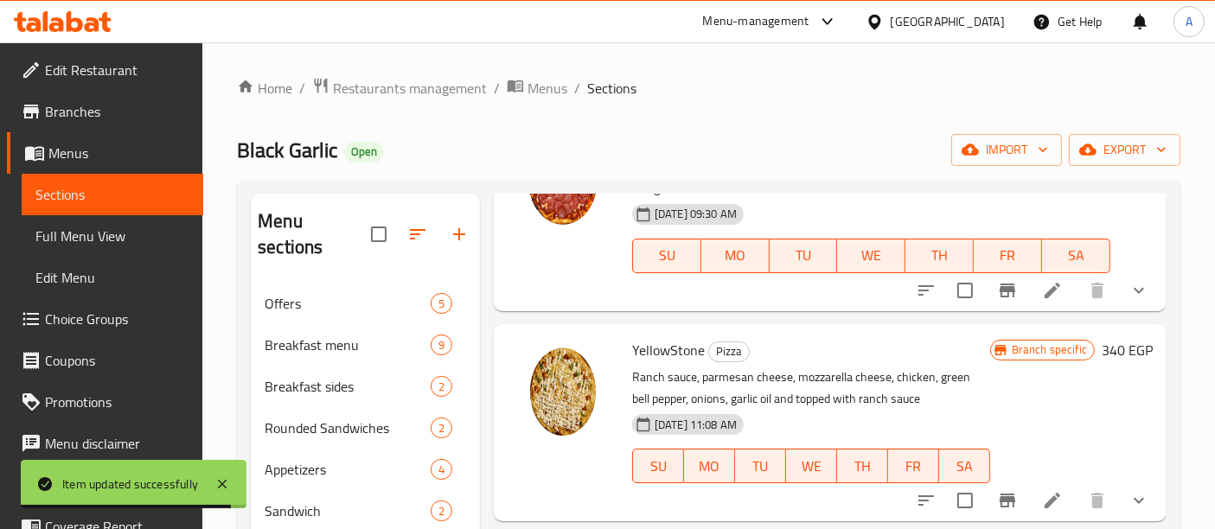
scroll to position [943, 0]
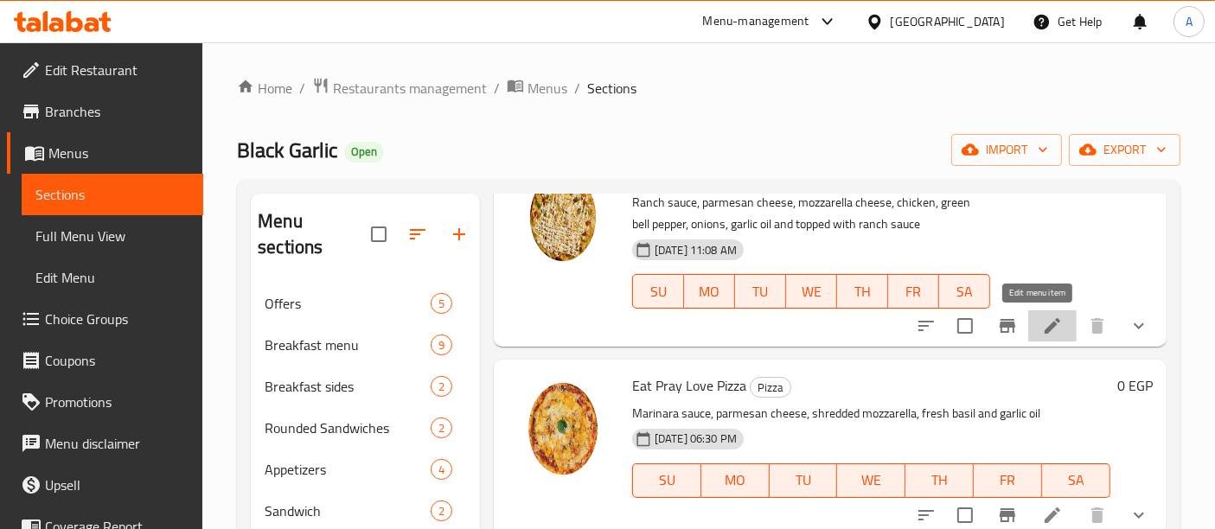
click at [1045, 331] on icon at bounding box center [1053, 326] width 16 height 16
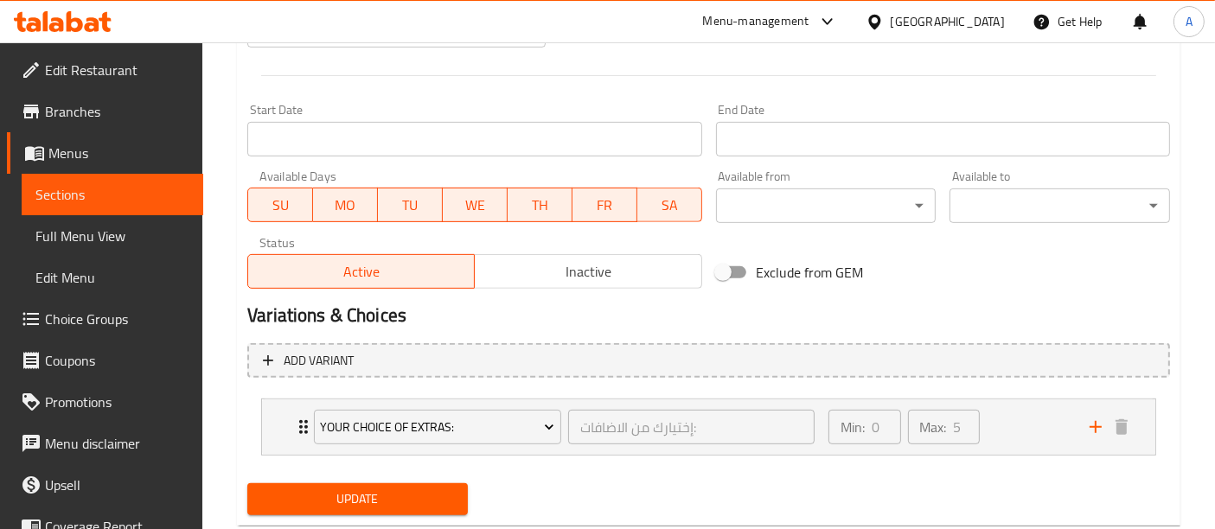
scroll to position [702, 0]
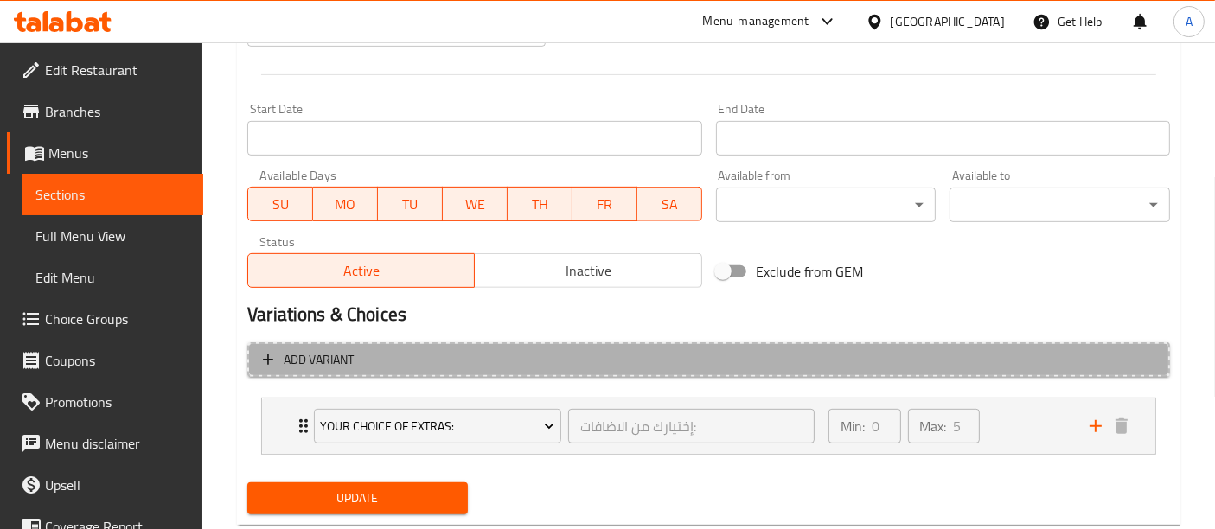
click at [787, 367] on span "Add variant" at bounding box center [709, 360] width 892 height 22
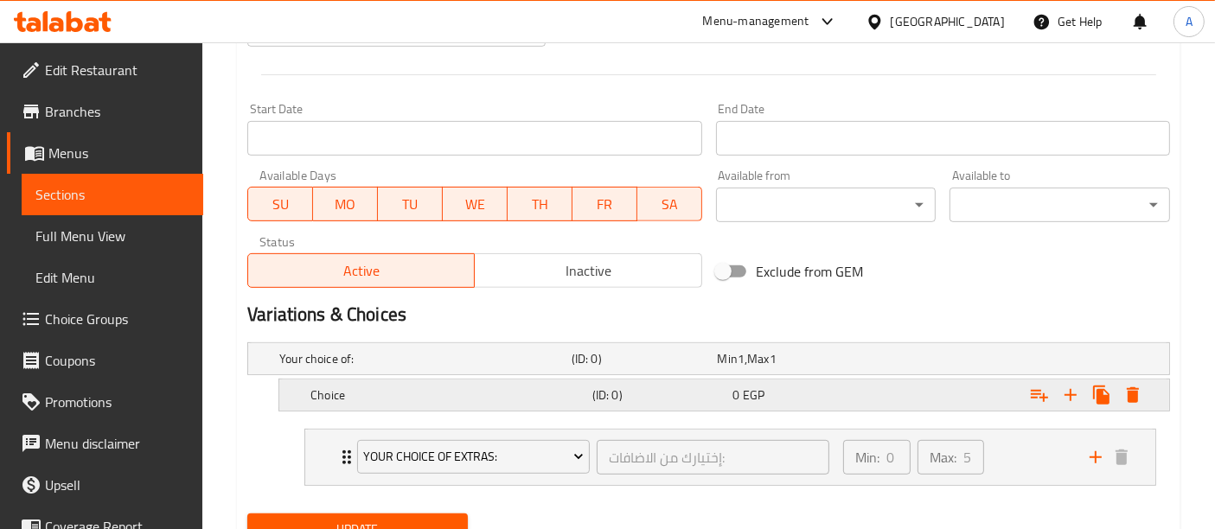
click at [452, 404] on div "Choice" at bounding box center [448, 395] width 282 height 24
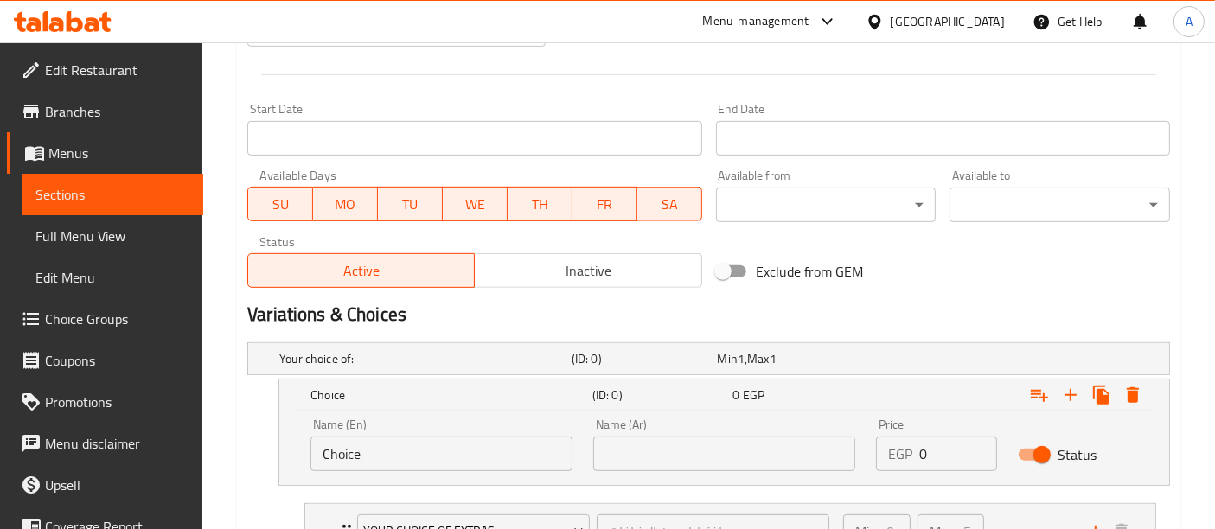
click at [388, 464] on input "Choice" at bounding box center [442, 454] width 262 height 35
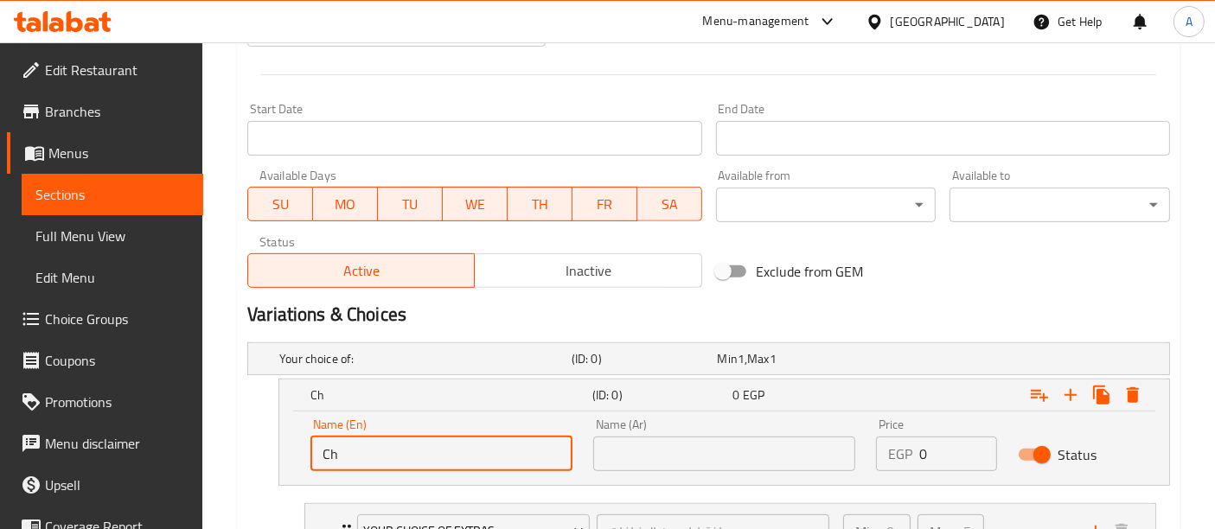
type input "C"
type input "Medium"
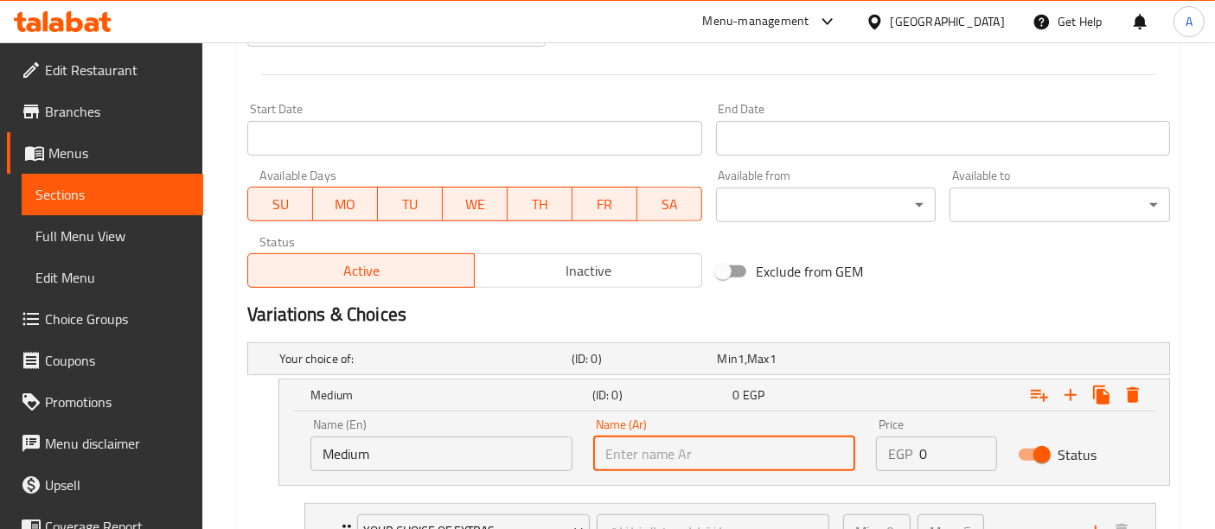
click at [675, 455] on input "text" at bounding box center [724, 454] width 262 height 35
type input "وسط"
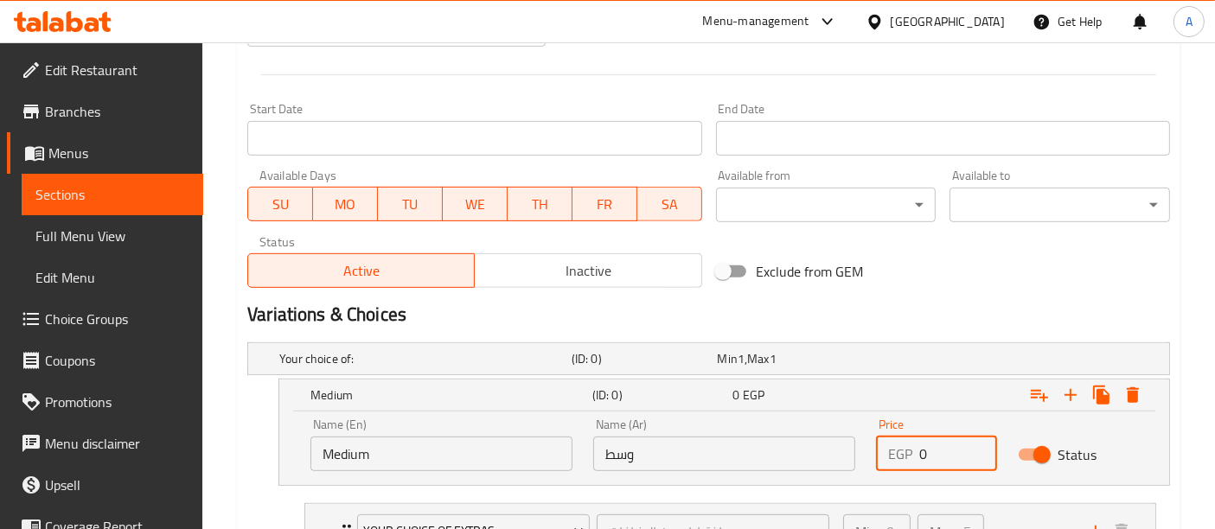
click at [949, 450] on input "0" at bounding box center [958, 454] width 77 height 35
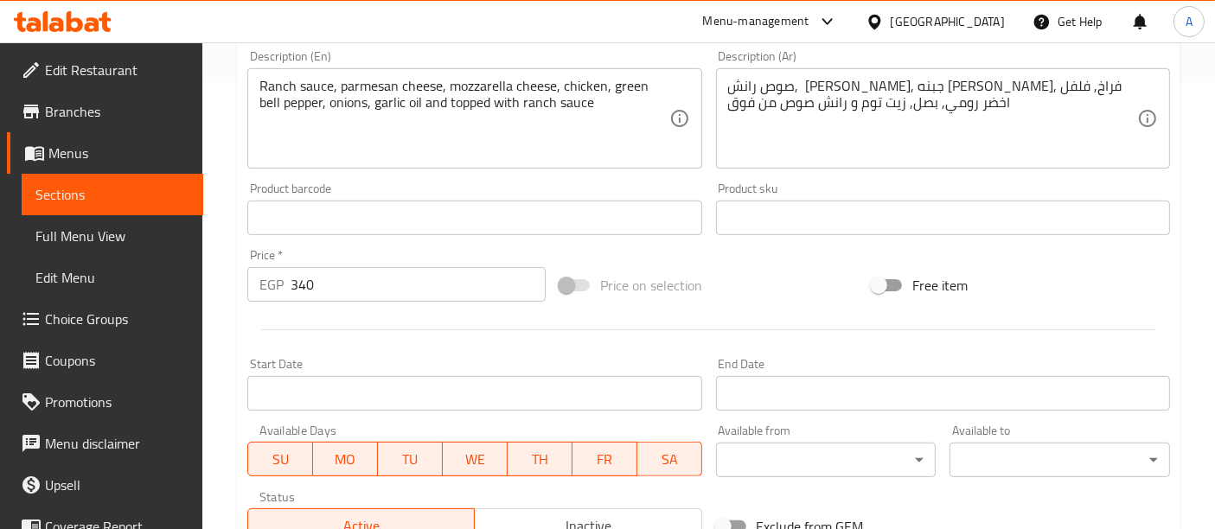
scroll to position [868, 0]
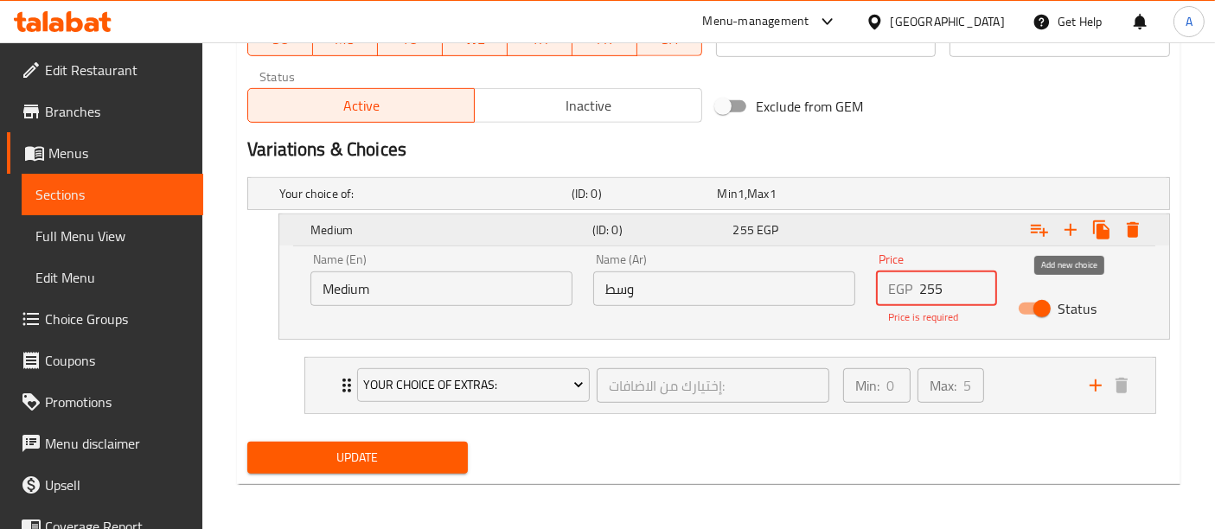
type input "255"
click at [1070, 225] on div "Your choice of: (ID: 0) Min 1 , Max 1 Name (En) Your choice of: Name (En) Name …" at bounding box center [708, 302] width 937 height 265
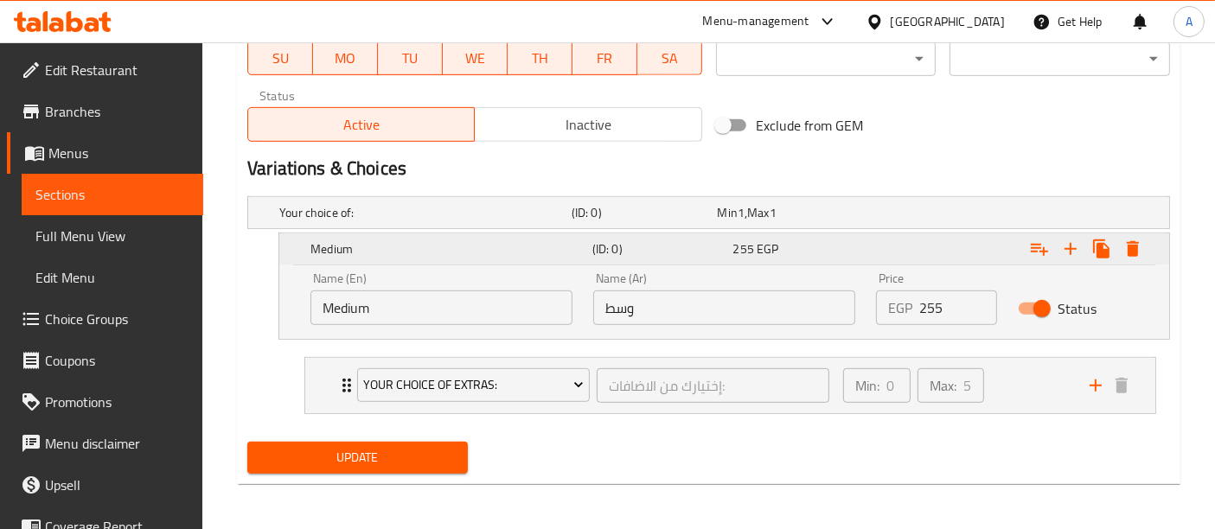
click at [543, 247] on h5 "Medium" at bounding box center [448, 248] width 275 height 17
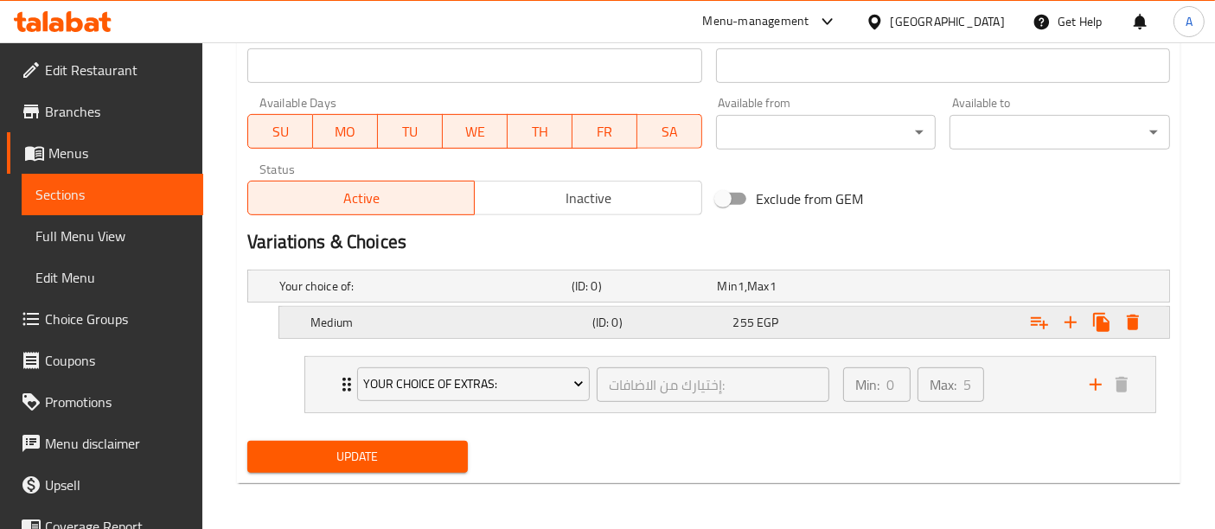
scroll to position [774, 0]
click at [1074, 321] on icon "Expand" at bounding box center [1071, 323] width 12 height 12
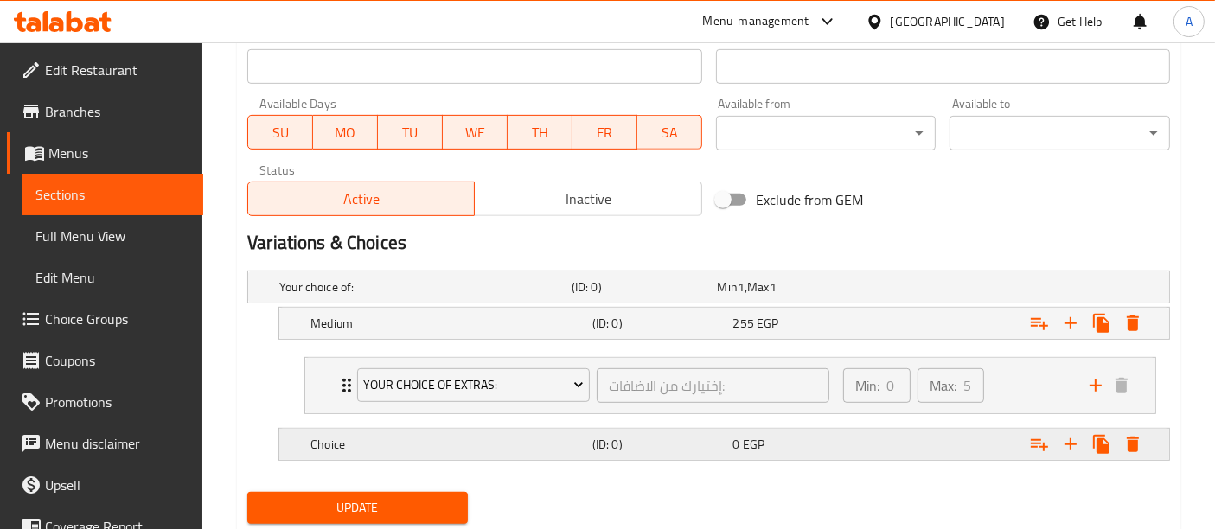
click at [503, 438] on h5 "Choice" at bounding box center [448, 444] width 275 height 17
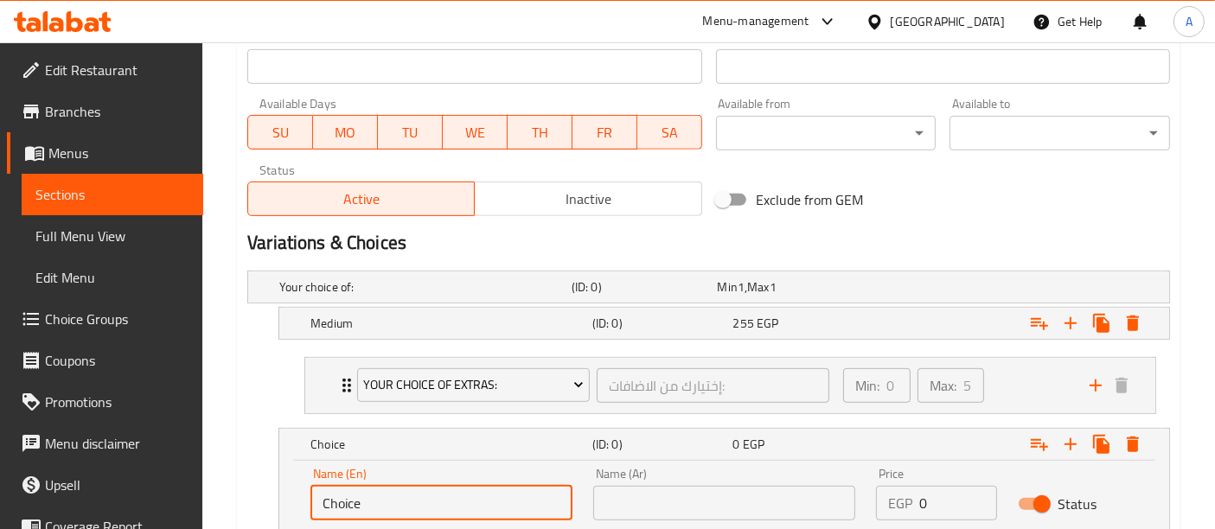
click at [399, 503] on input "Choice" at bounding box center [442, 503] width 262 height 35
type input "/"
click at [399, 503] on input "text" at bounding box center [442, 503] width 262 height 35
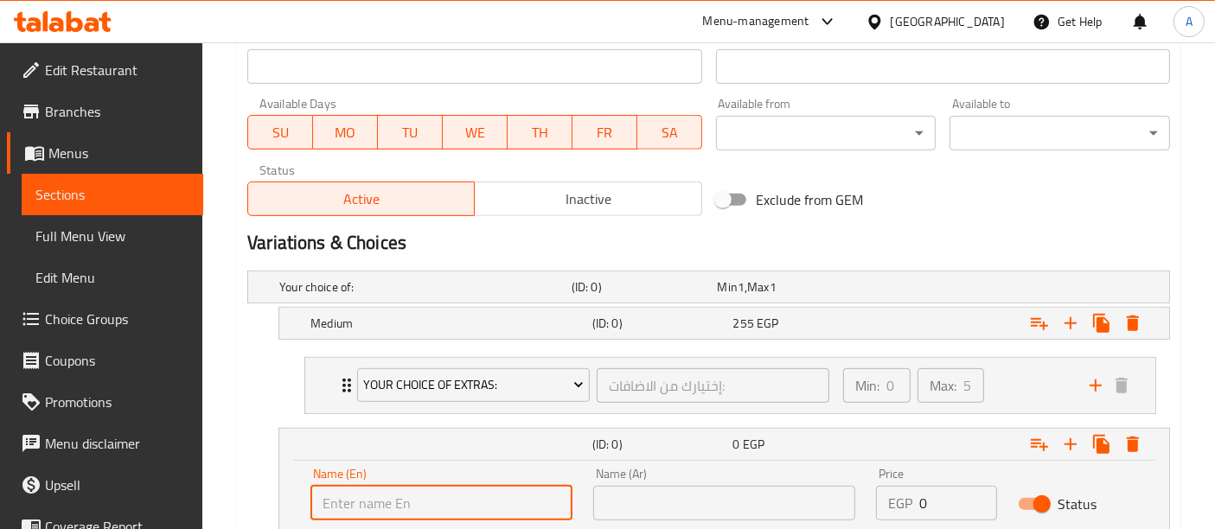
type input "Large"
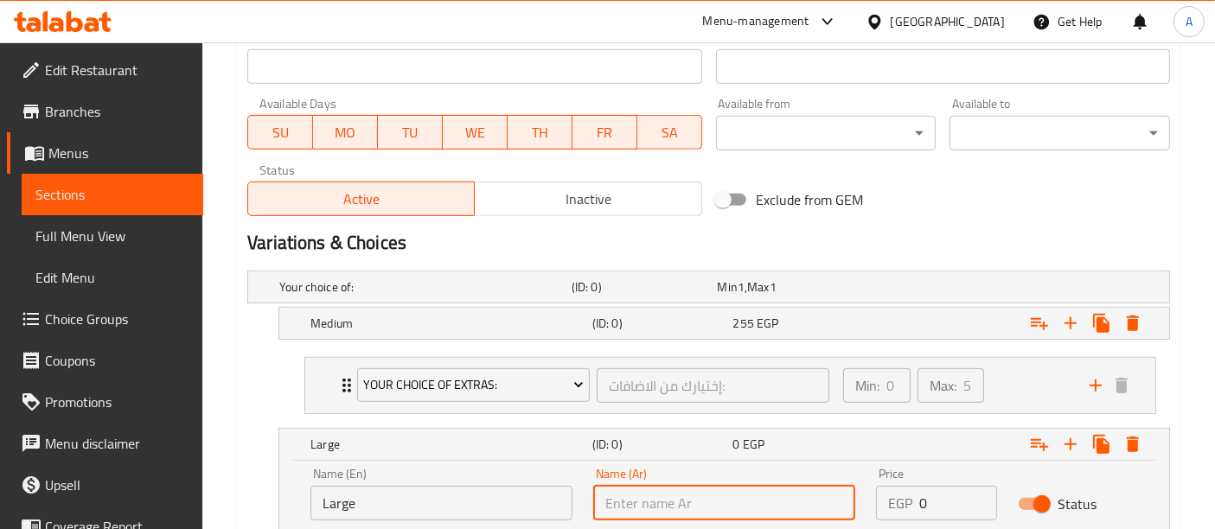
click at [702, 503] on input "text" at bounding box center [724, 503] width 262 height 35
type input "كبيرة"
click at [935, 508] on input "0" at bounding box center [958, 503] width 77 height 35
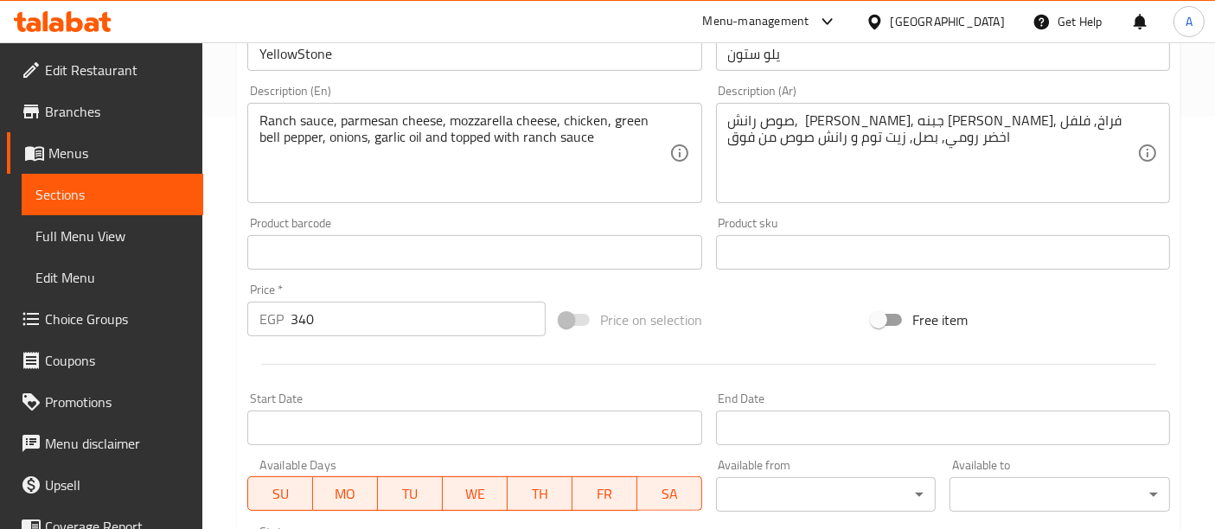
scroll to position [368, 0]
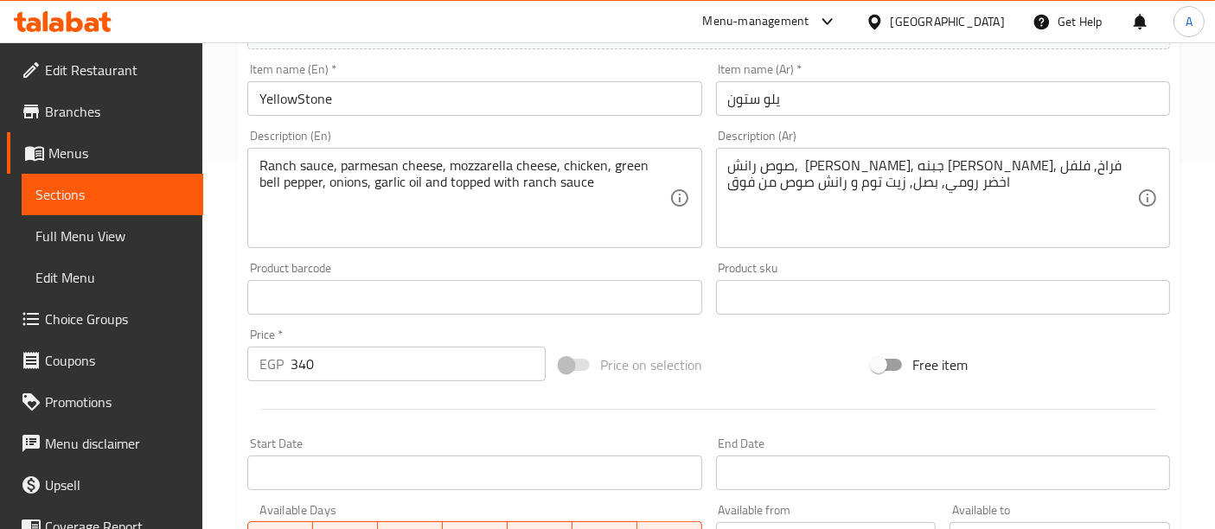
type input "340"
click at [329, 356] on input "340" at bounding box center [418, 364] width 255 height 35
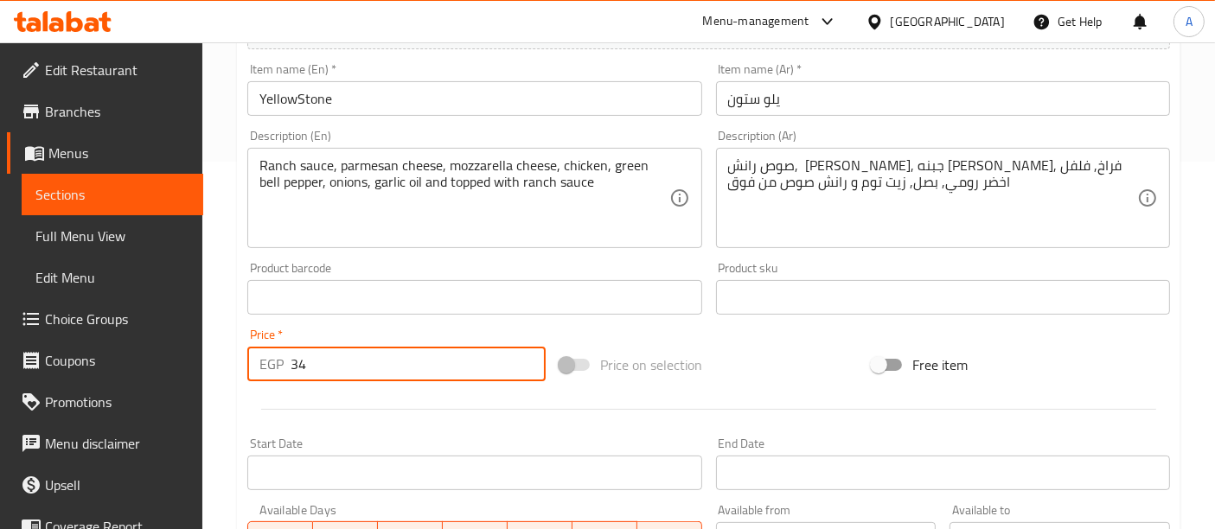
type input "3"
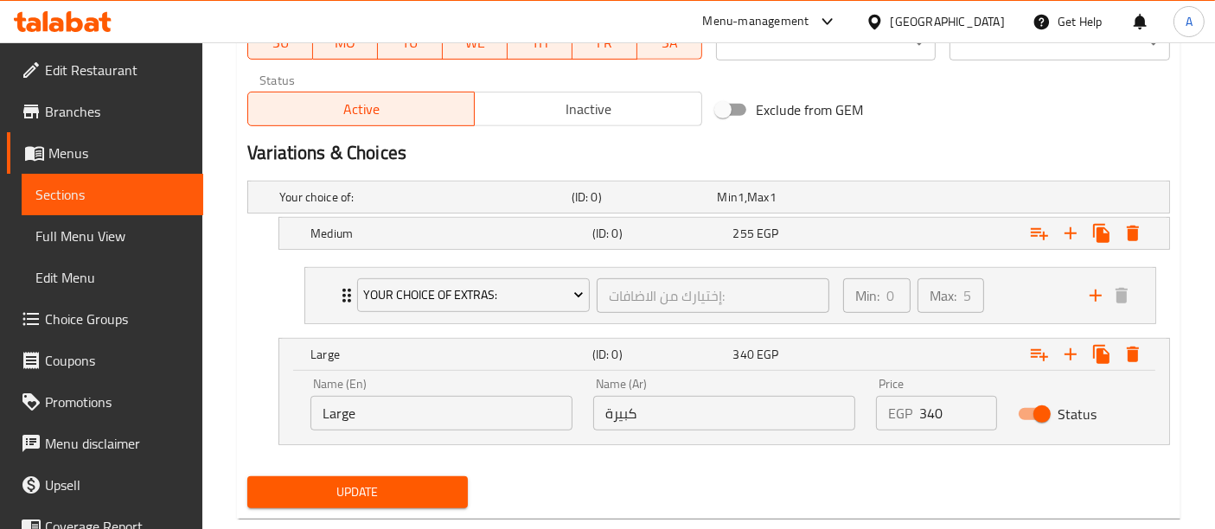
scroll to position [867, 0]
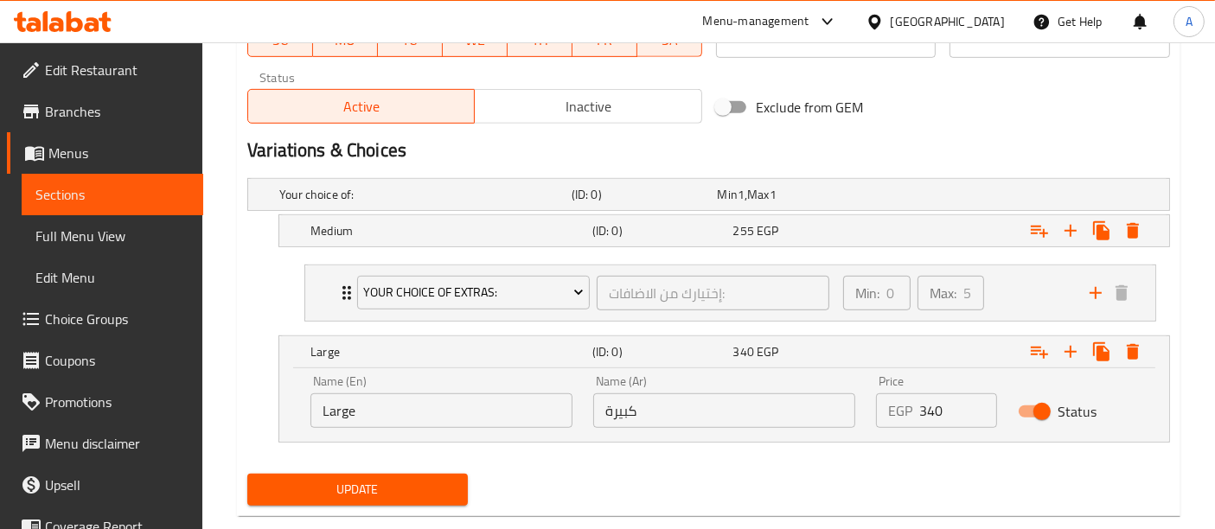
type input "0"
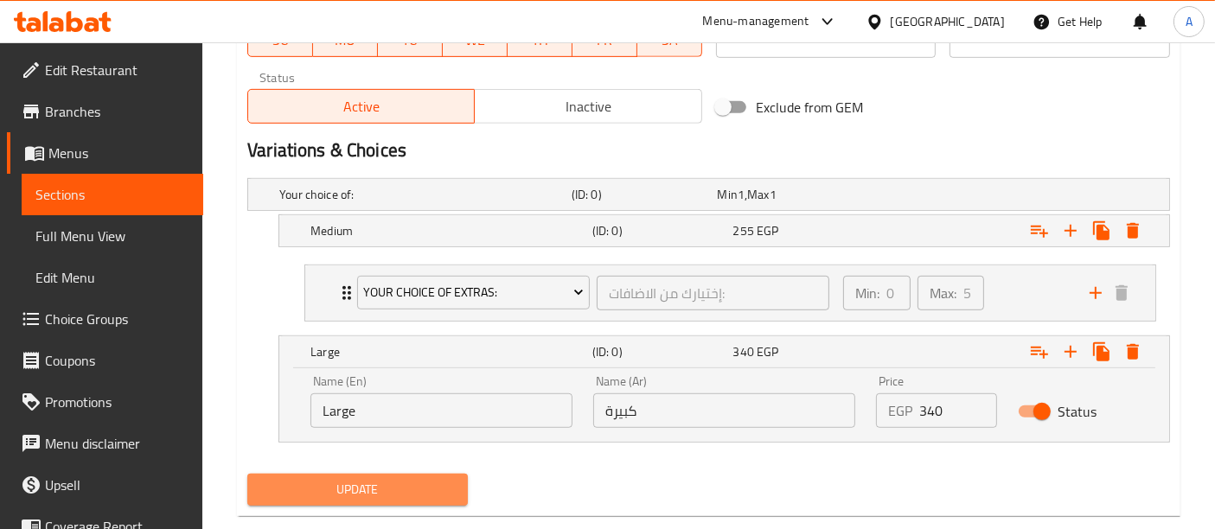
click at [329, 479] on span "Update" at bounding box center [357, 490] width 193 height 22
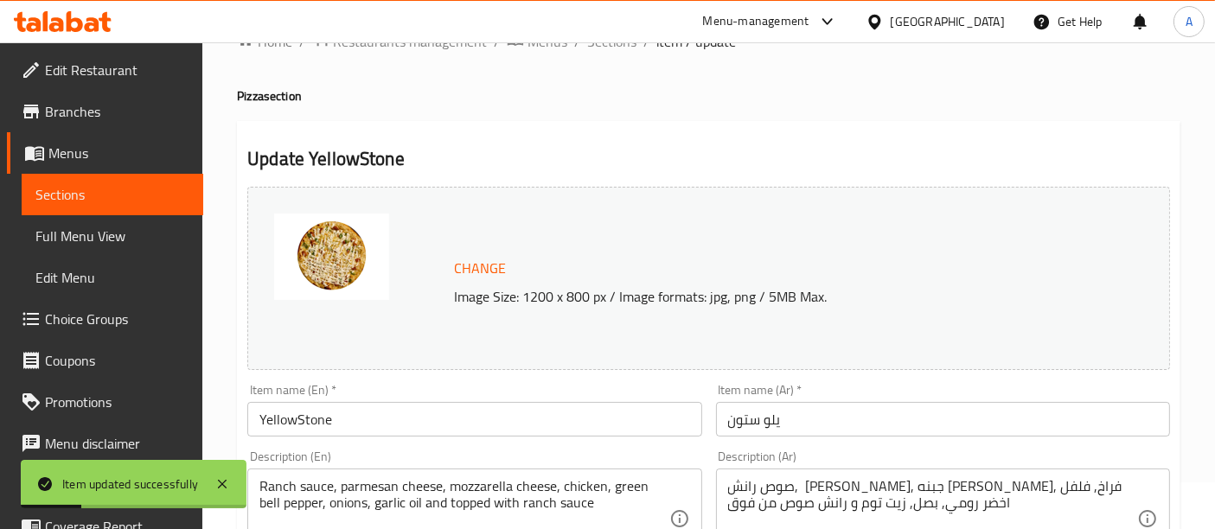
scroll to position [34, 0]
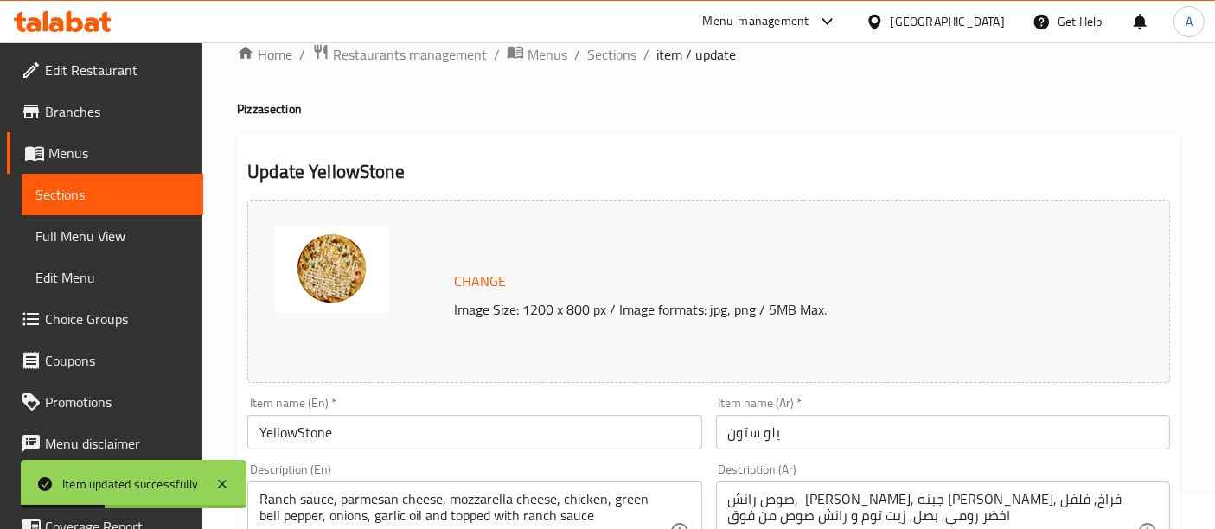
click at [611, 54] on span "Sections" at bounding box center [611, 54] width 49 height 21
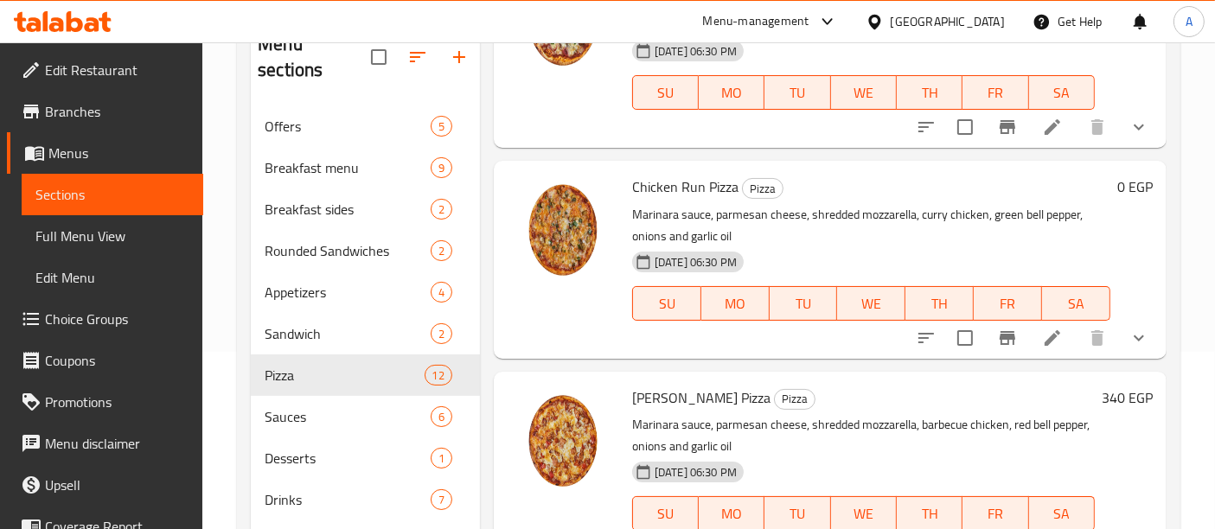
scroll to position [241, 0]
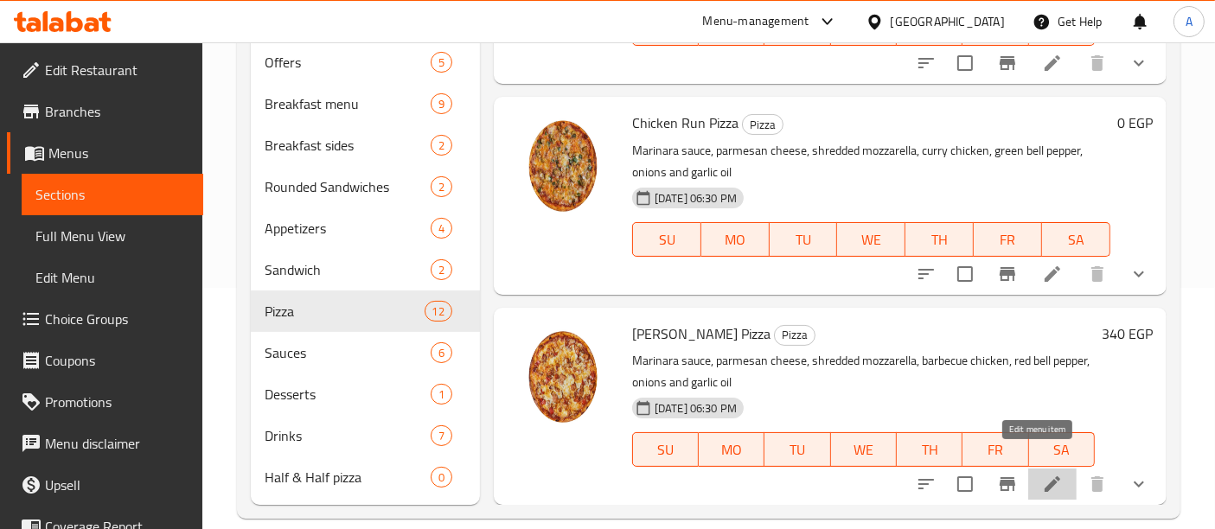
click at [1042, 474] on icon at bounding box center [1052, 484] width 21 height 21
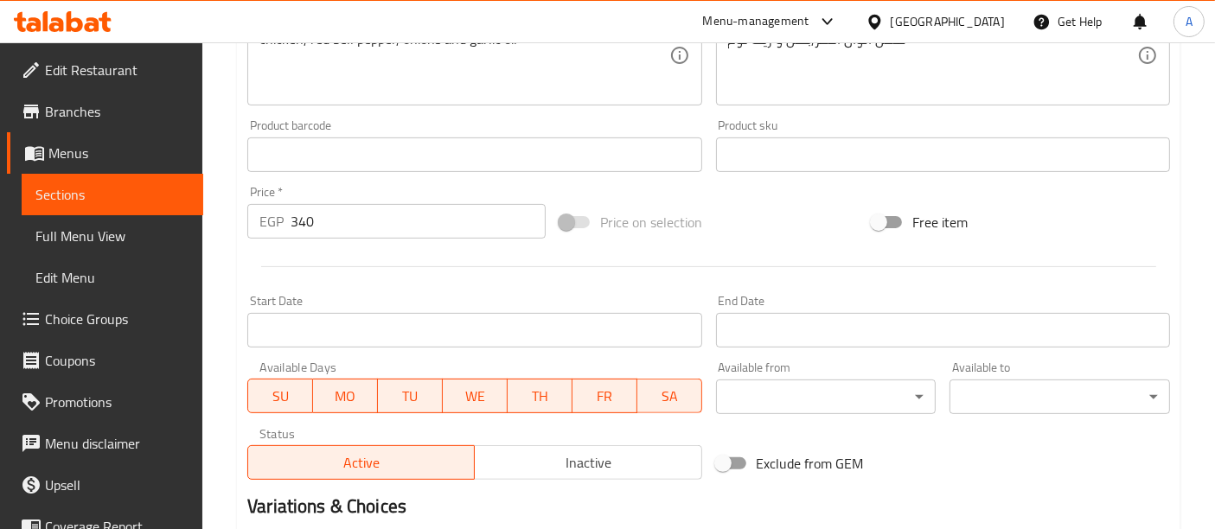
scroll to position [744, 0]
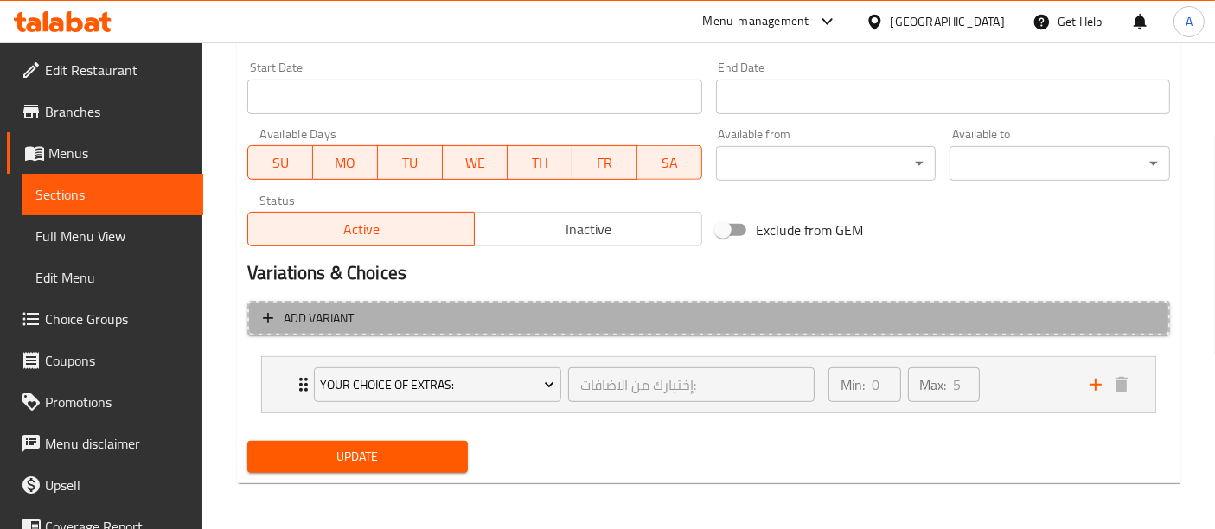
click at [662, 308] on span "Add variant" at bounding box center [709, 319] width 892 height 22
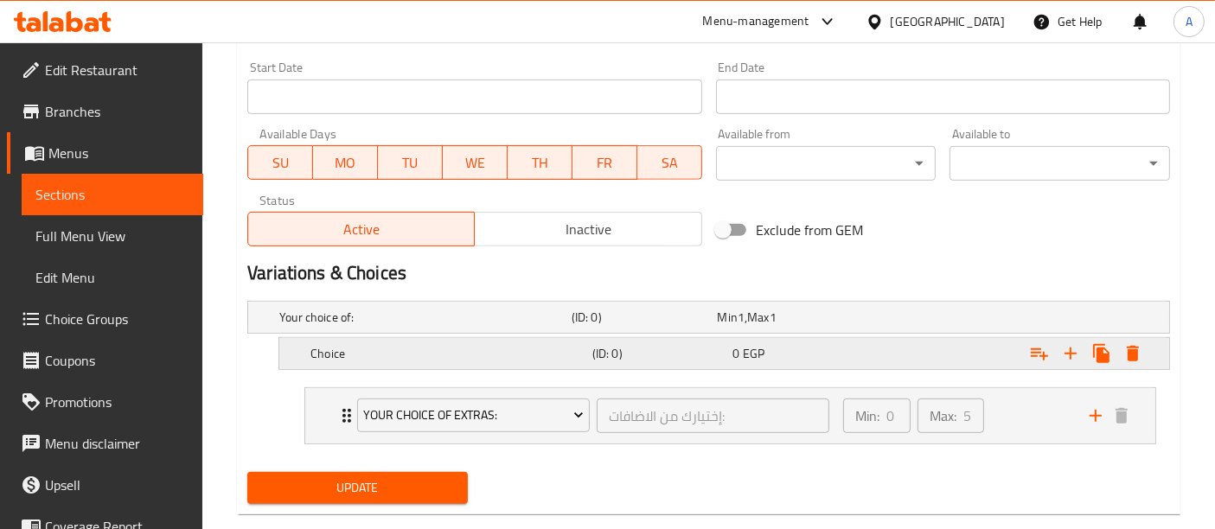
click at [467, 350] on h5 "Choice" at bounding box center [448, 353] width 275 height 17
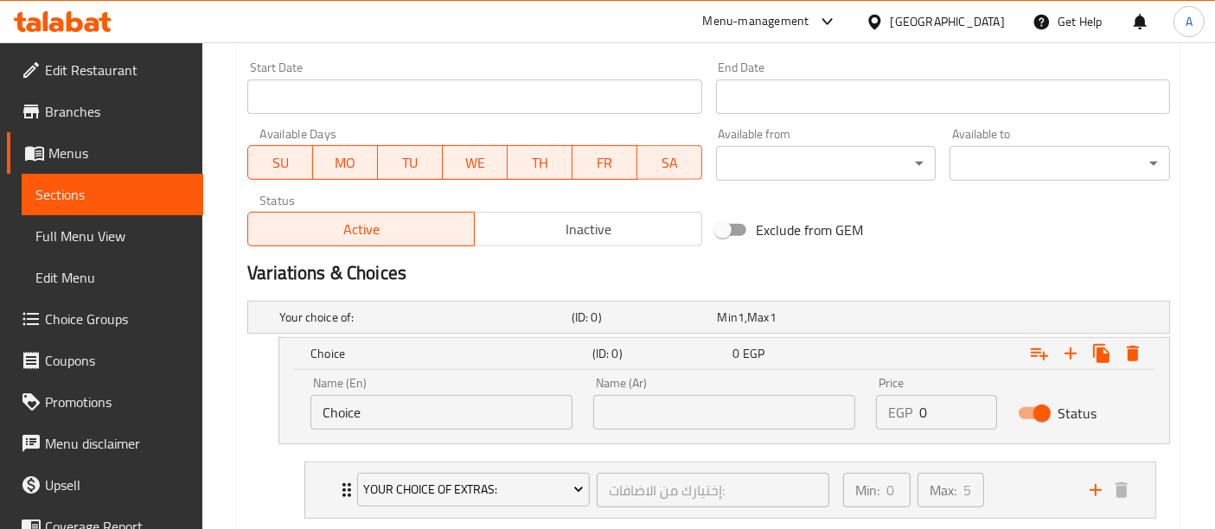
click at [400, 407] on input "Choice" at bounding box center [442, 412] width 262 height 35
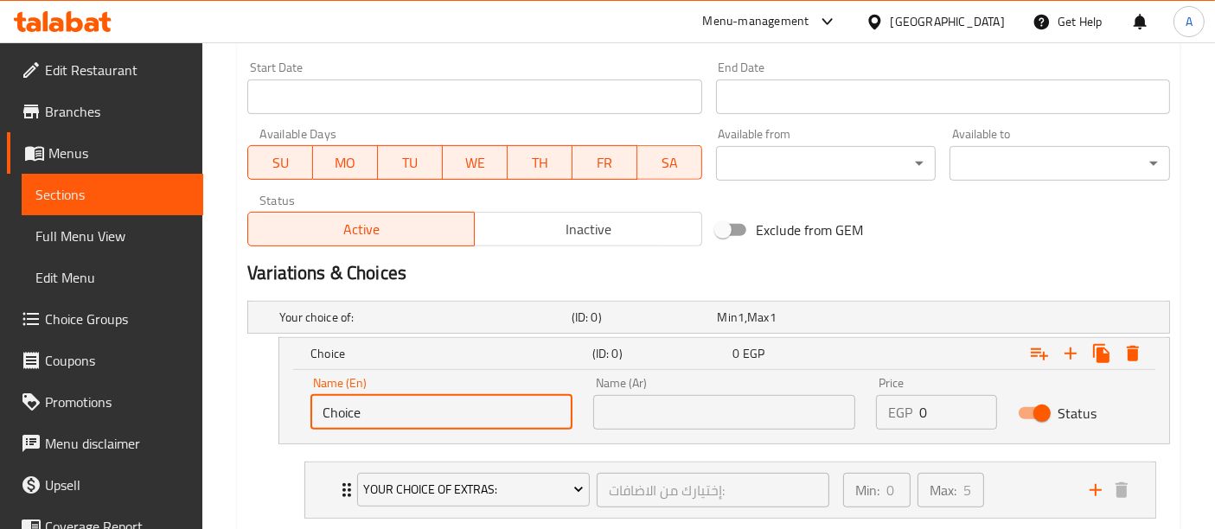
click at [400, 407] on input "Choice" at bounding box center [442, 412] width 262 height 35
click at [400, 407] on input "text" at bounding box center [442, 412] width 262 height 35
type input "Medium"
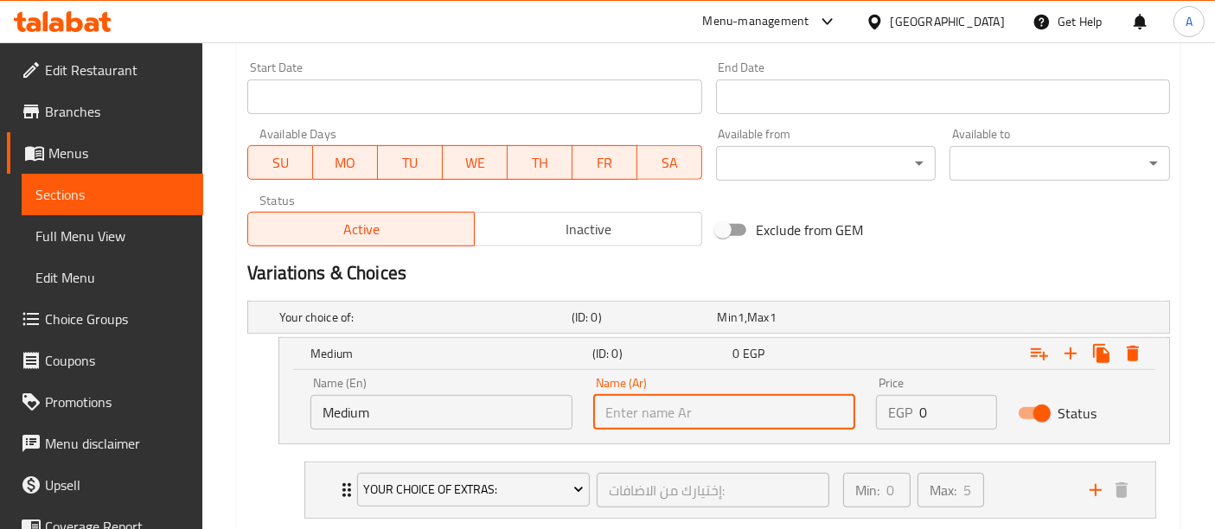
click at [674, 421] on input "text" at bounding box center [724, 412] width 262 height 35
type input "وسط"
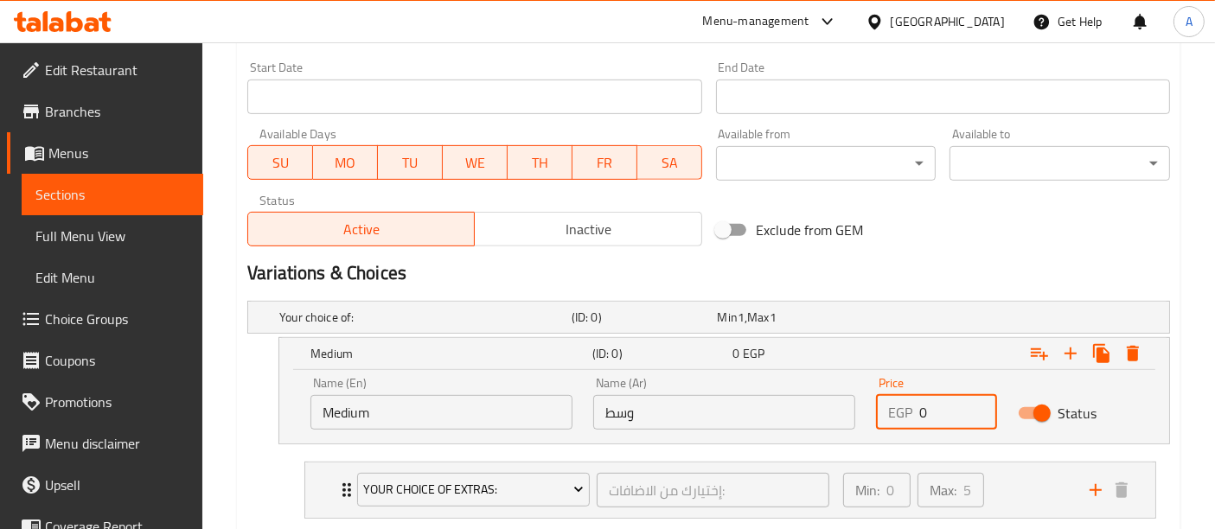
click at [959, 417] on input "0" at bounding box center [958, 412] width 77 height 35
type input "255"
click at [1063, 347] on icon "Expand" at bounding box center [1071, 353] width 21 height 21
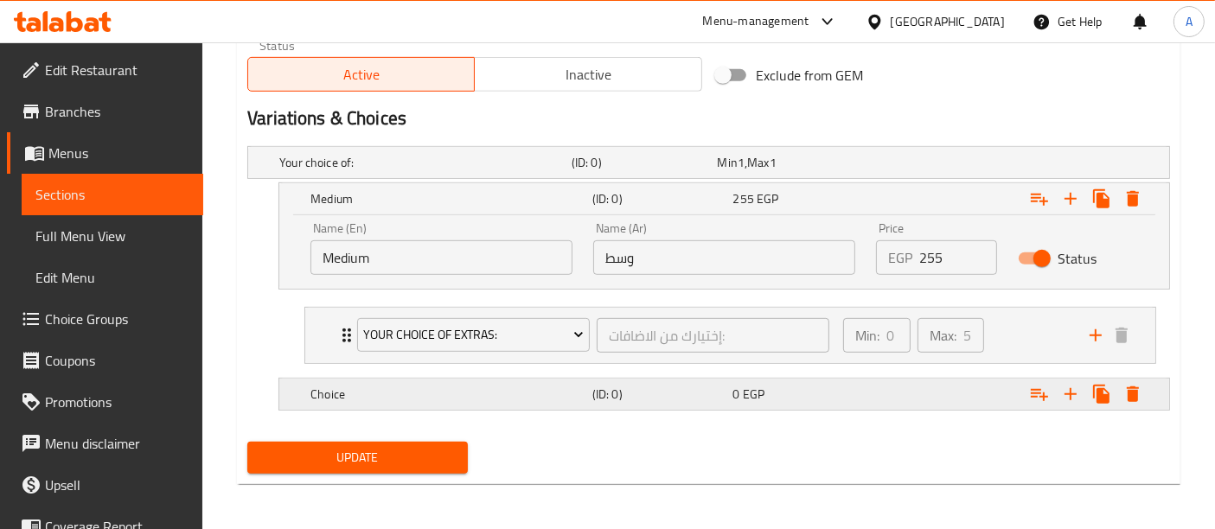
click at [560, 388] on h5 "Choice" at bounding box center [448, 394] width 275 height 17
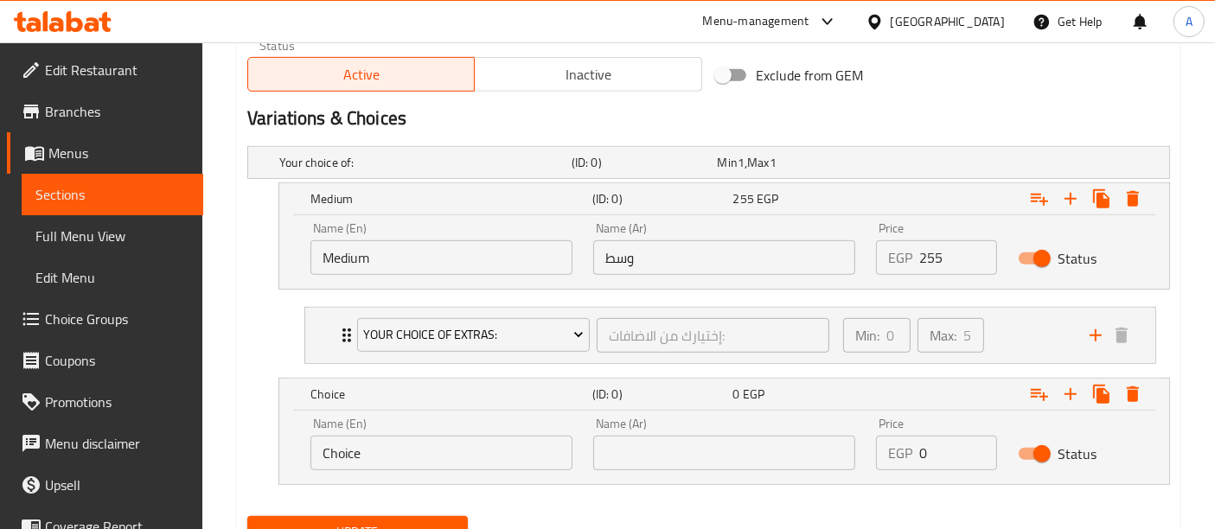
click at [433, 440] on input "Choice" at bounding box center [442, 453] width 262 height 35
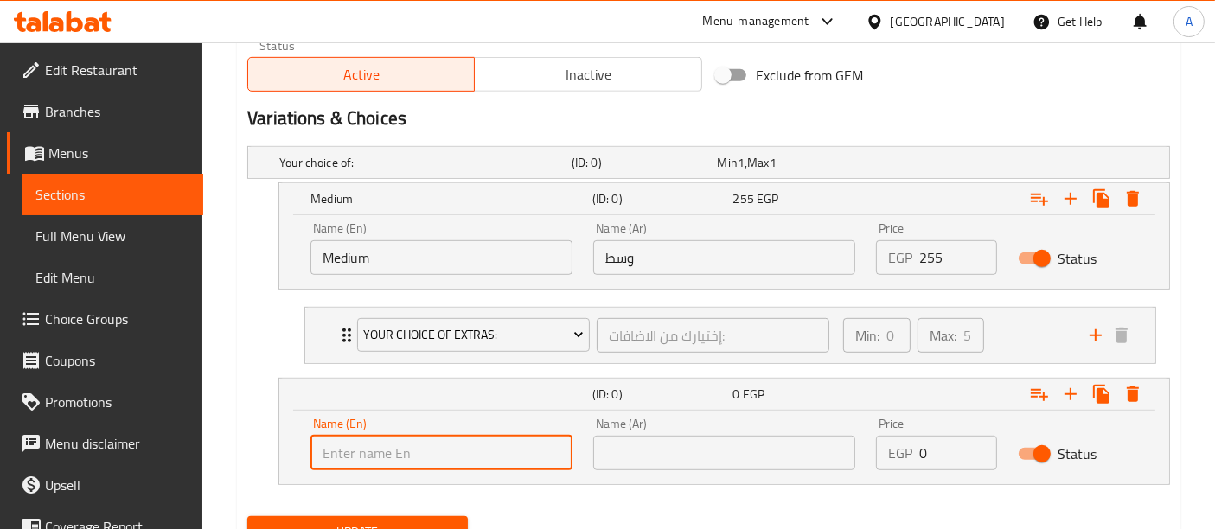
click at [433, 440] on input "text" at bounding box center [442, 453] width 262 height 35
type input "Large"
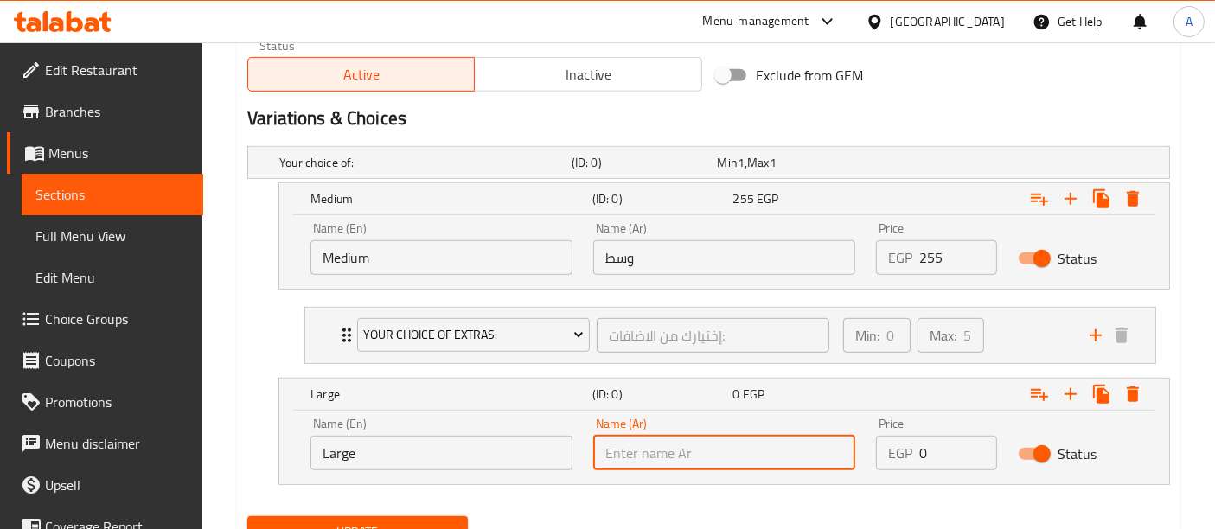
click at [657, 449] on input "text" at bounding box center [724, 453] width 262 height 35
type input "كبيرة"
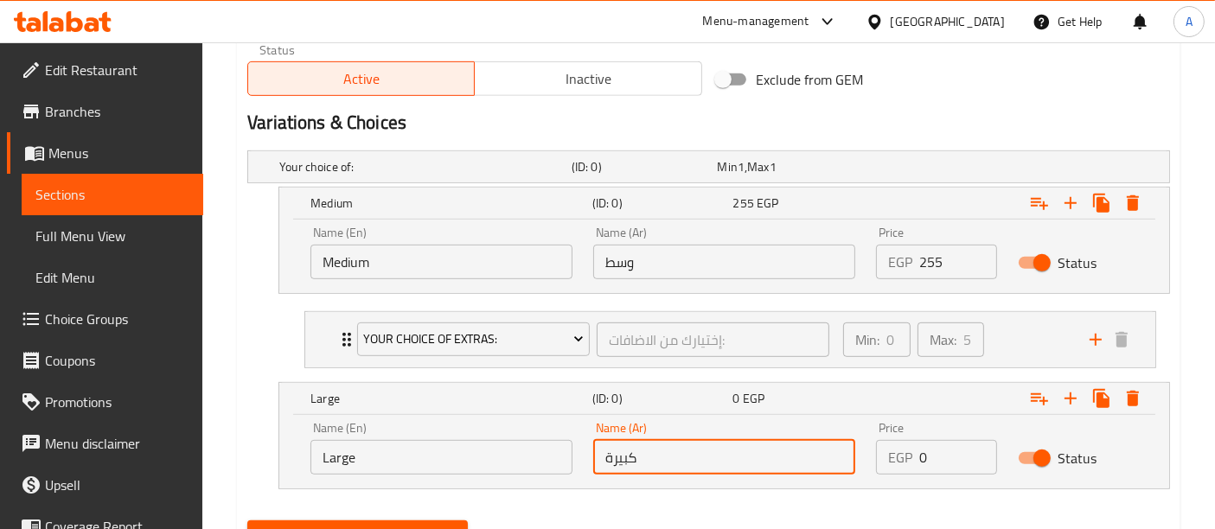
scroll to position [973, 0]
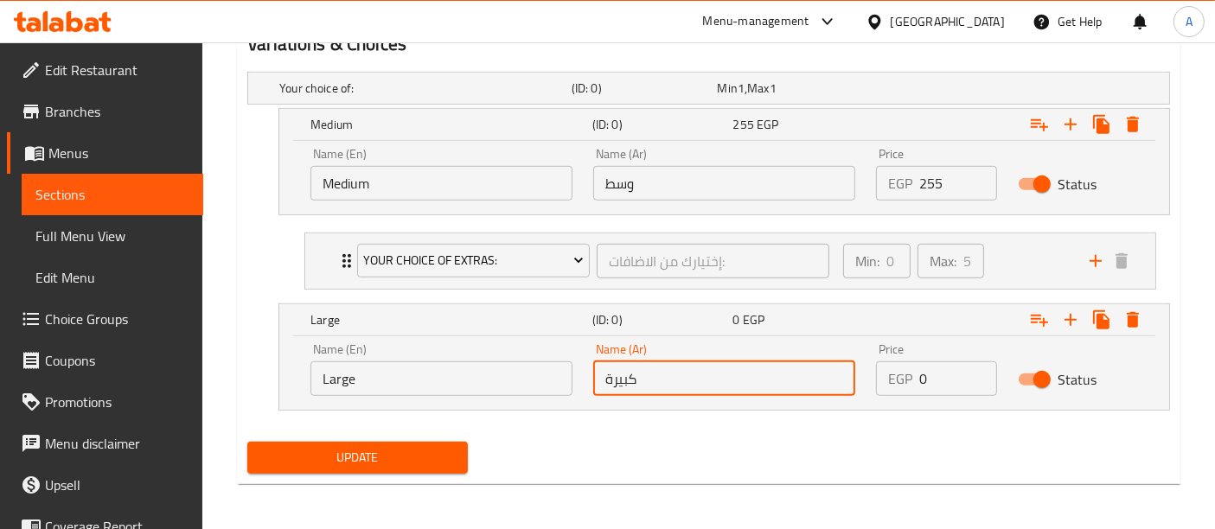
click at [935, 374] on input "0" at bounding box center [958, 379] width 77 height 35
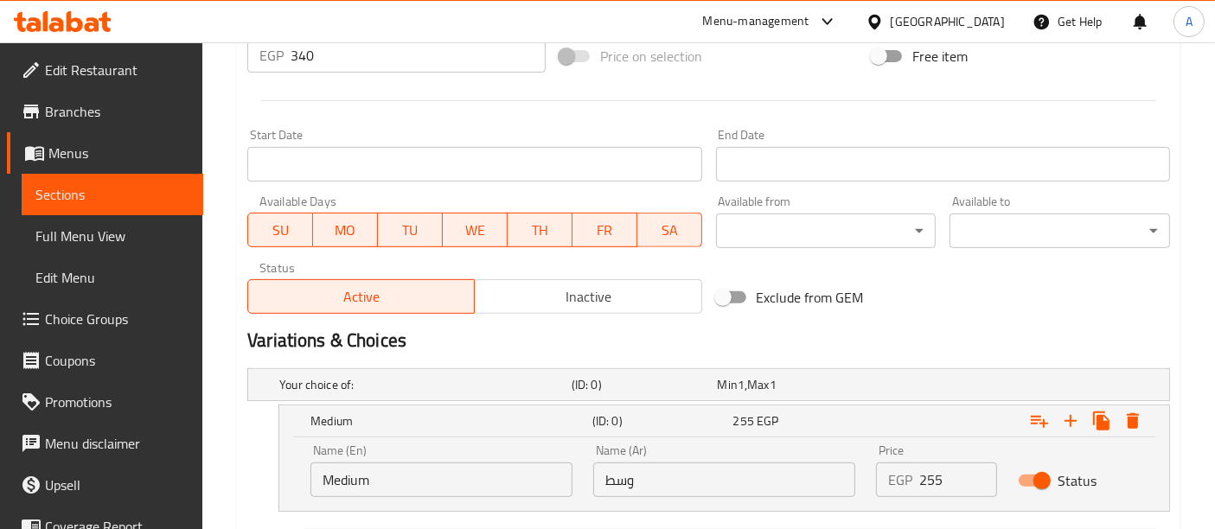
scroll to position [555, 0]
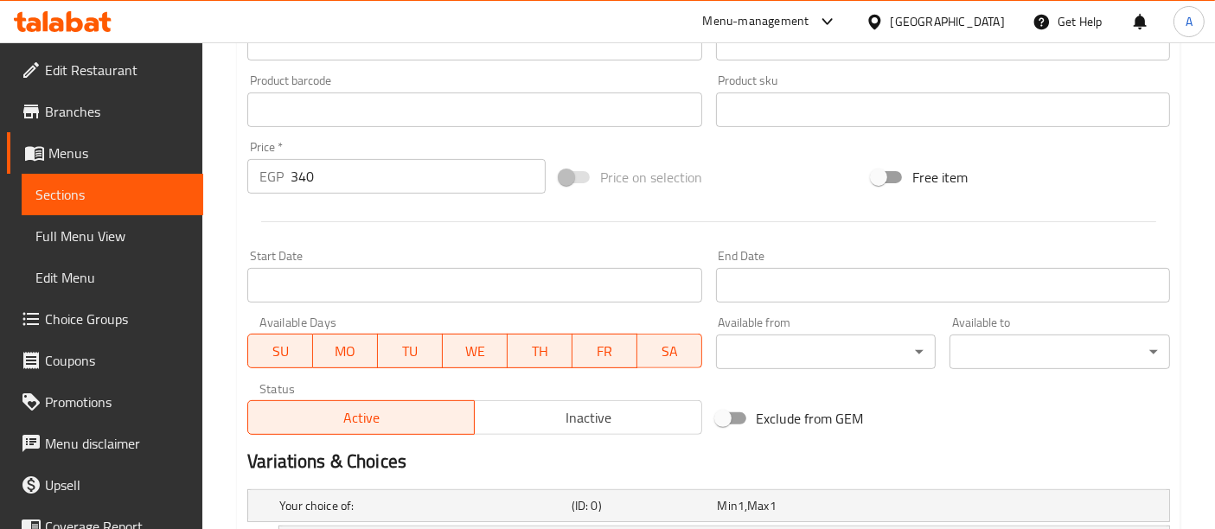
type input "340"
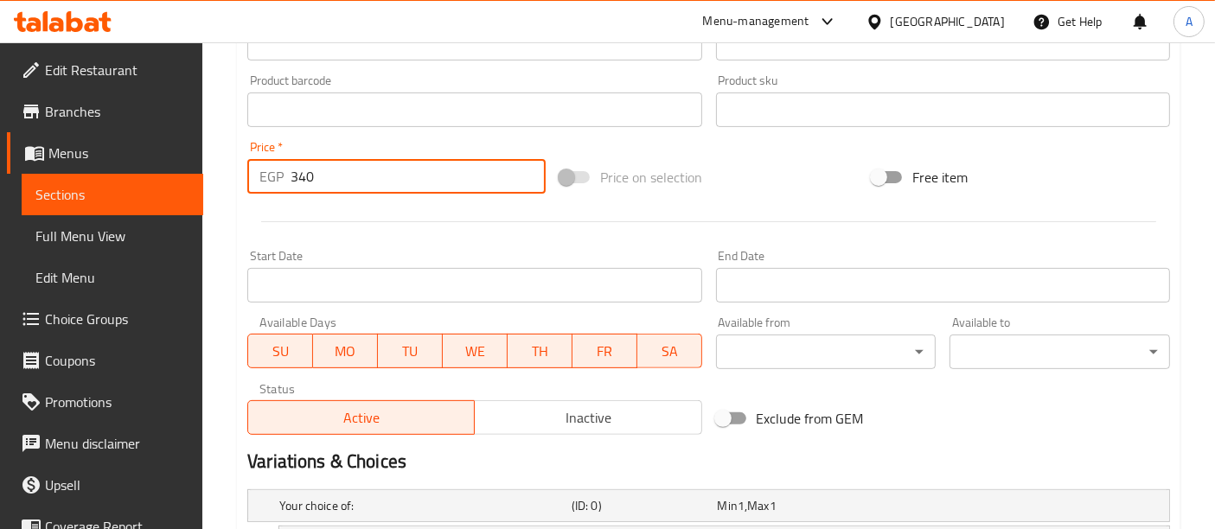
click at [337, 167] on input "340" at bounding box center [418, 176] width 255 height 35
type input "3"
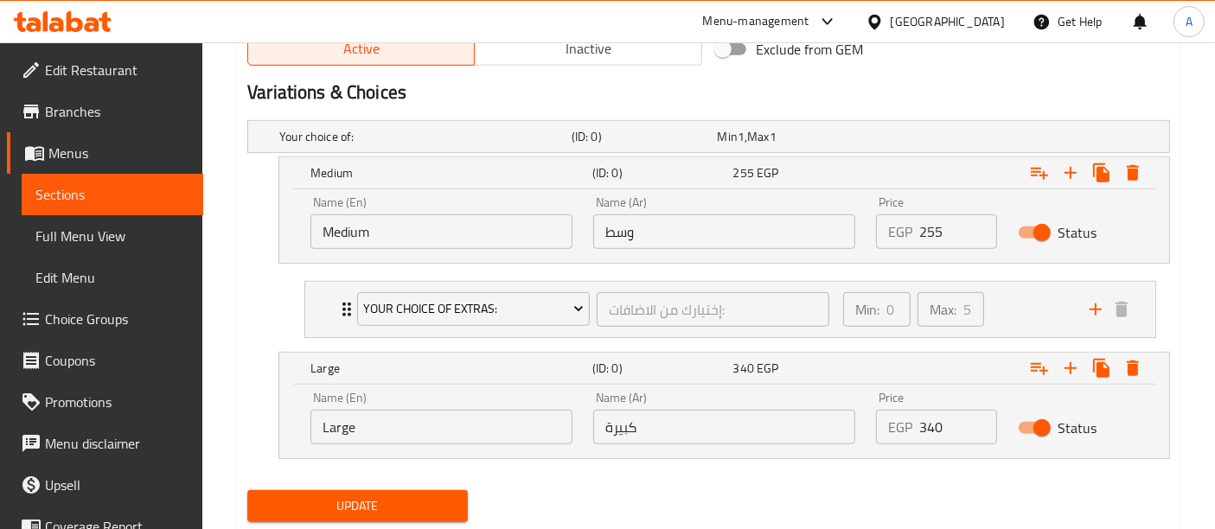
scroll to position [938, 0]
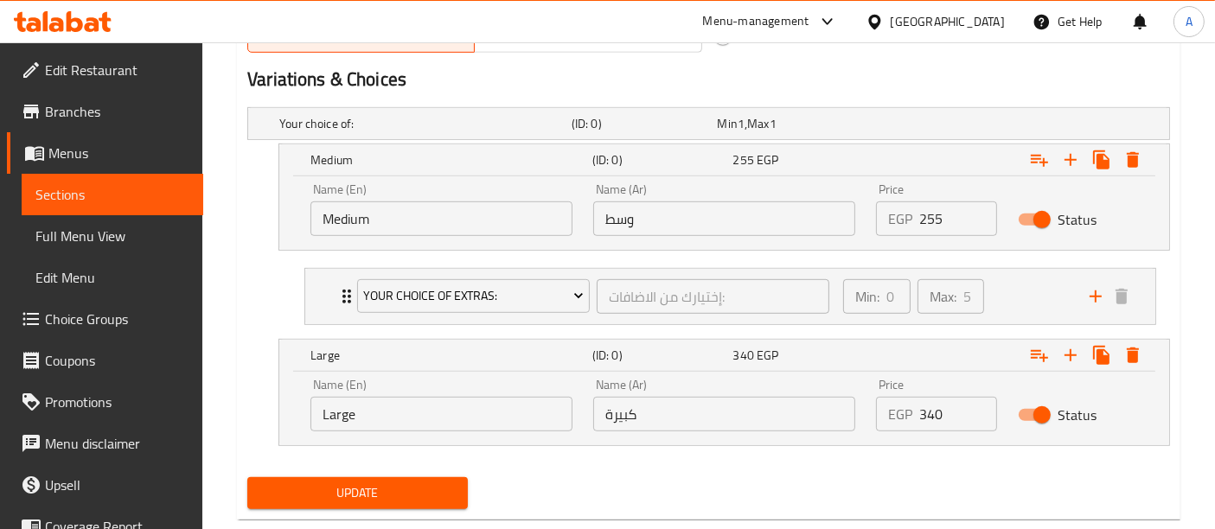
type input "0"
click at [355, 484] on span "Update" at bounding box center [357, 494] width 193 height 22
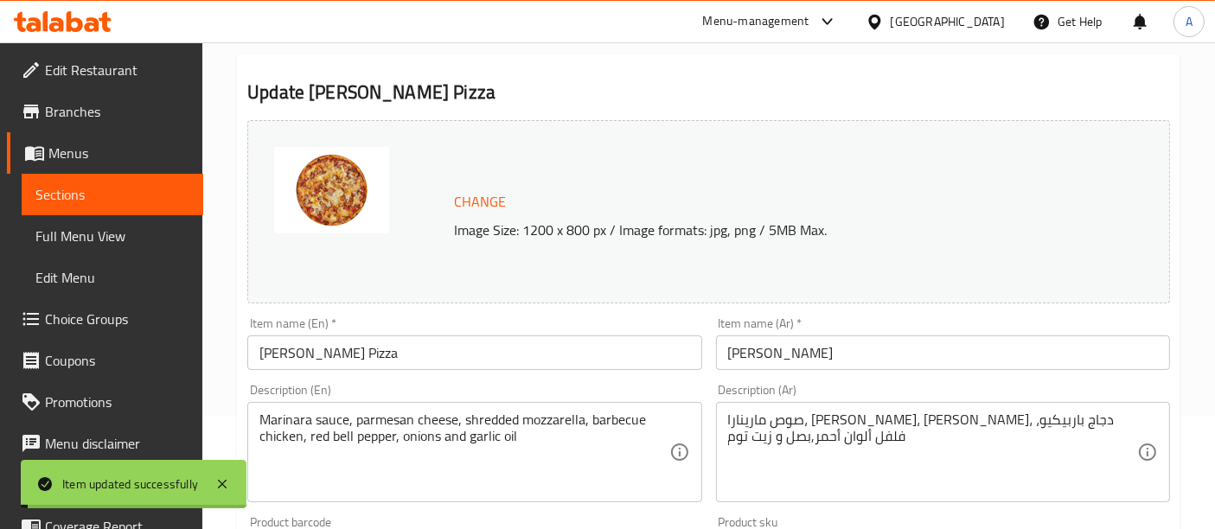
scroll to position [0, 0]
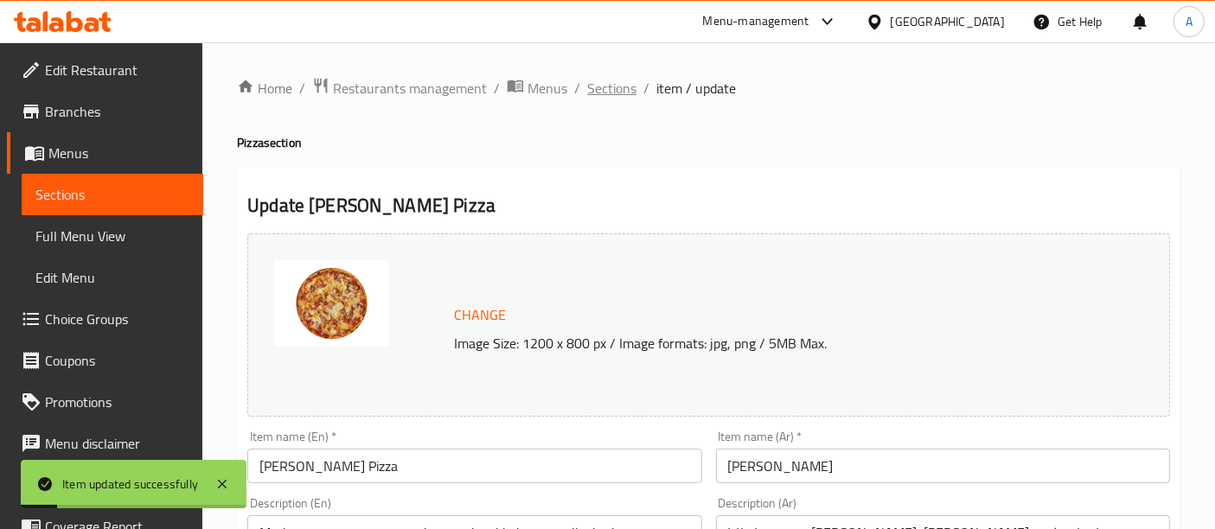
click at [618, 86] on span "Sections" at bounding box center [611, 88] width 49 height 21
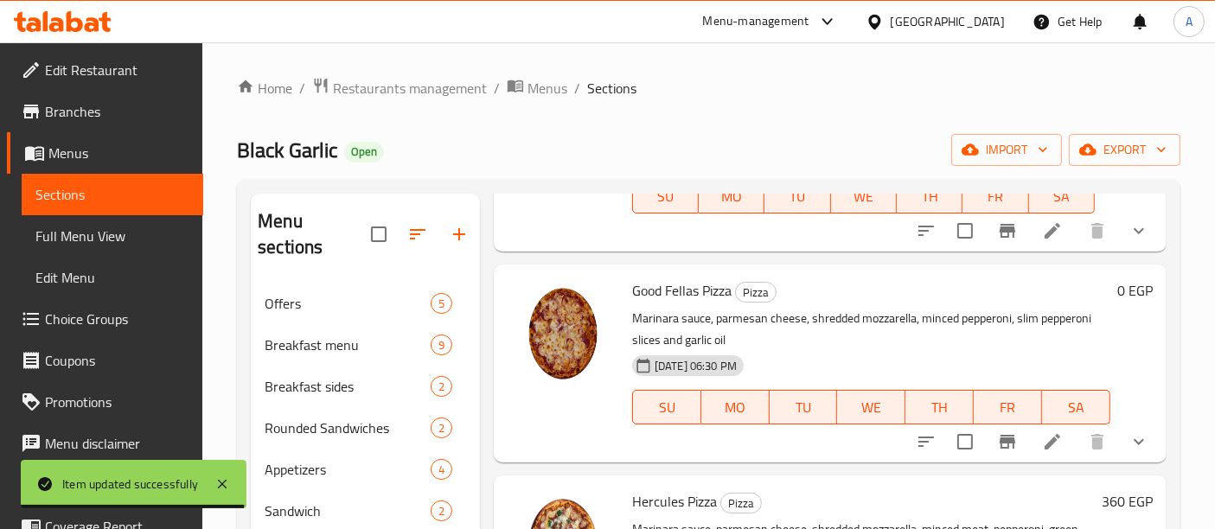
scroll to position [1822, 0]
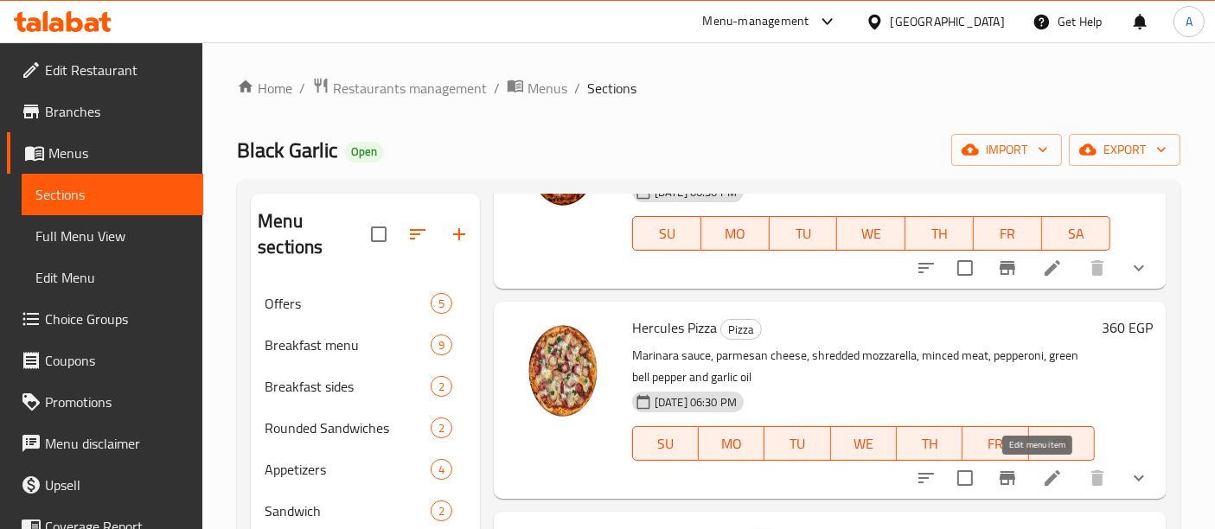
click at [1042, 479] on icon at bounding box center [1052, 478] width 21 height 21
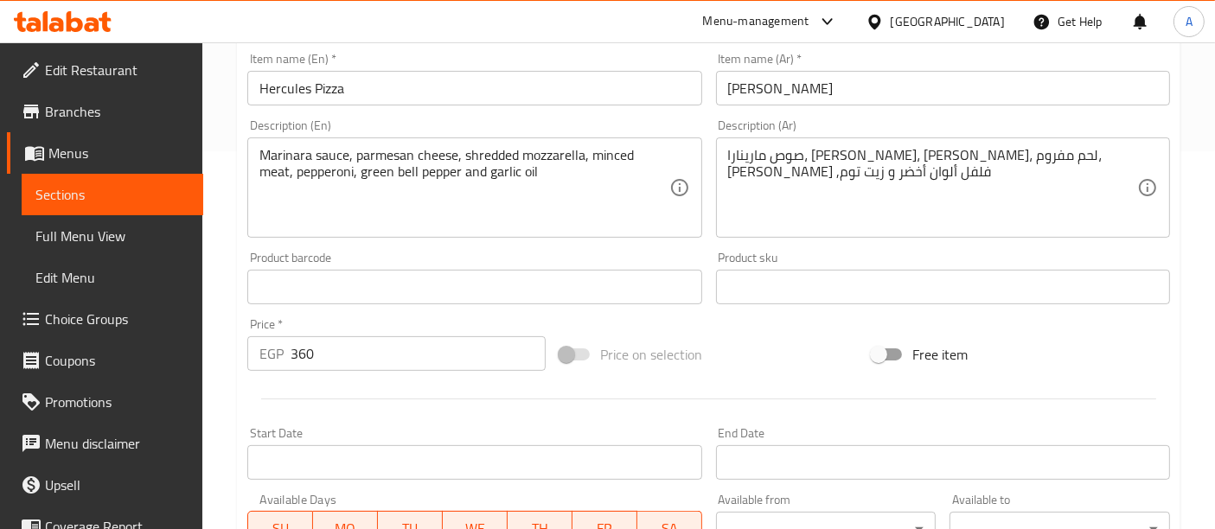
scroll to position [744, 0]
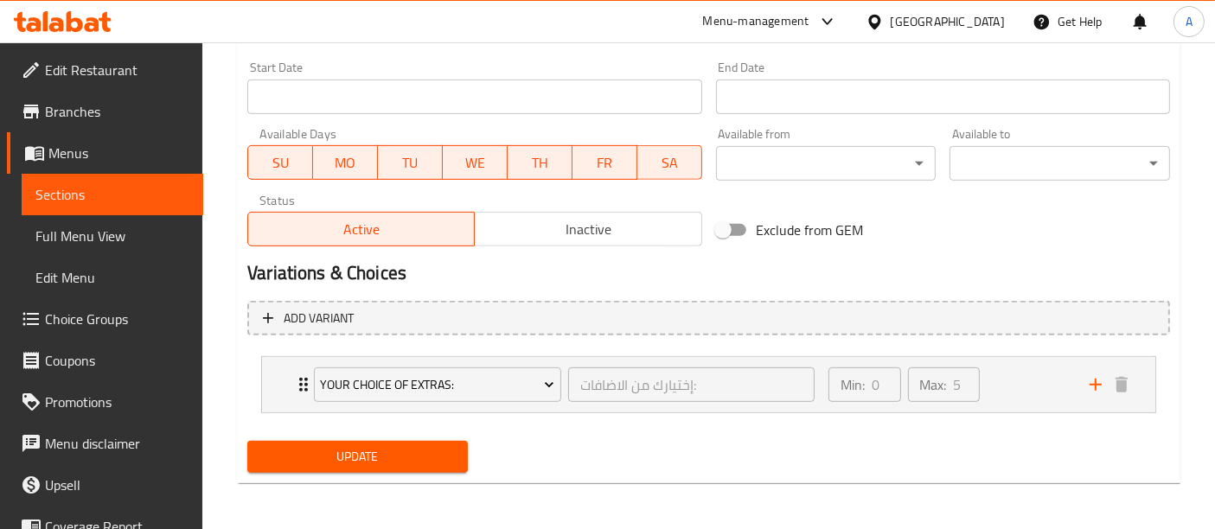
click at [607, 292] on div "Variations & Choices" at bounding box center [708, 273] width 937 height 40
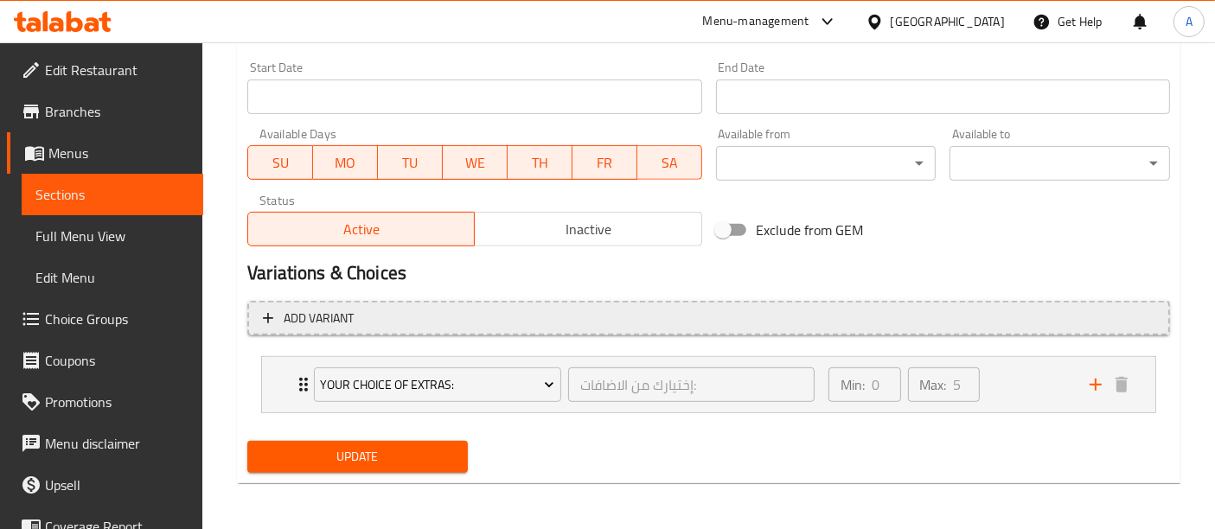
click at [590, 314] on span "Add variant" at bounding box center [709, 319] width 892 height 22
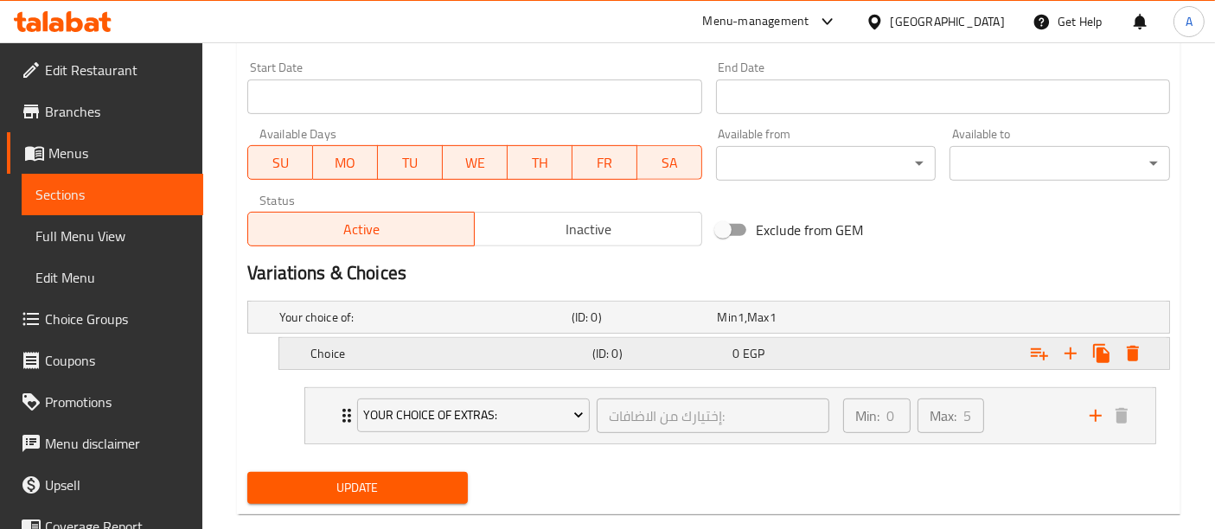
click at [421, 355] on h5 "Choice" at bounding box center [448, 353] width 275 height 17
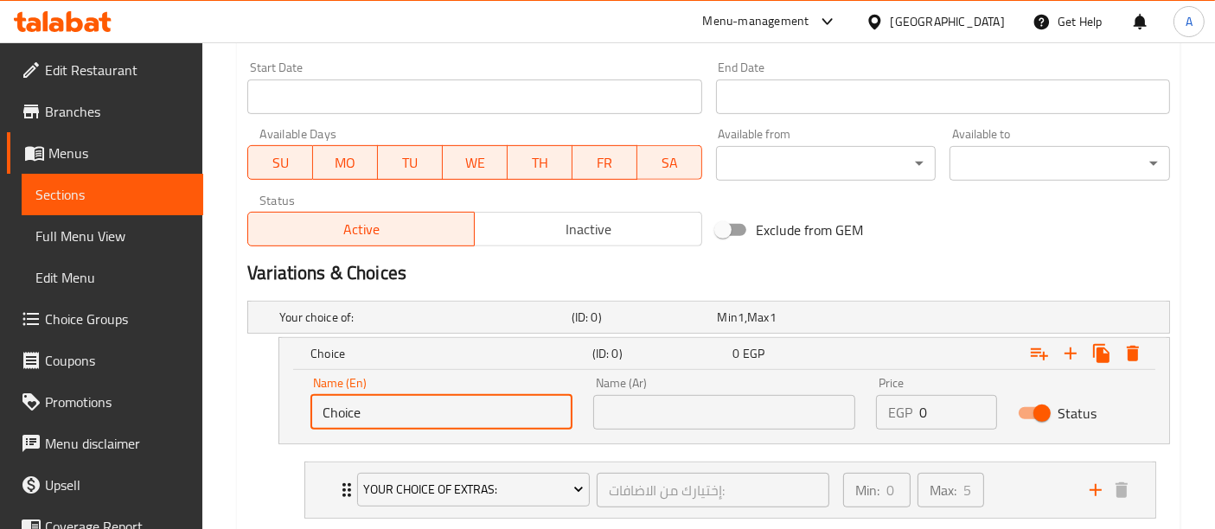
click at [384, 415] on input "Choice" at bounding box center [442, 412] width 262 height 35
type input "ة"
click at [384, 415] on input "text" at bounding box center [442, 412] width 262 height 35
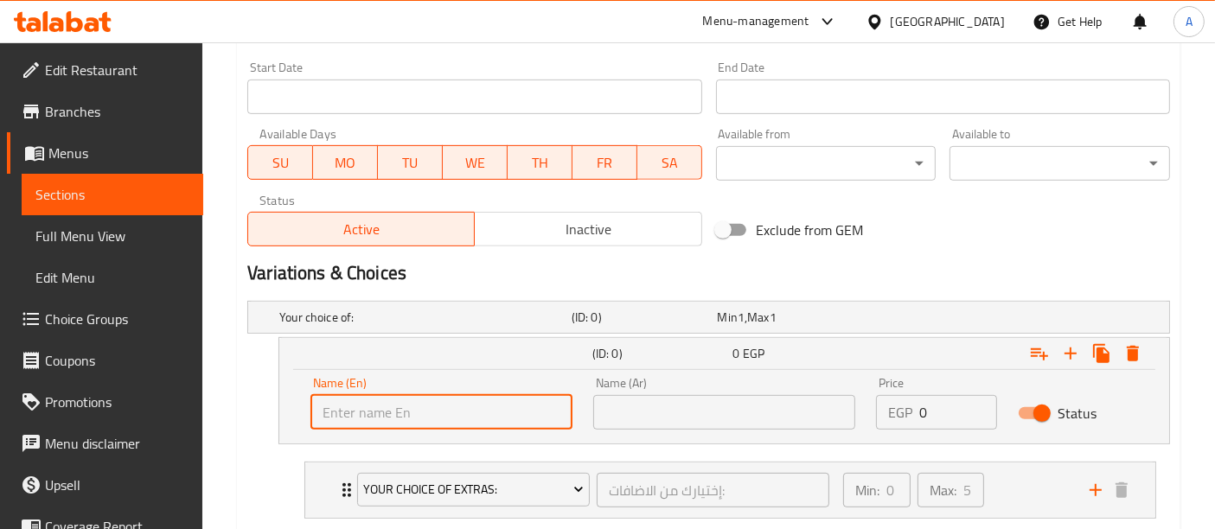
type input "Medium"
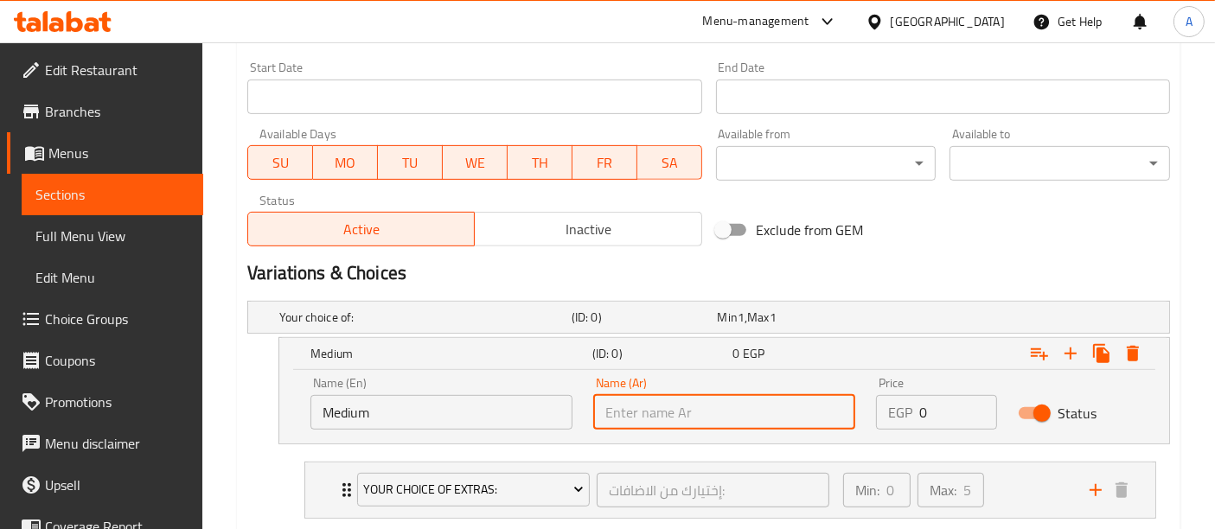
click at [655, 414] on input "text" at bounding box center [724, 412] width 262 height 35
type input "وسط"
click at [941, 407] on input "0" at bounding box center [958, 412] width 77 height 35
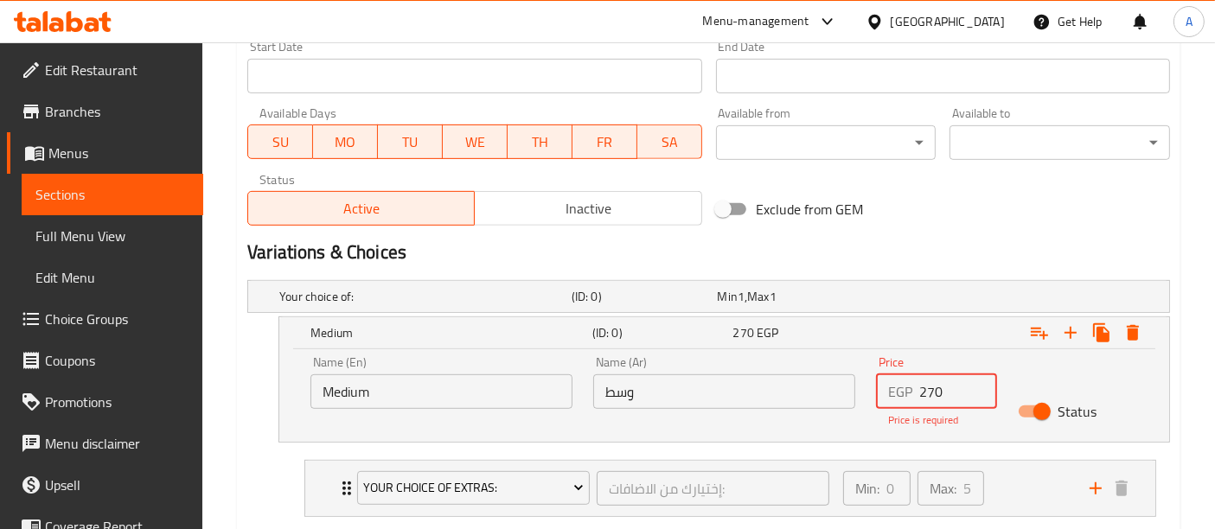
scroll to position [766, 0]
type input "270"
click at [1073, 333] on icon "Expand" at bounding box center [1071, 332] width 21 height 21
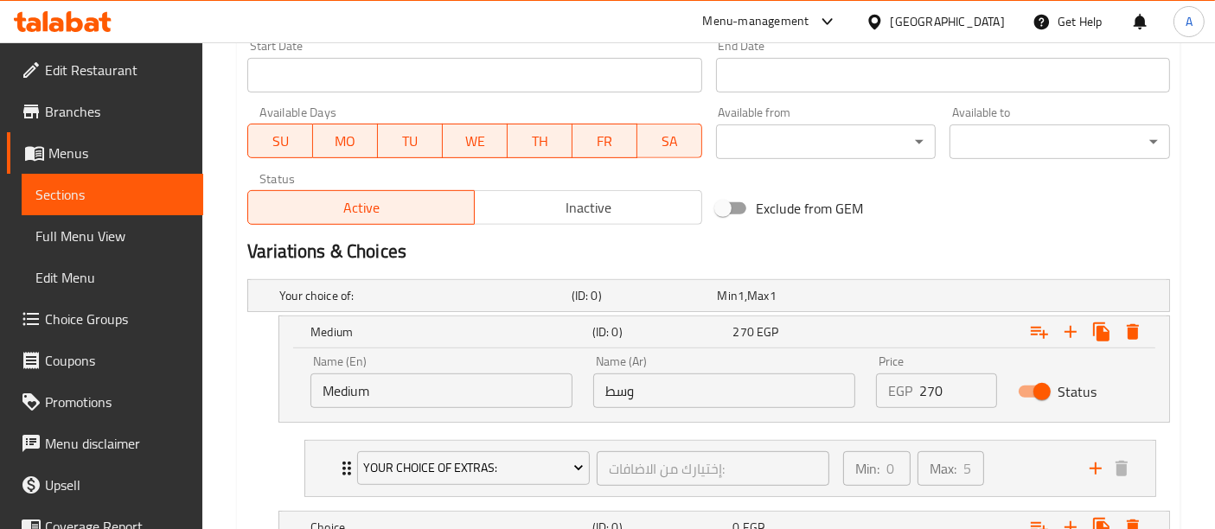
scroll to position [899, 0]
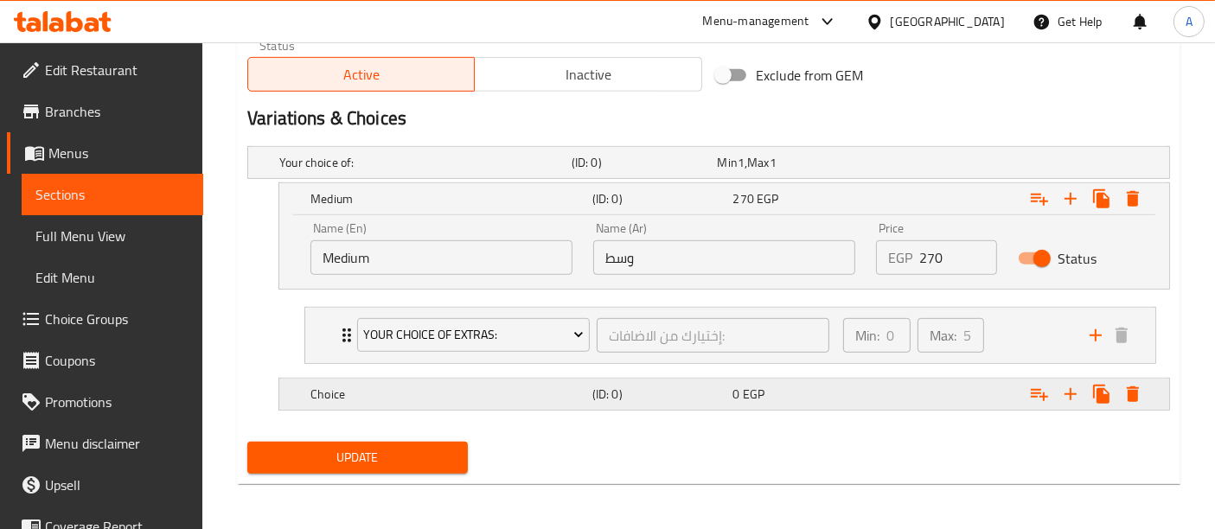
click at [551, 391] on h5 "Choice" at bounding box center [448, 394] width 275 height 17
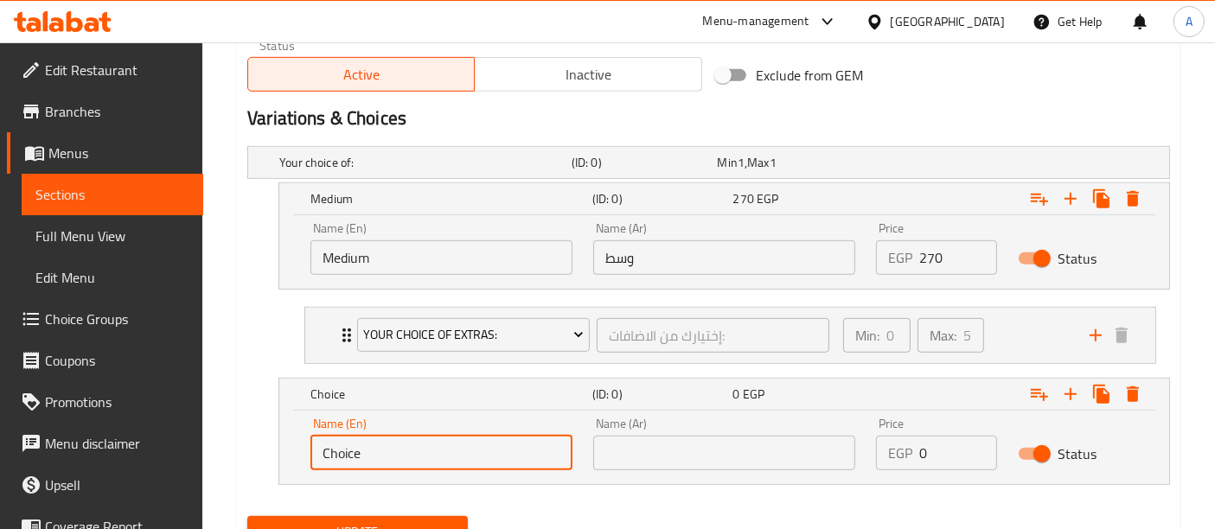
click at [385, 444] on input "Choice" at bounding box center [442, 453] width 262 height 35
type input "م"
click at [385, 444] on input "text" at bounding box center [442, 453] width 262 height 35
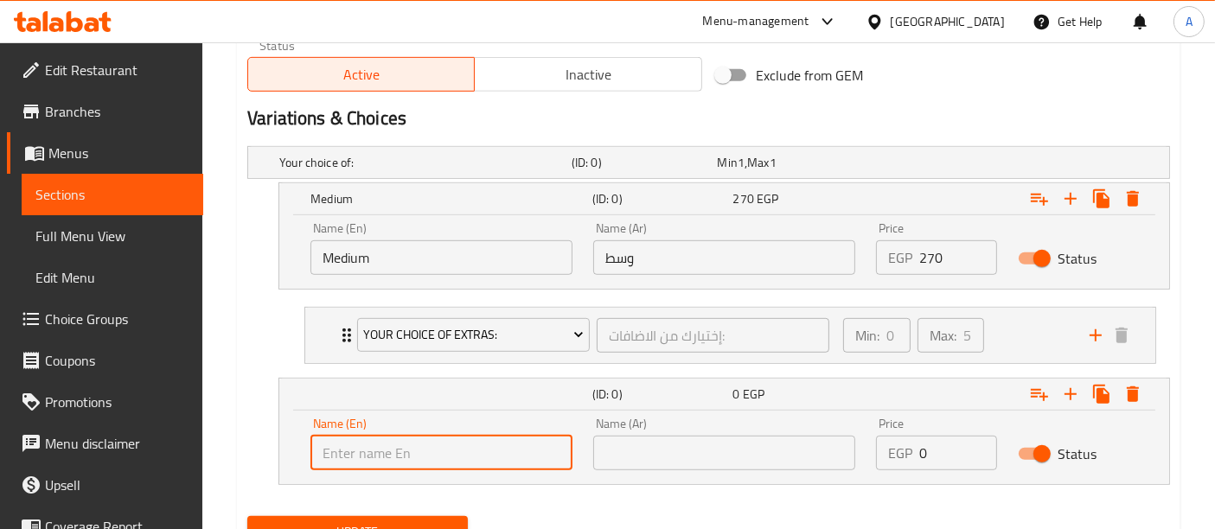
type input "Large"
click at [642, 449] on input "text" at bounding box center [724, 453] width 262 height 35
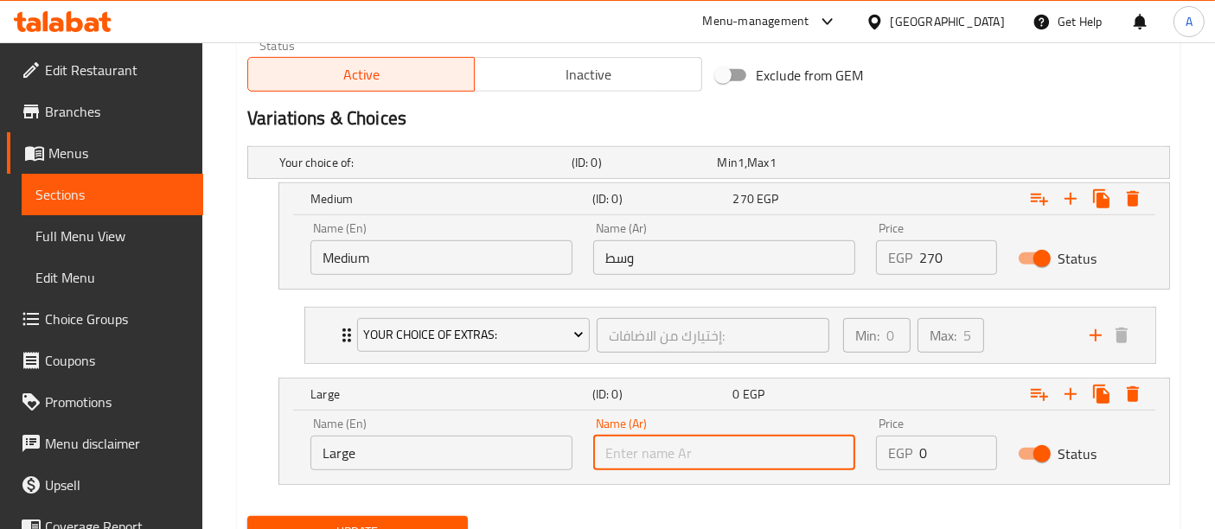
type input "كبيرة"
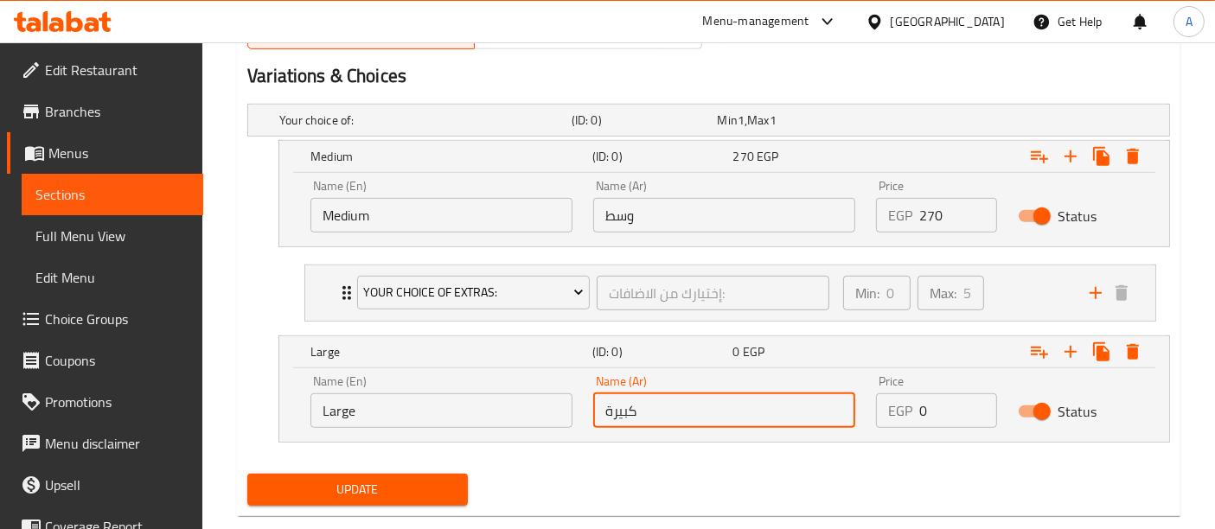
scroll to position [973, 0]
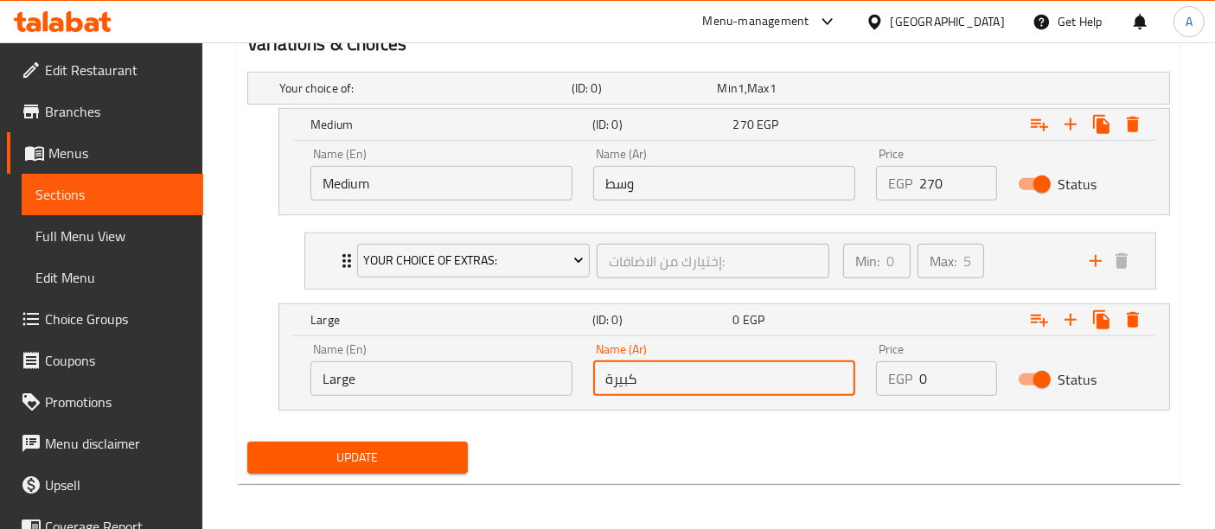
click at [945, 384] on input "0" at bounding box center [958, 379] width 77 height 35
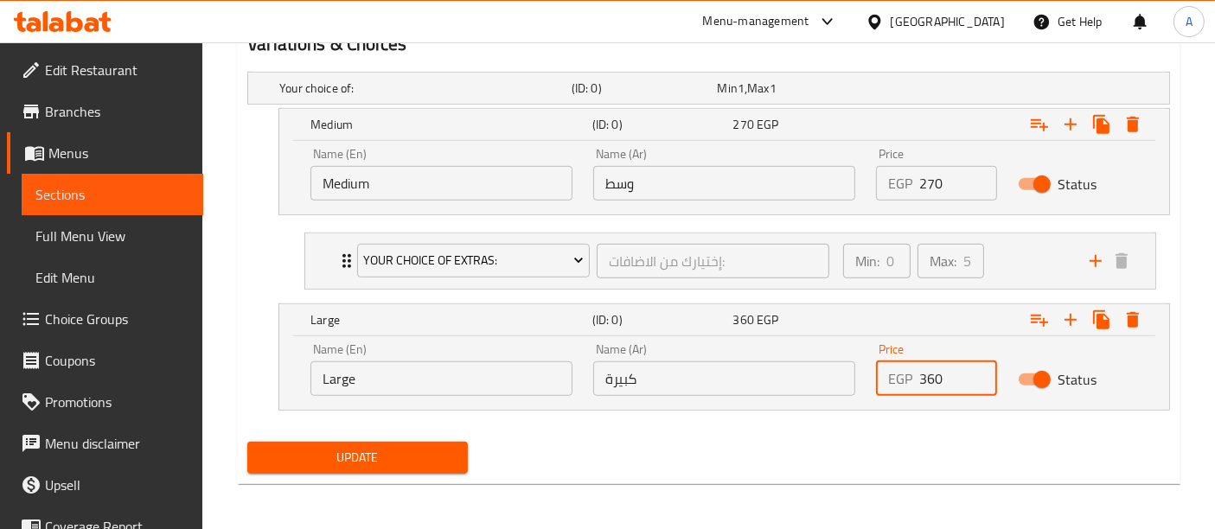
type input "360"
click at [401, 465] on button "Update" at bounding box center [357, 458] width 221 height 32
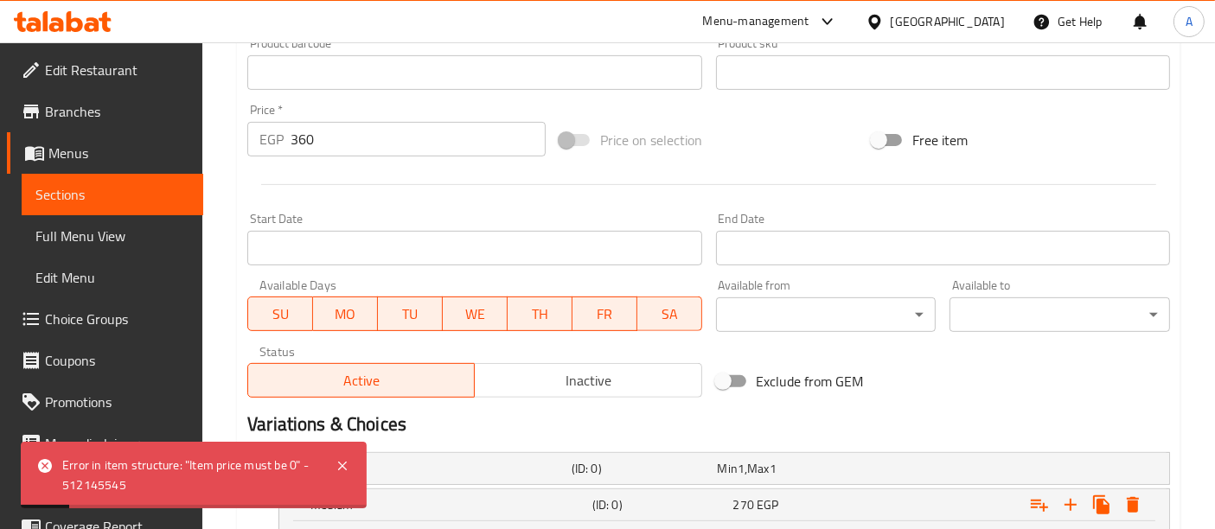
scroll to position [592, 0]
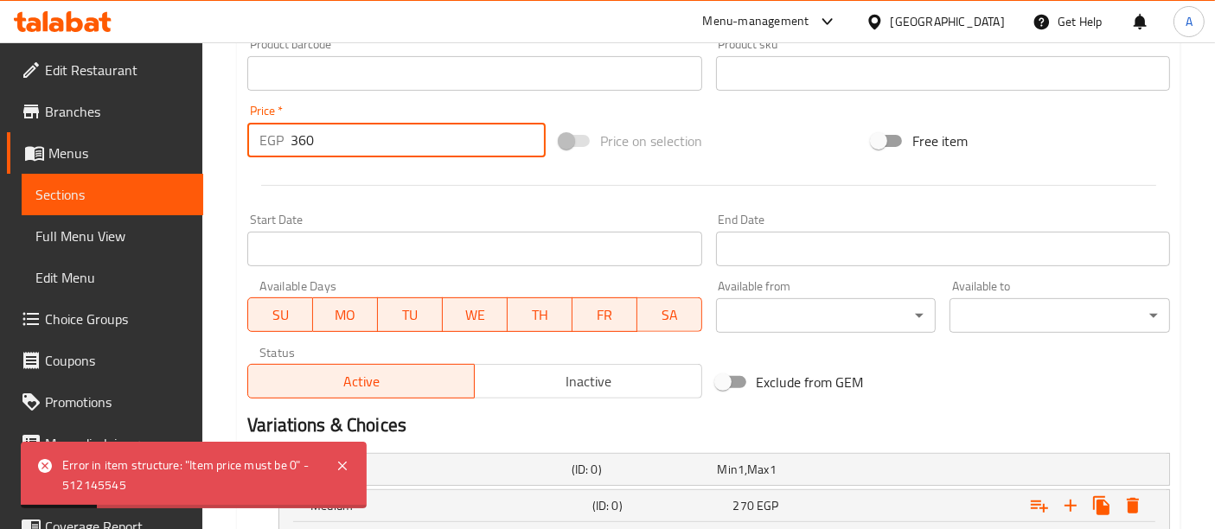
click at [339, 136] on input "360" at bounding box center [418, 140] width 255 height 35
type input "3"
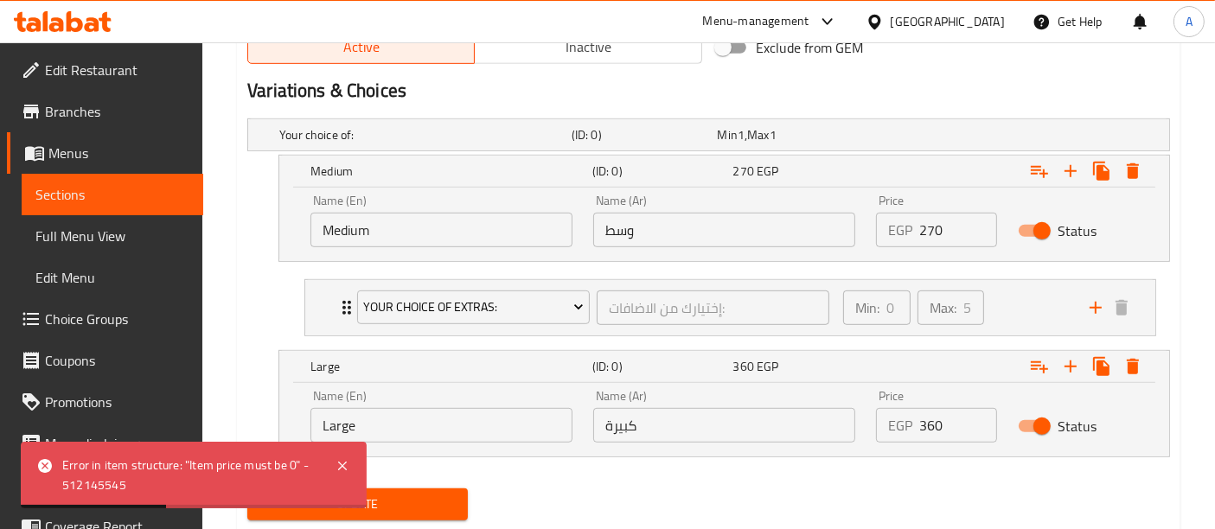
scroll to position [946, 0]
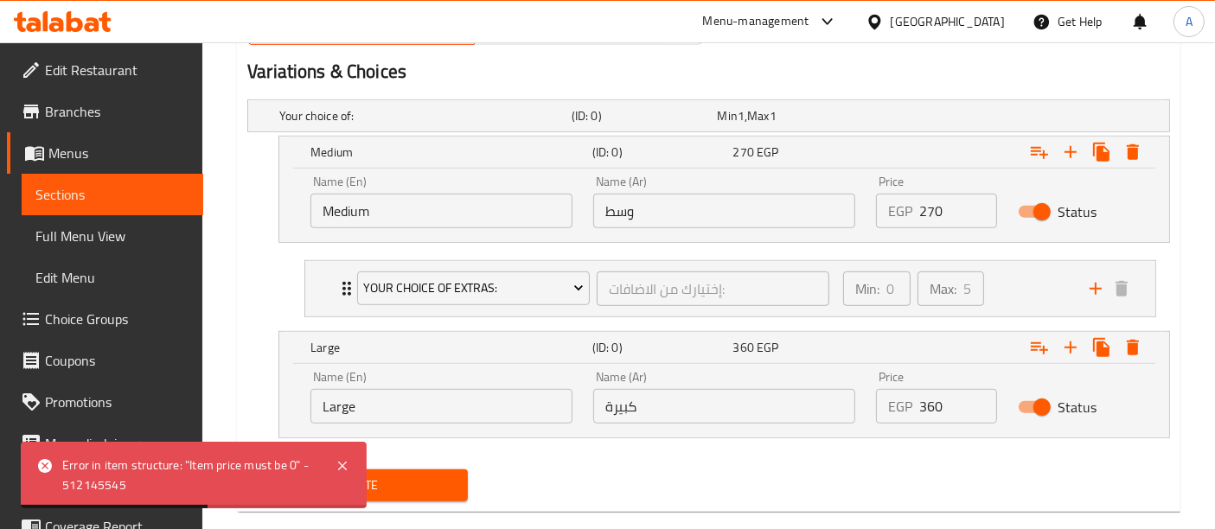
type input "0"
click at [434, 496] on button "Update" at bounding box center [357, 486] width 221 height 32
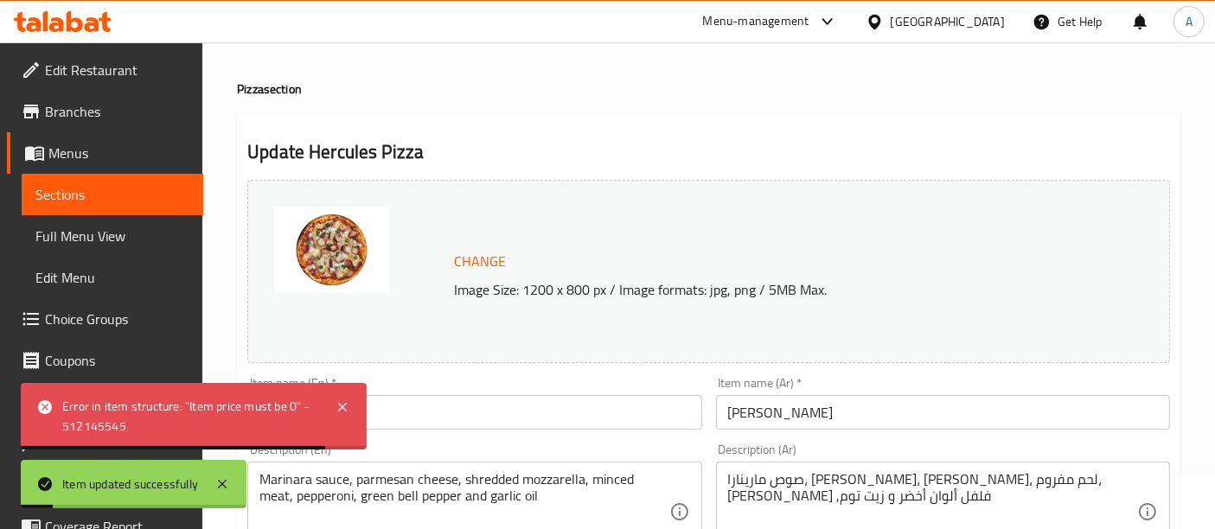
scroll to position [0, 0]
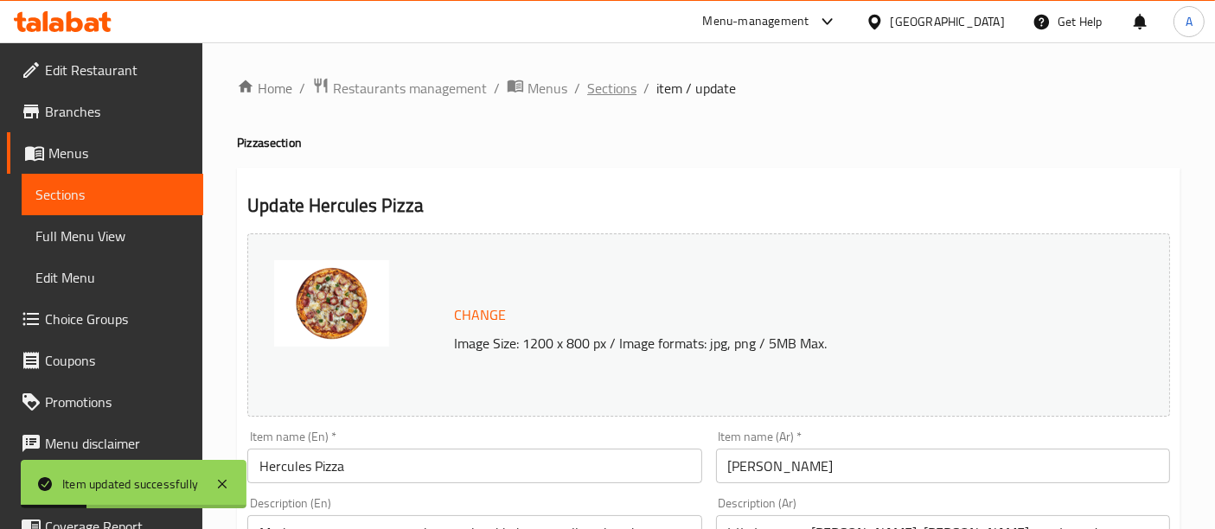
click at [595, 83] on span "Sections" at bounding box center [611, 88] width 49 height 21
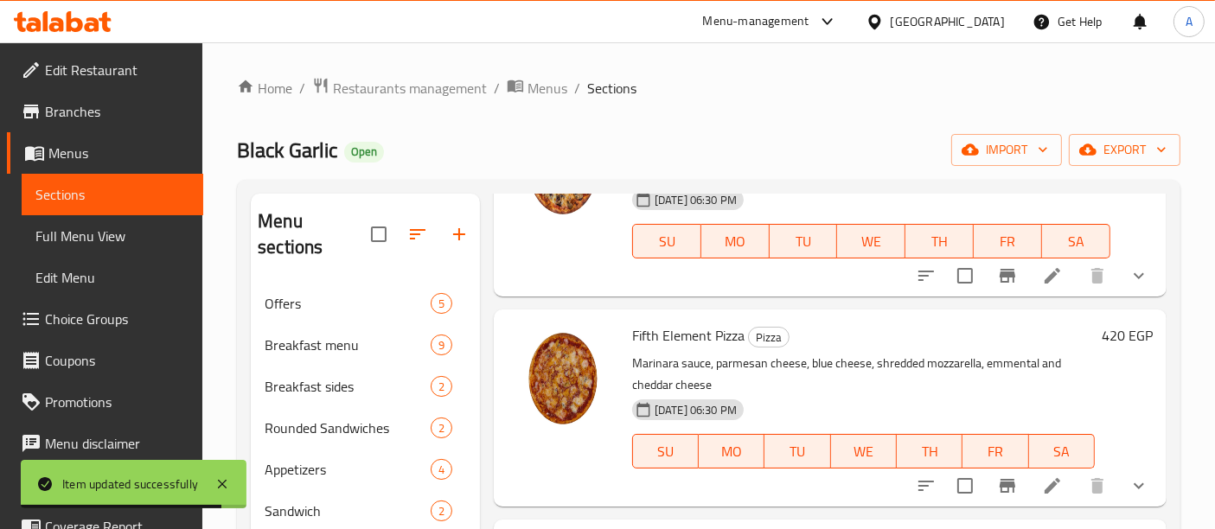
scroll to position [1568, 0]
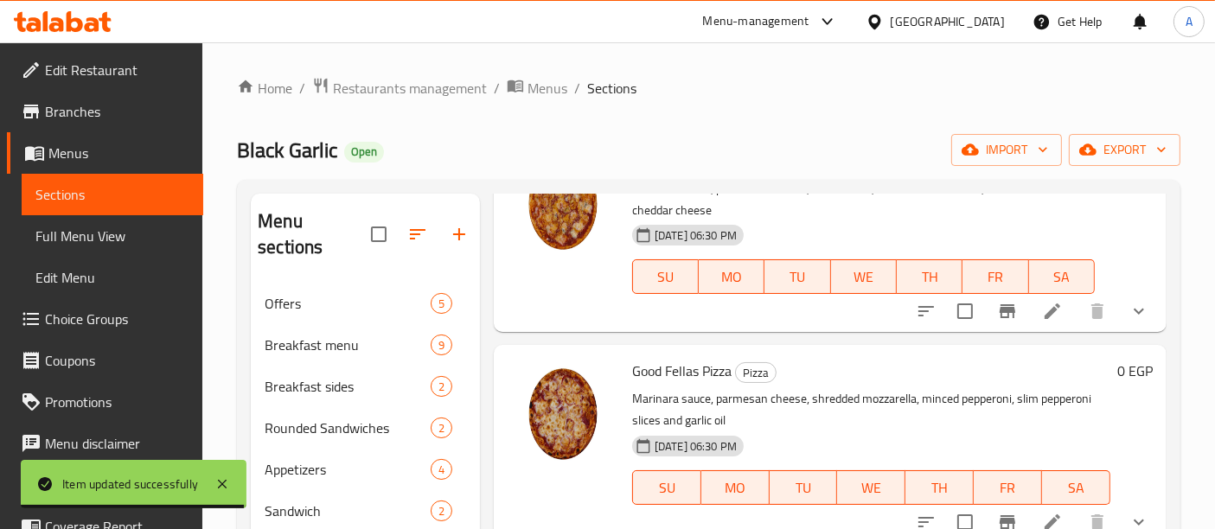
click at [1030, 321] on li at bounding box center [1053, 311] width 48 height 31
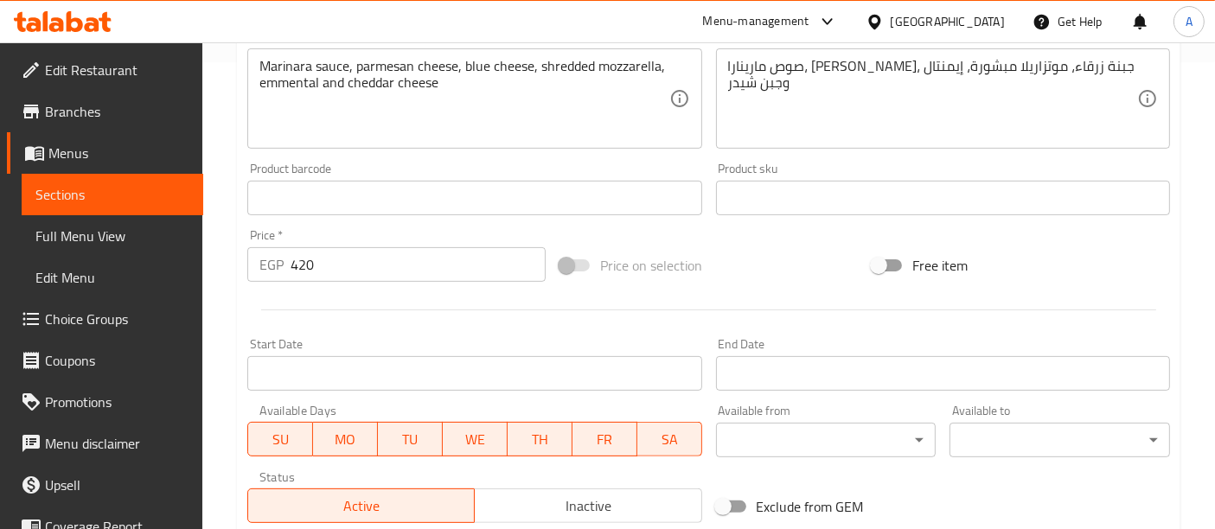
scroll to position [587, 0]
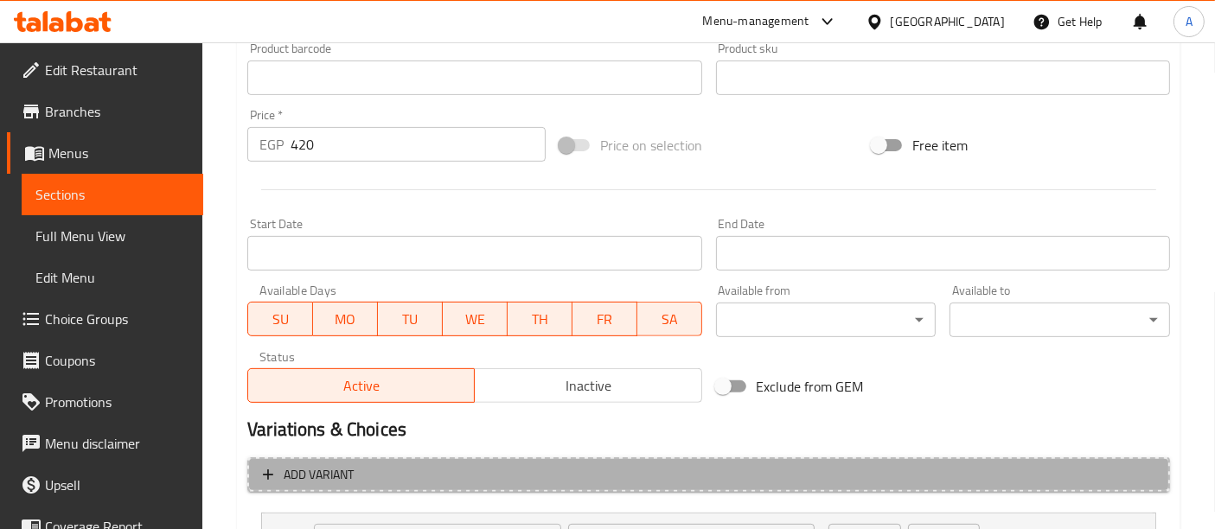
click at [738, 469] on span "Add variant" at bounding box center [709, 476] width 892 height 22
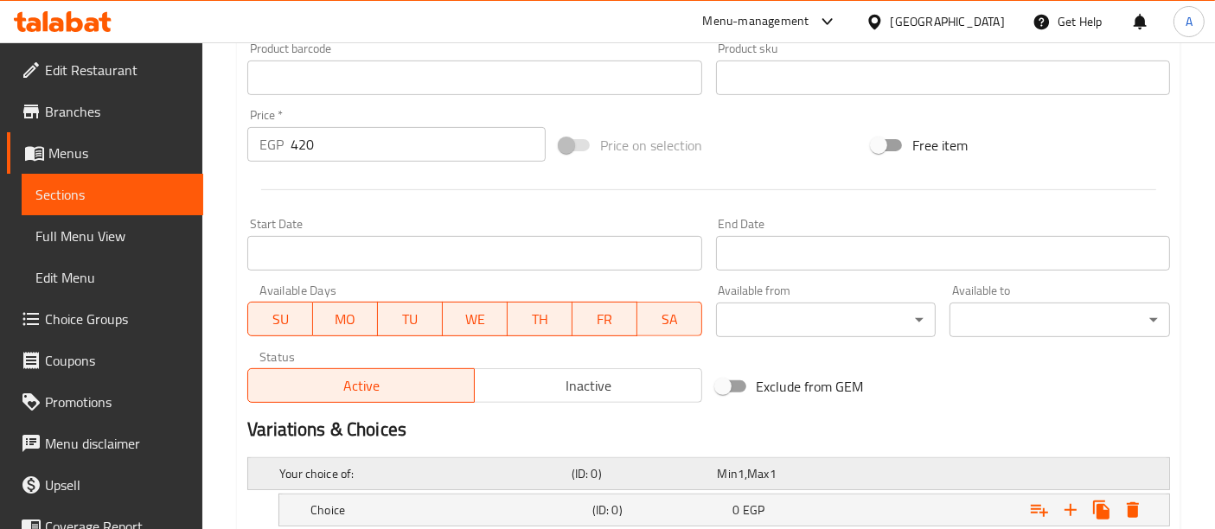
scroll to position [774, 0]
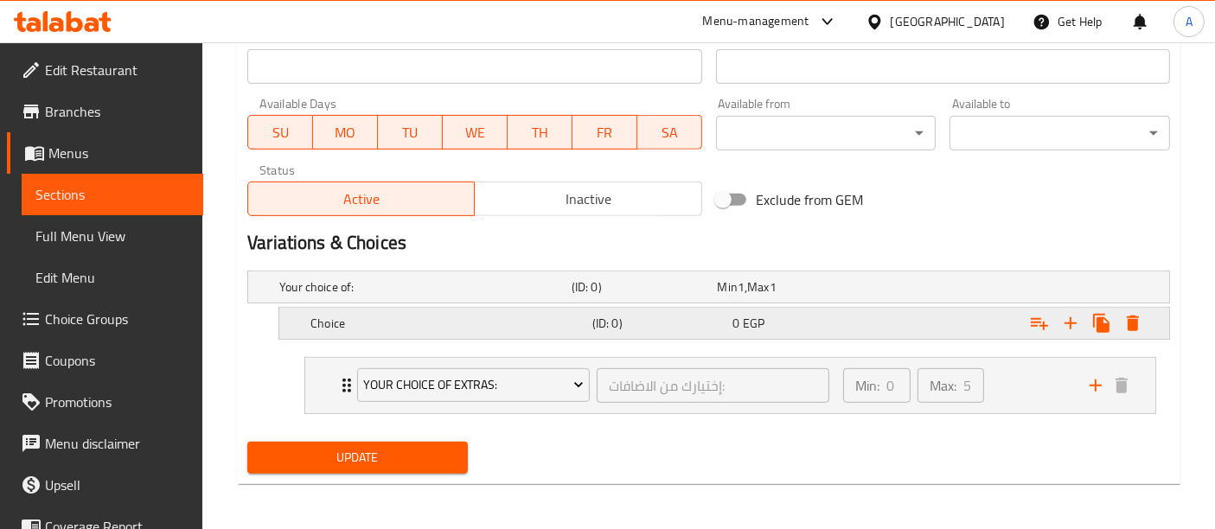
click at [542, 324] on h5 "Choice" at bounding box center [448, 323] width 275 height 17
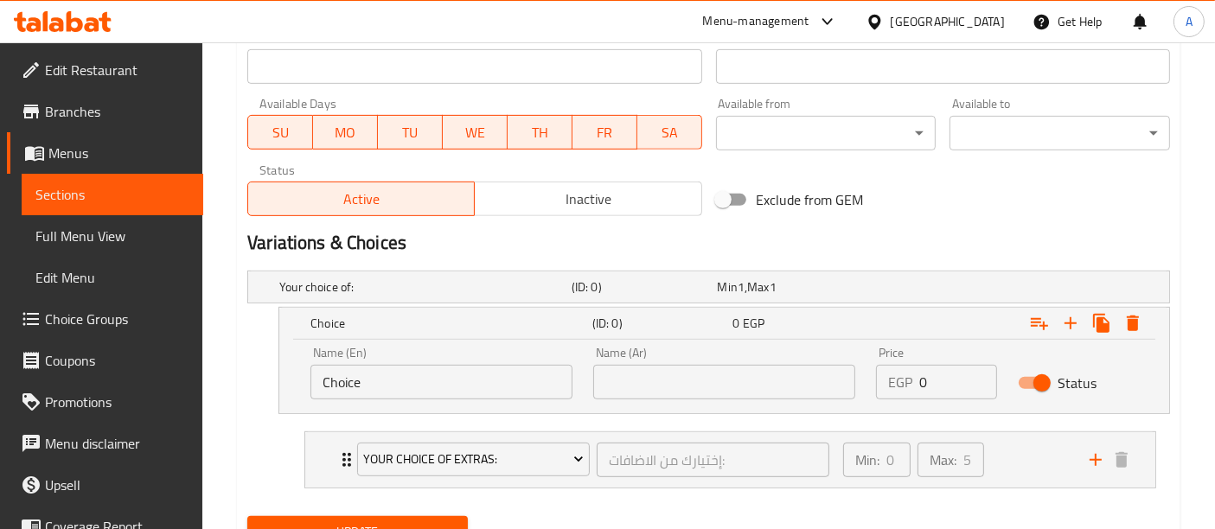
click at [461, 384] on input "Choice" at bounding box center [442, 382] width 262 height 35
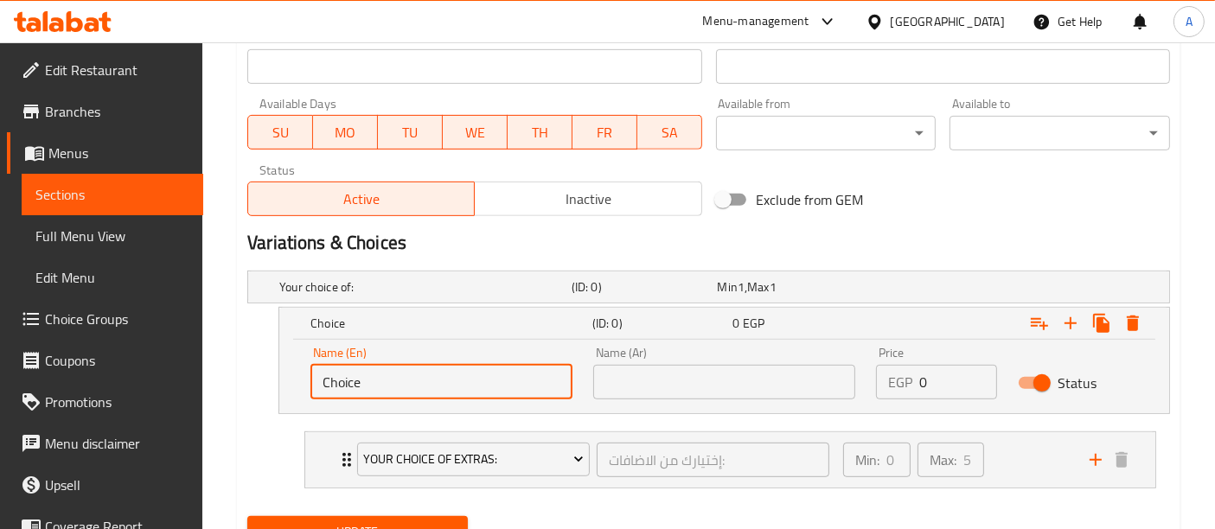
click at [461, 384] on input "Choice" at bounding box center [442, 382] width 262 height 35
click at [461, 384] on input "text" at bounding box center [442, 382] width 262 height 35
type input "Medium"
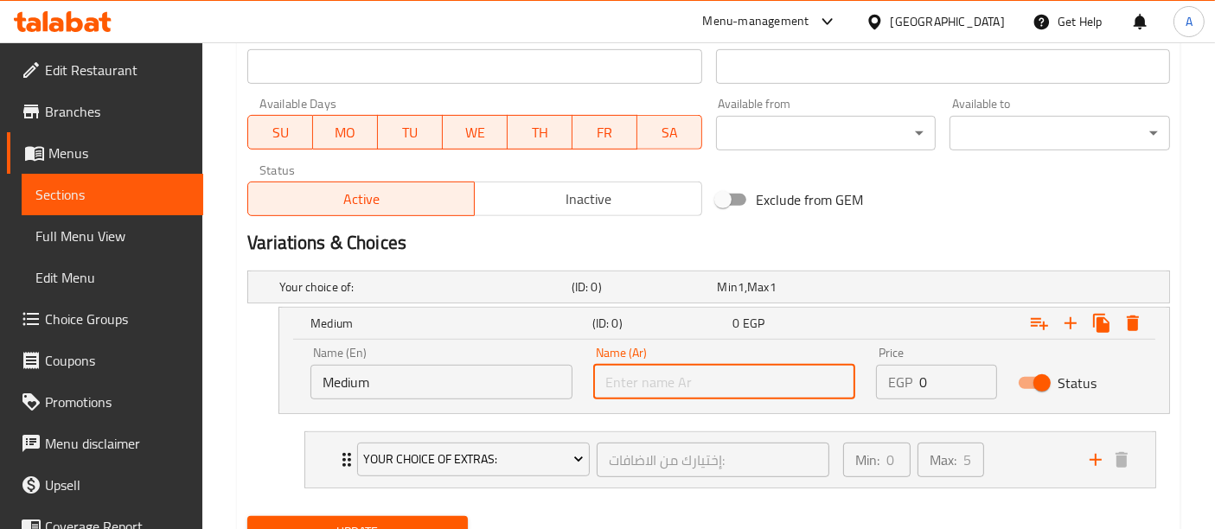
click at [650, 380] on input "text" at bounding box center [724, 382] width 262 height 35
type input "وسط"
click at [944, 394] on input "0" at bounding box center [958, 382] width 77 height 35
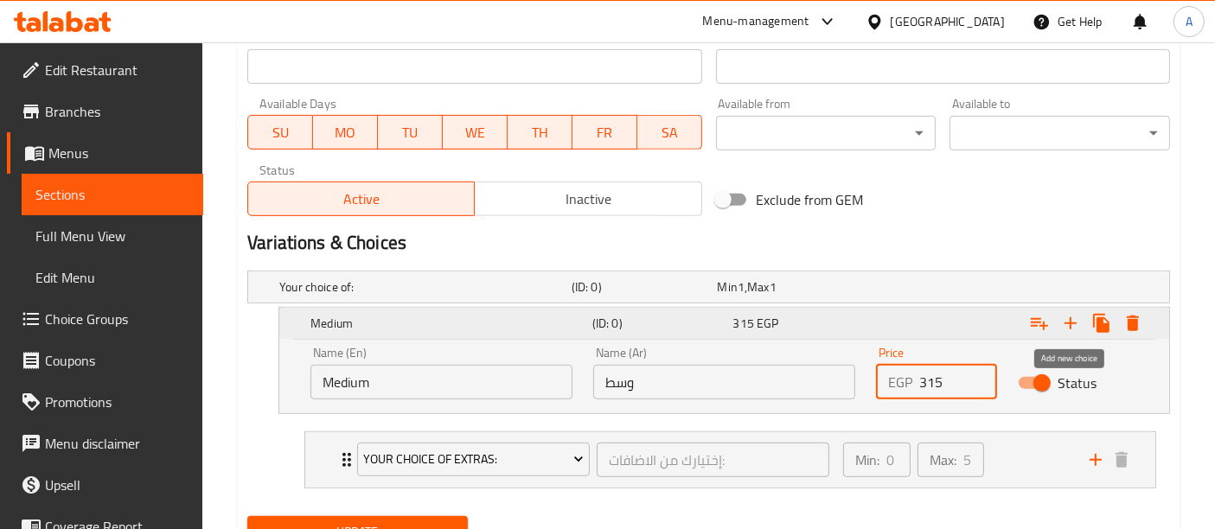
type input "315"
click at [1073, 319] on icon "Expand" at bounding box center [1071, 323] width 21 height 21
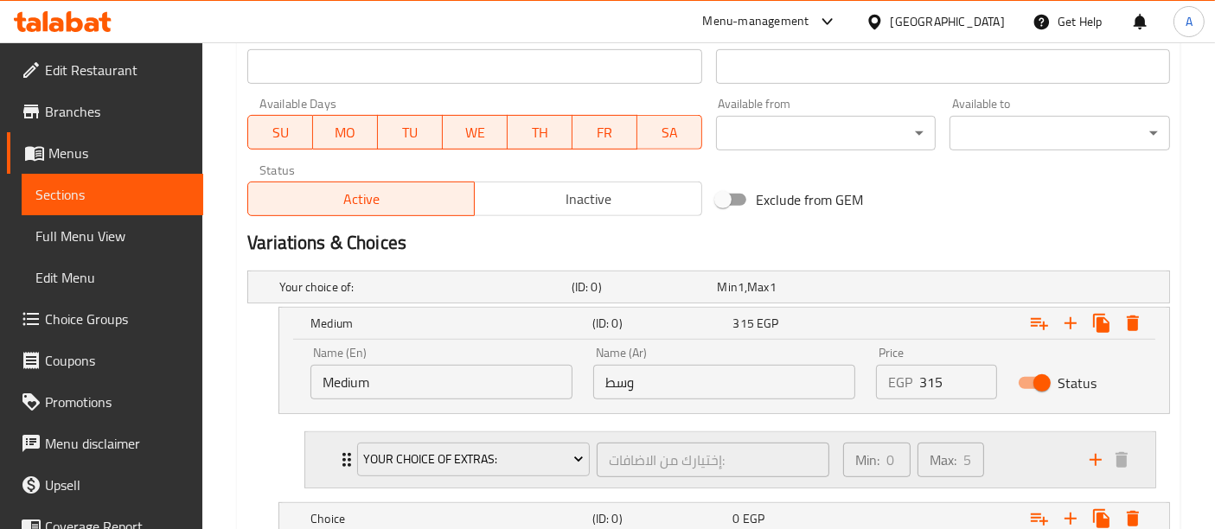
scroll to position [899, 0]
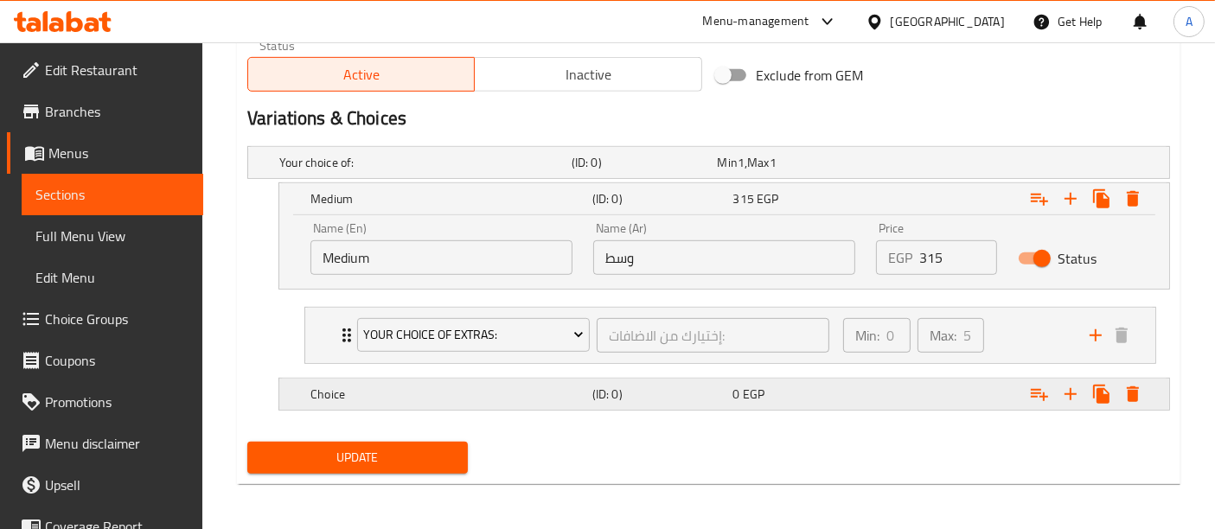
click at [526, 392] on h5 "Choice" at bounding box center [448, 394] width 275 height 17
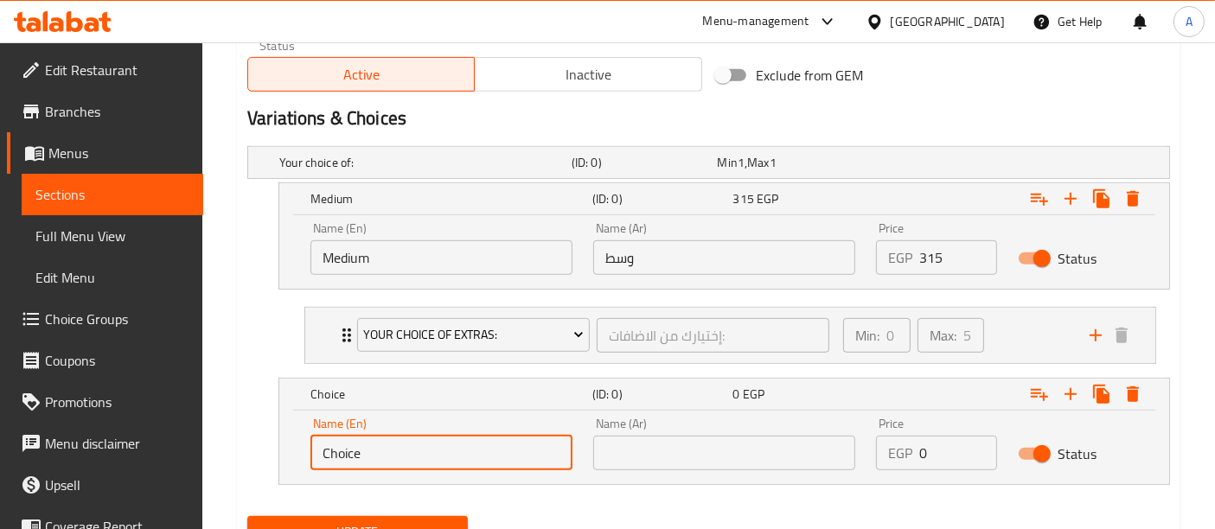
click at [439, 454] on input "Choice" at bounding box center [442, 453] width 262 height 35
click at [439, 454] on input "text" at bounding box center [442, 453] width 262 height 35
type input "Large"
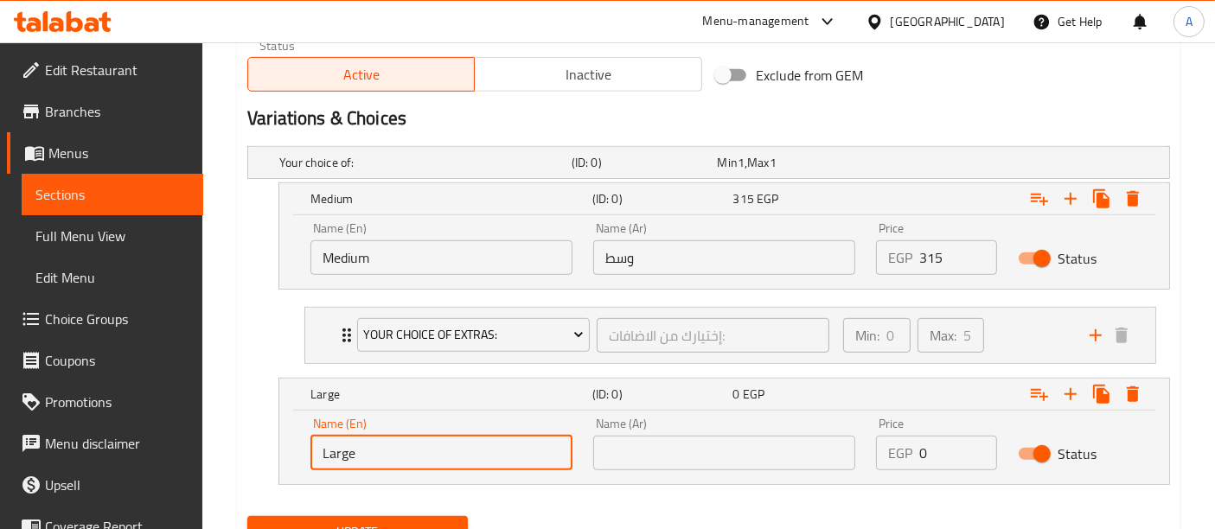
click at [659, 453] on input "text" at bounding box center [724, 453] width 262 height 35
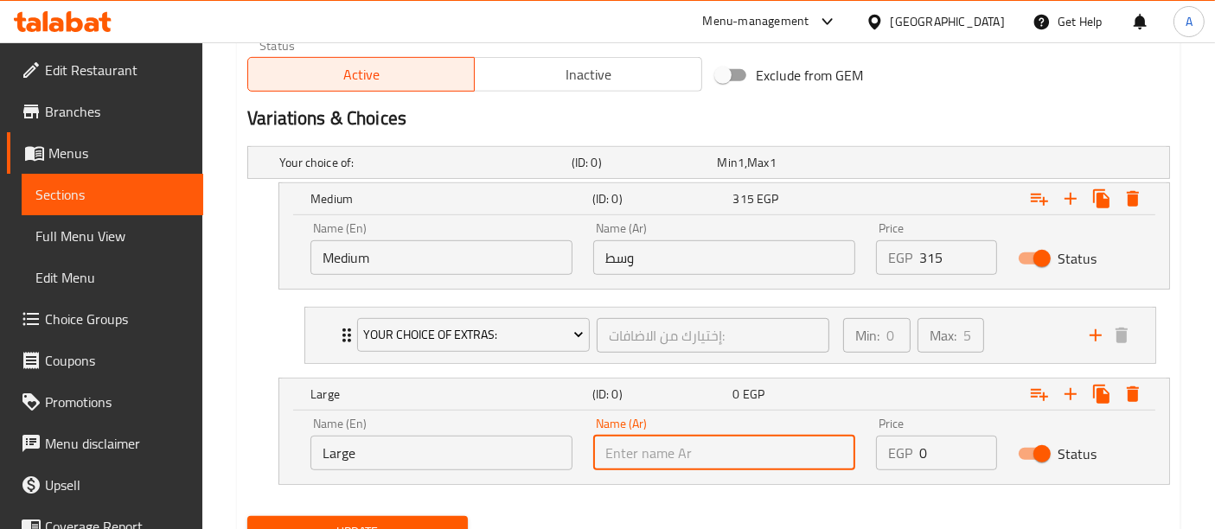
type input "كبيرة"
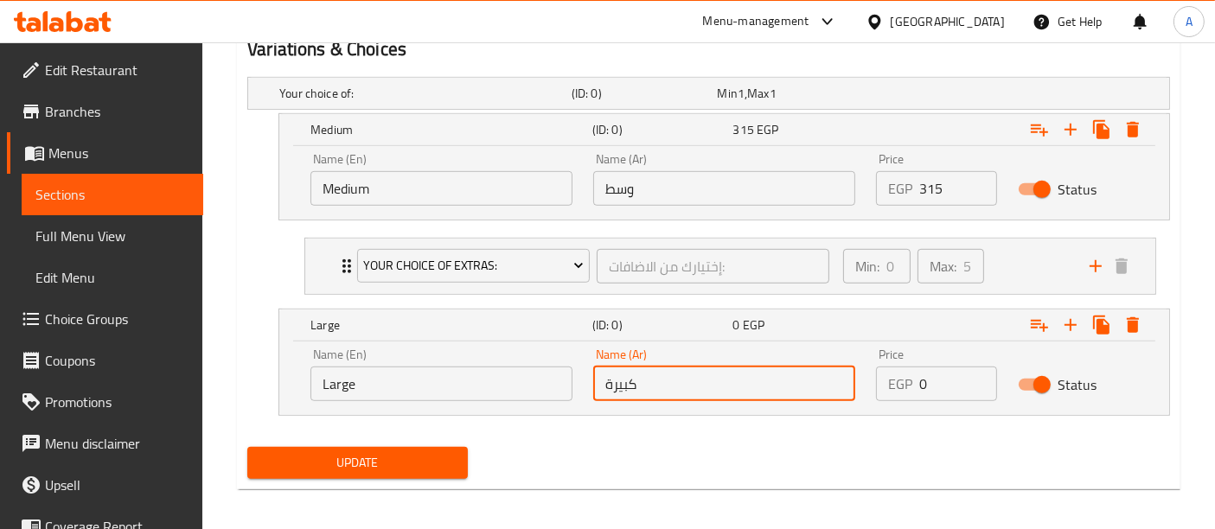
scroll to position [973, 0]
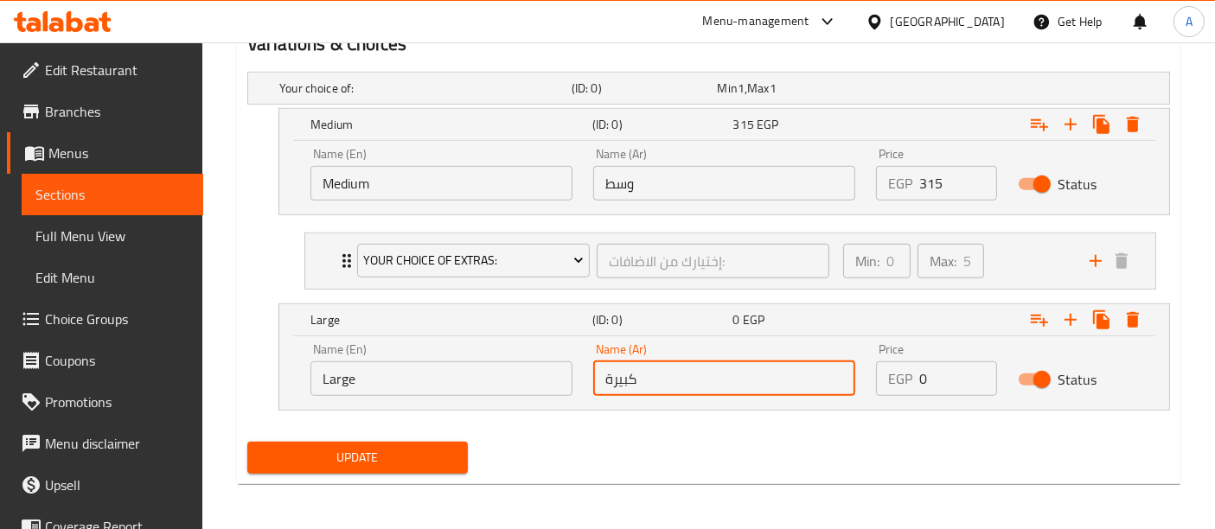
click at [941, 368] on input "0" at bounding box center [958, 379] width 77 height 35
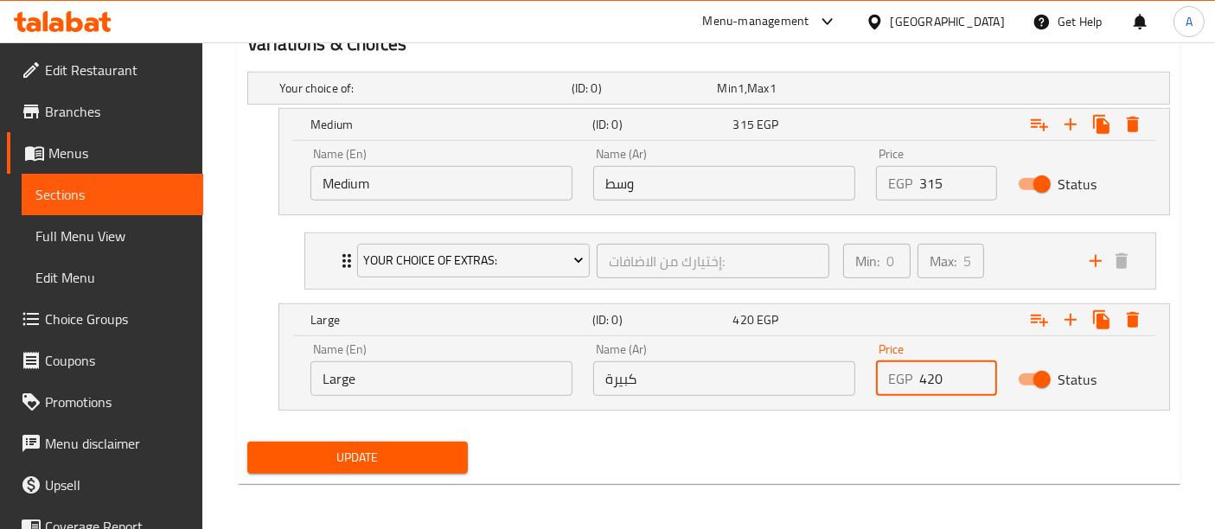
type input "420"
click at [417, 452] on span "Update" at bounding box center [357, 458] width 193 height 22
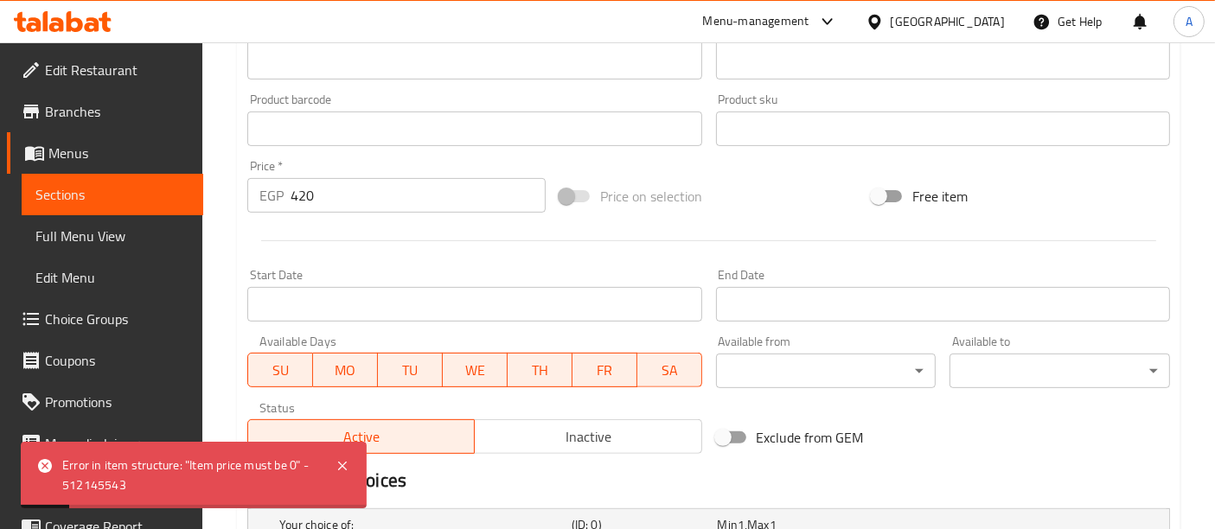
scroll to position [535, 0]
click at [361, 201] on input "420" at bounding box center [418, 197] width 255 height 35
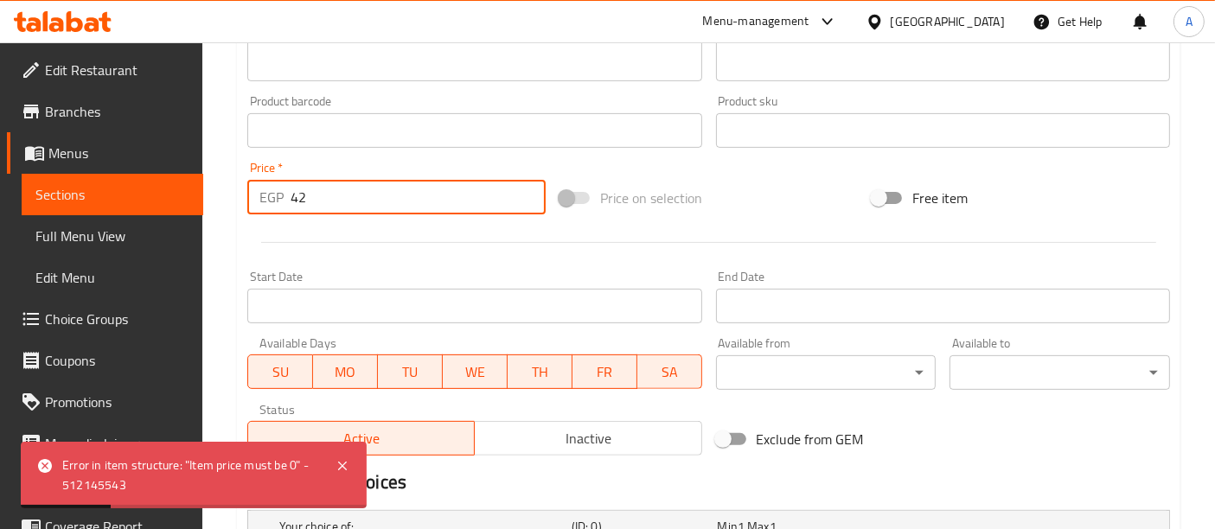
type input "4"
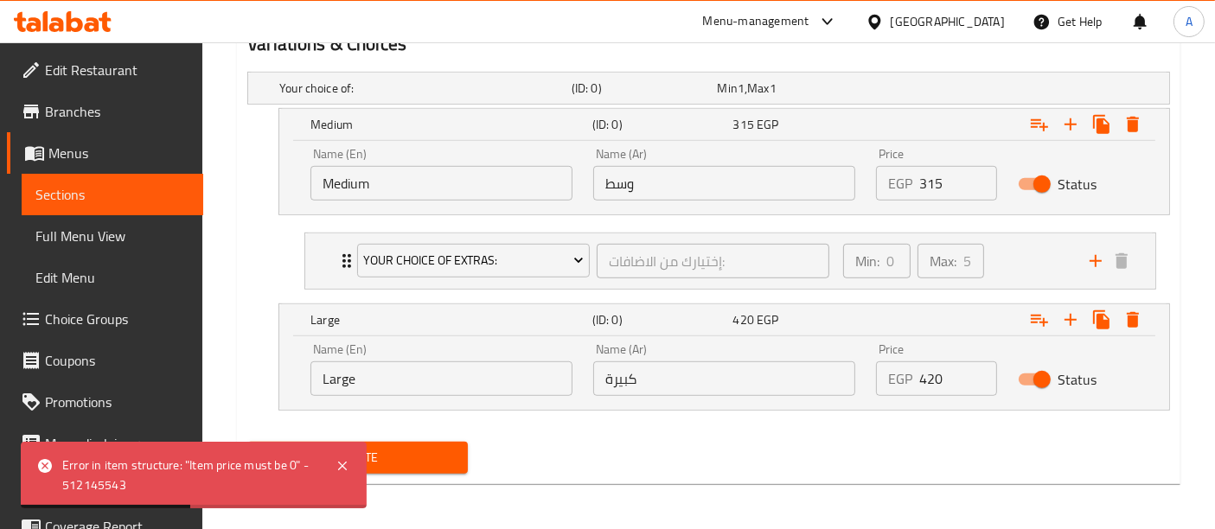
type input "0"
click at [426, 455] on span "Update" at bounding box center [357, 458] width 193 height 22
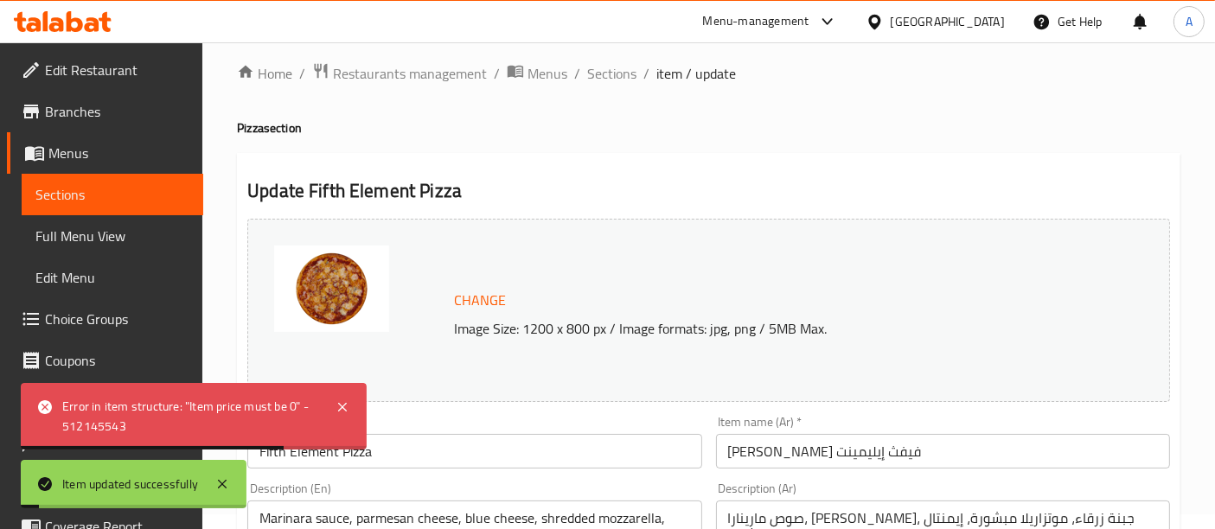
scroll to position [0, 0]
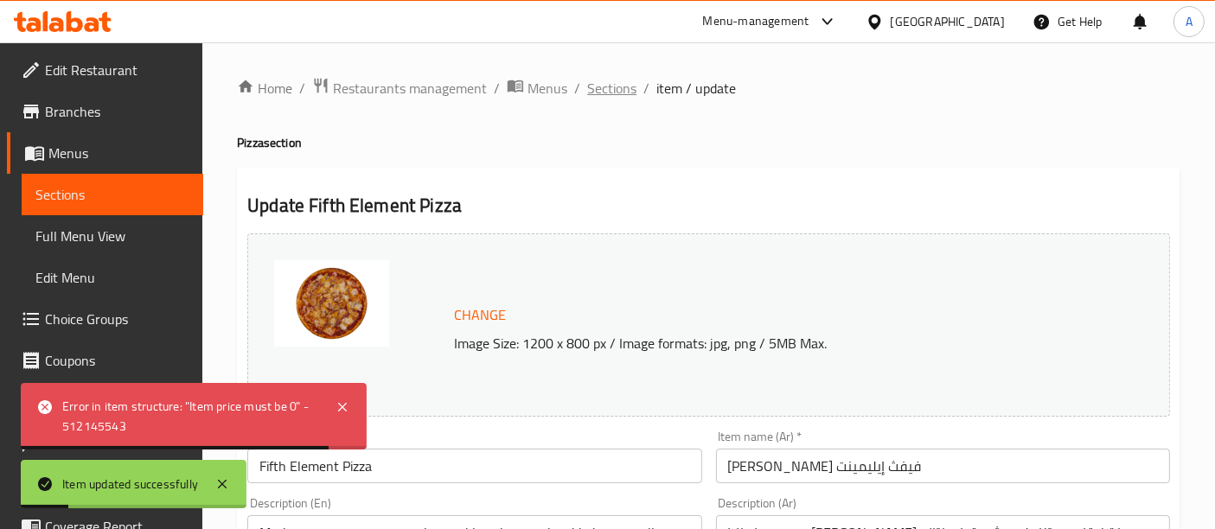
click at [612, 85] on span "Sections" at bounding box center [611, 88] width 49 height 21
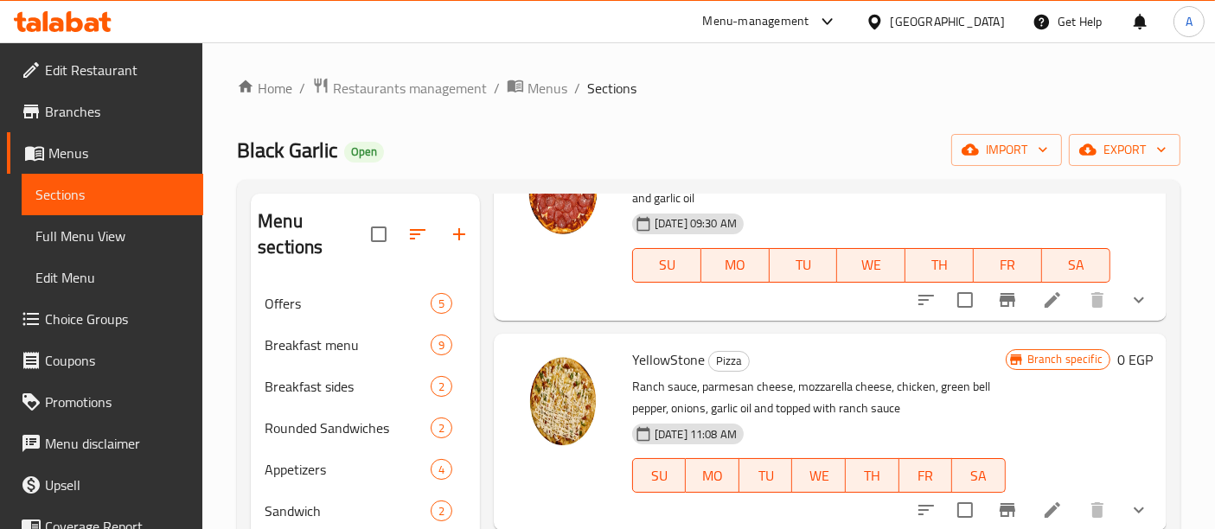
scroll to position [793, 0]
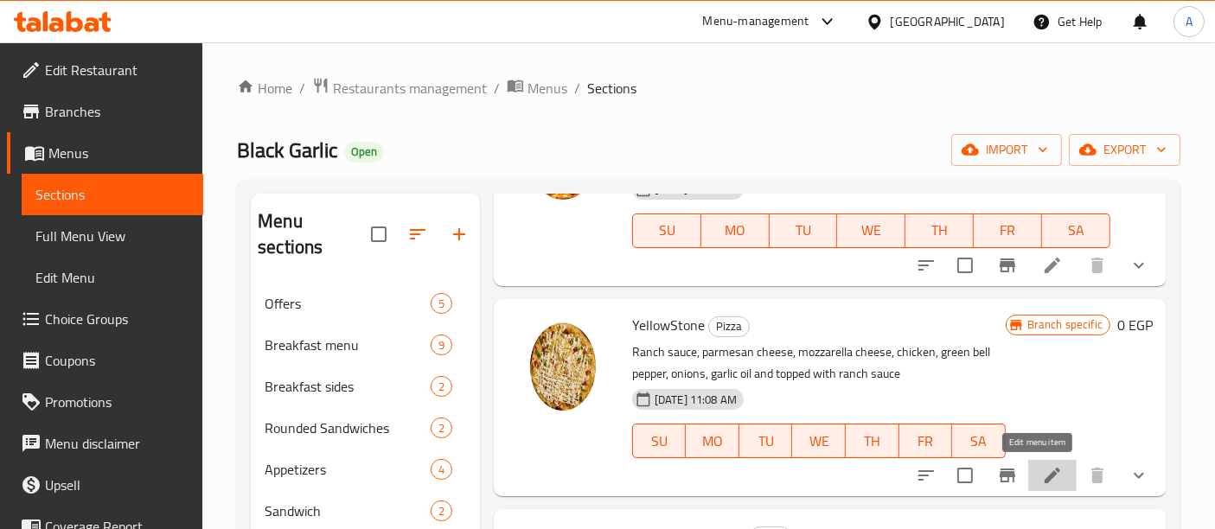
click at [1042, 476] on icon at bounding box center [1052, 475] width 21 height 21
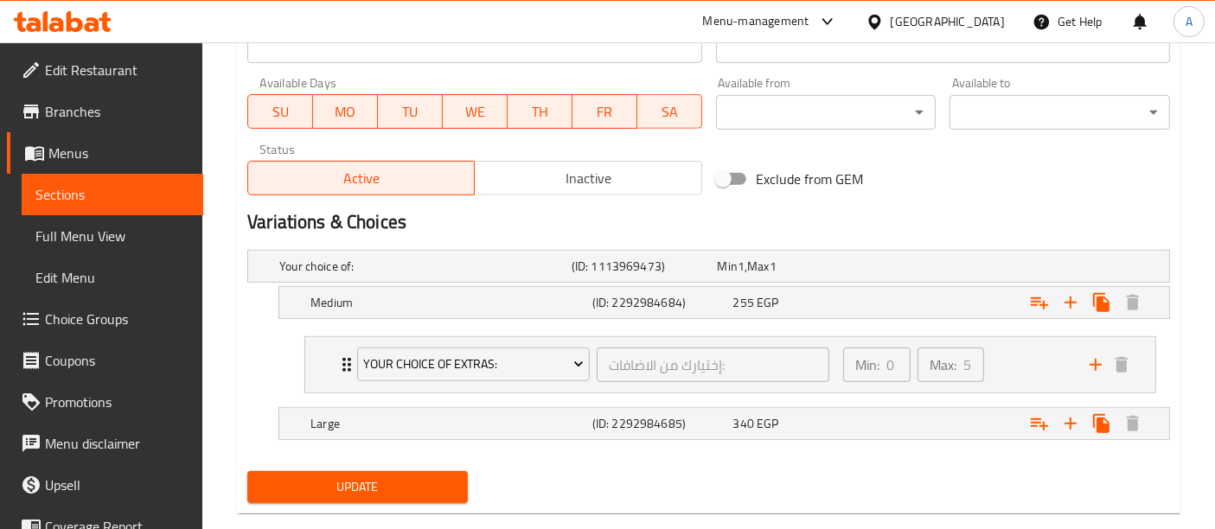
scroll to position [796, 0]
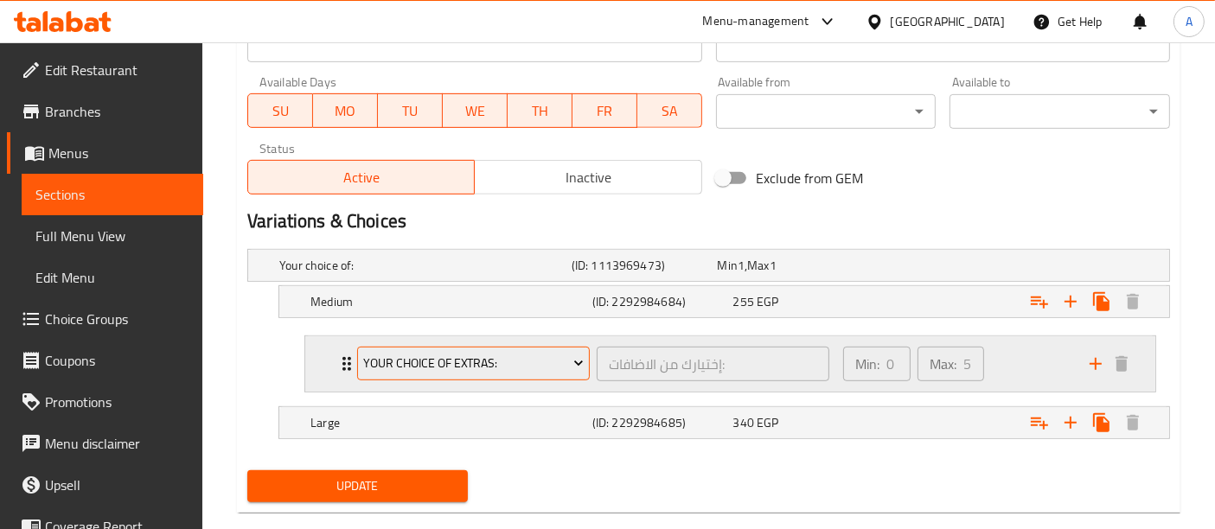
click at [546, 356] on span "Your Choice Of Extras:" at bounding box center [474, 364] width 220 height 22
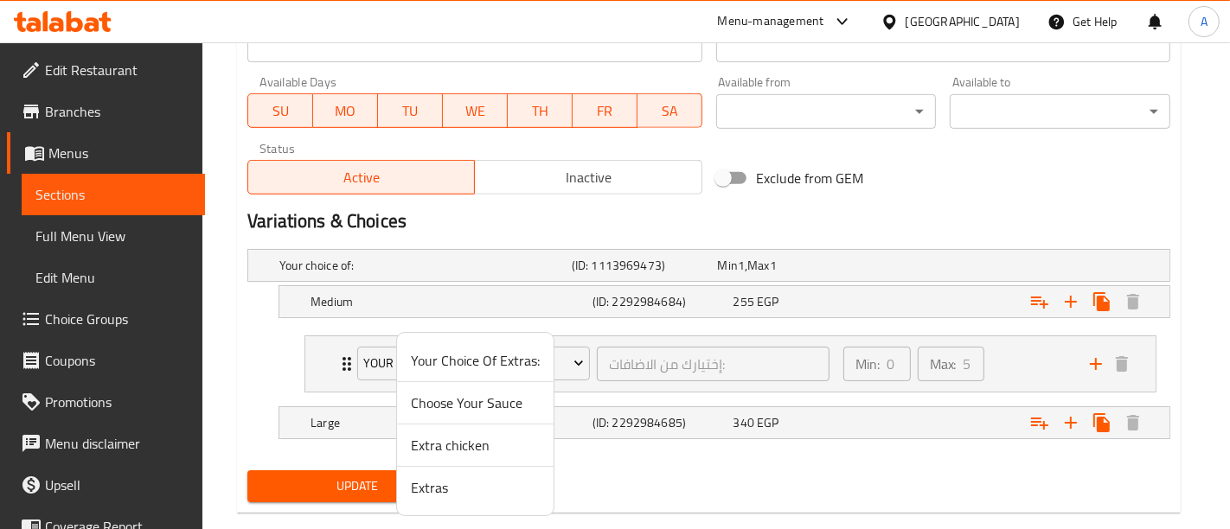
click at [567, 362] on div at bounding box center [615, 264] width 1230 height 529
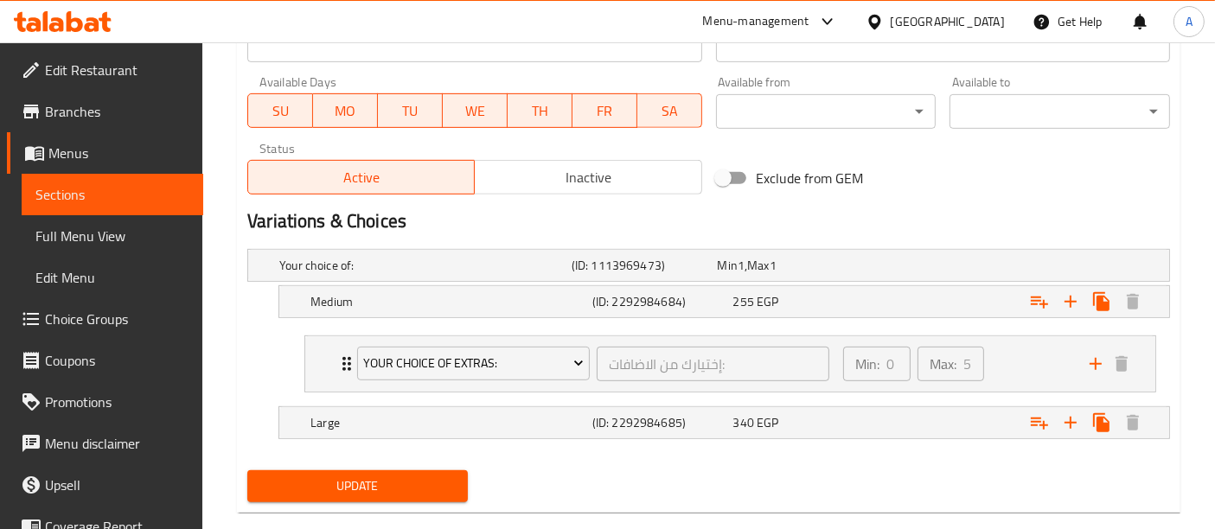
click at [99, 310] on span "Choice Groups" at bounding box center [117, 319] width 144 height 21
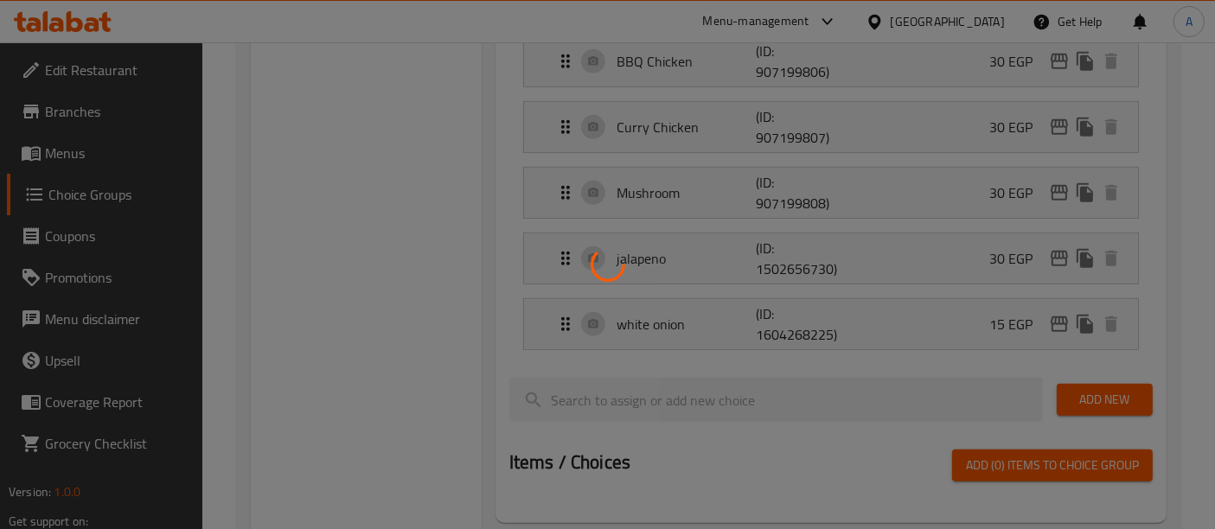
scroll to position [244, 0]
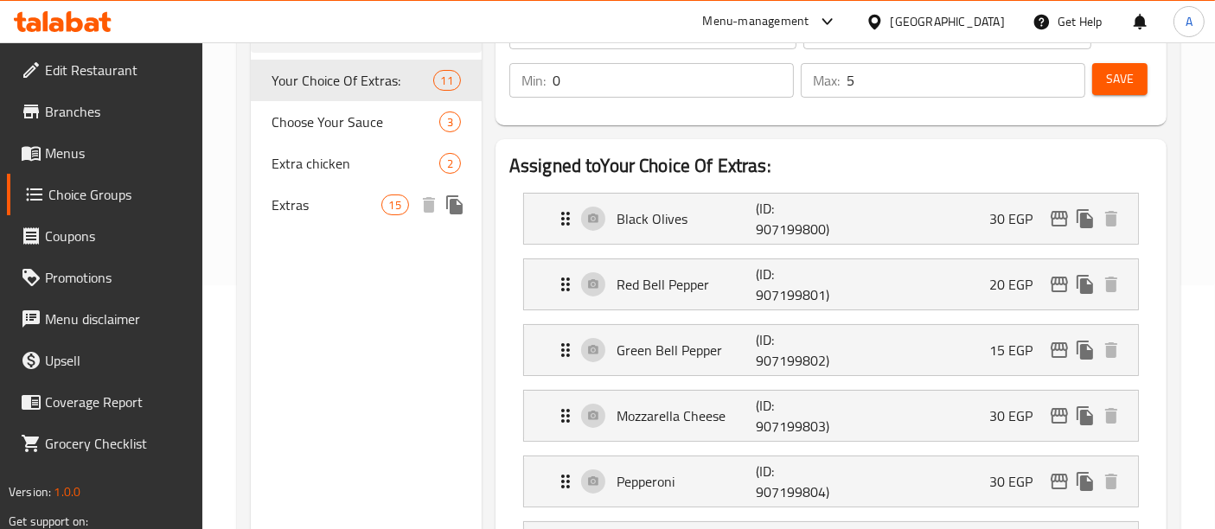
click at [322, 203] on span "Extras" at bounding box center [326, 205] width 109 height 21
type input "Extras"
type input "الاضافات"
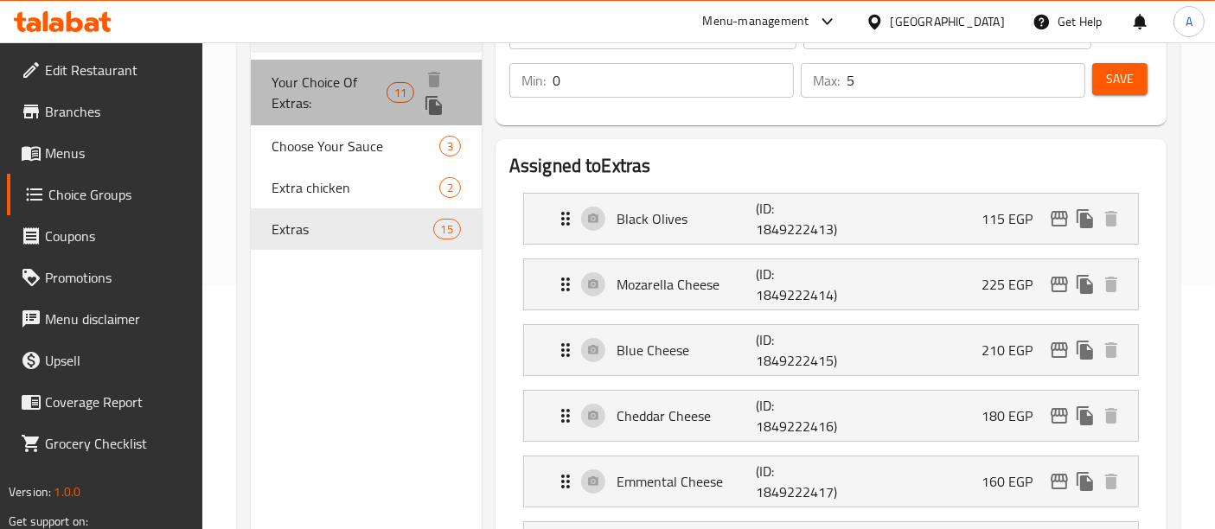
click at [346, 80] on span "Your Choice Of Extras:" at bounding box center [329, 93] width 115 height 42
type input "Your Choice Of Extras:"
type input "إختيارك من الاضافات:"
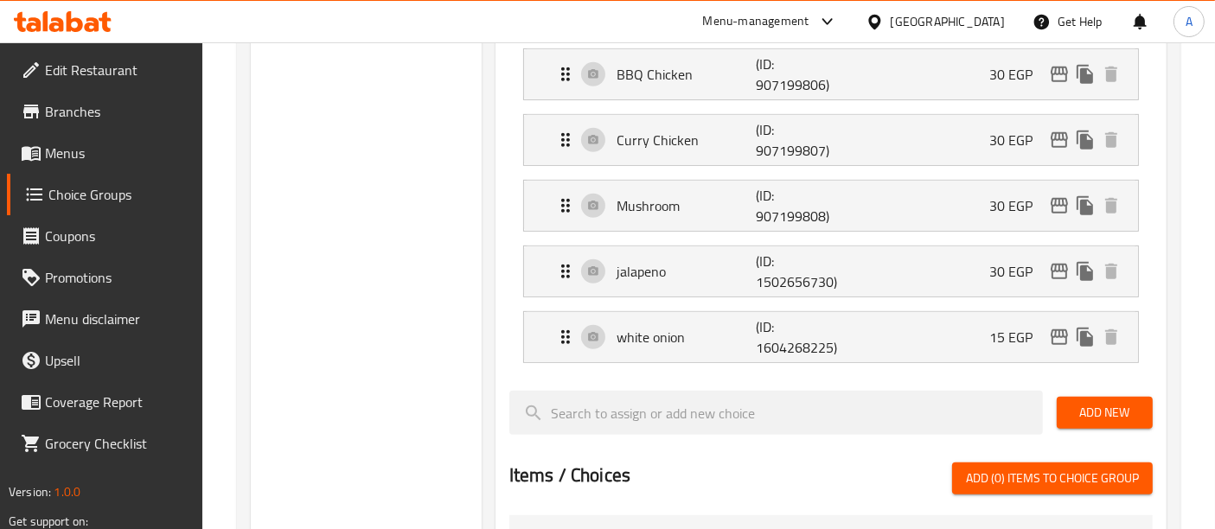
scroll to position [0, 0]
